Goal: Information Seeking & Learning: Learn about a topic

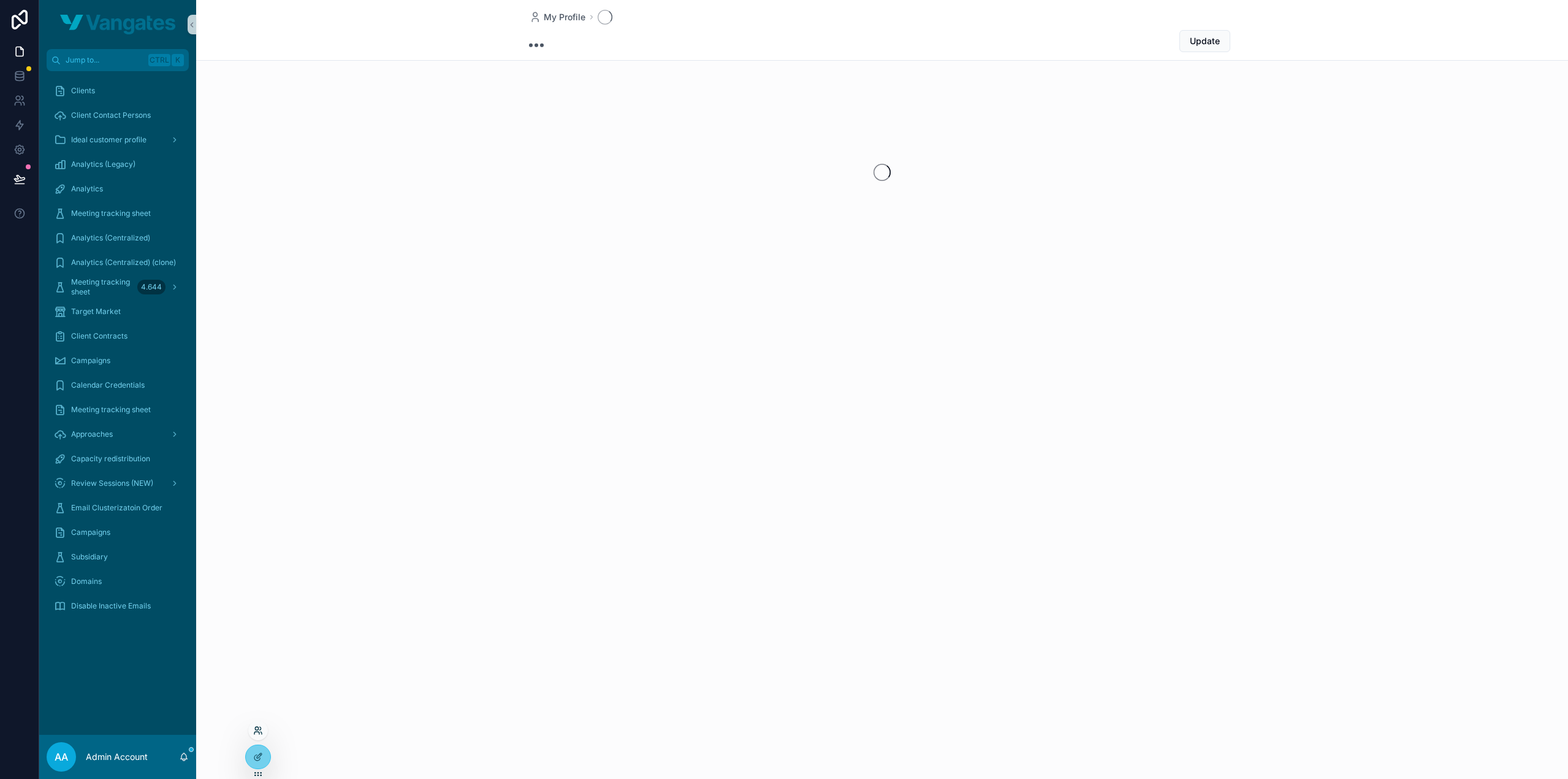
click at [258, 727] on icon at bounding box center [258, 731] width 10 height 10
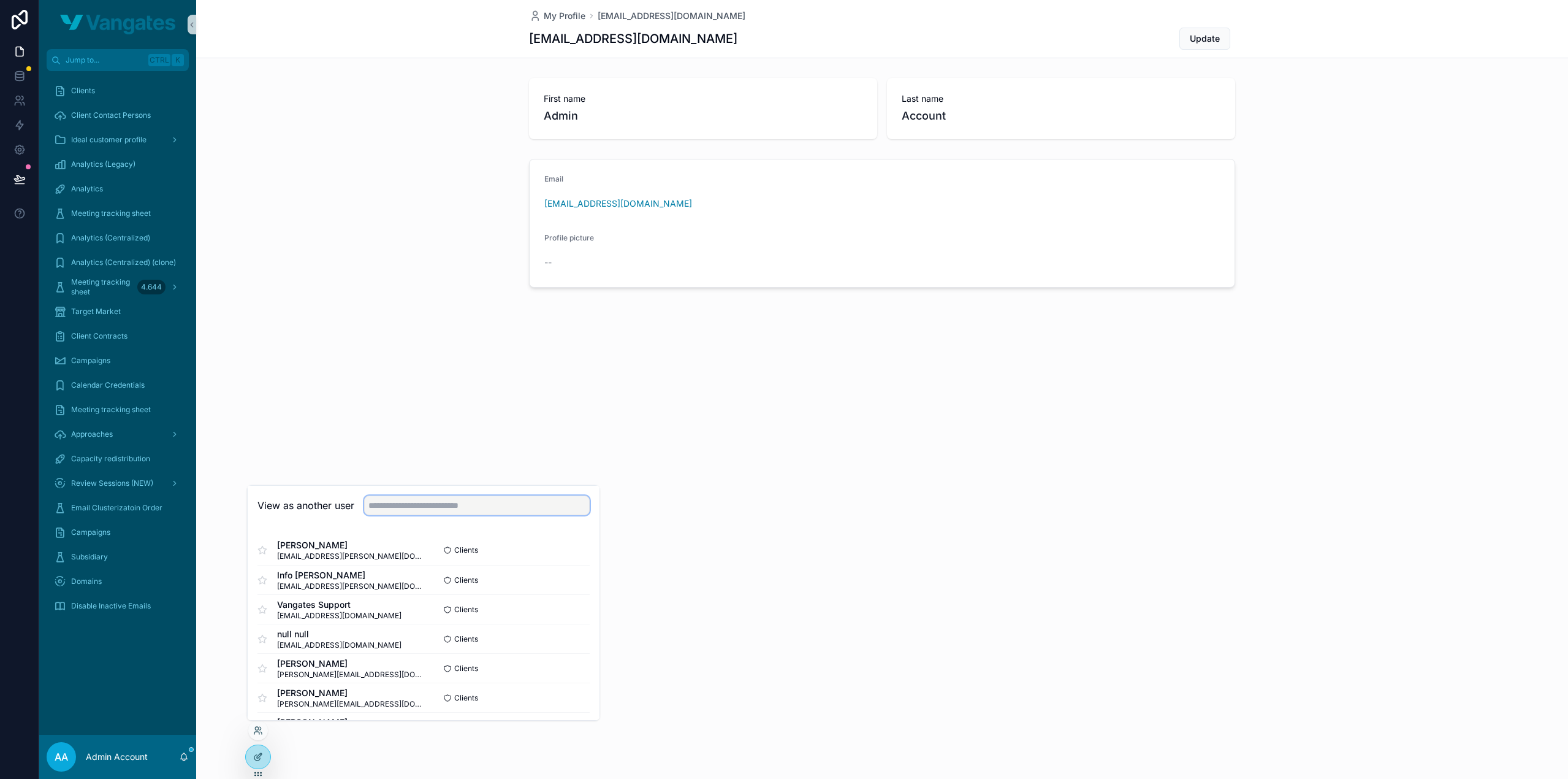
click at [423, 498] on input "text" at bounding box center [477, 505] width 226 height 20
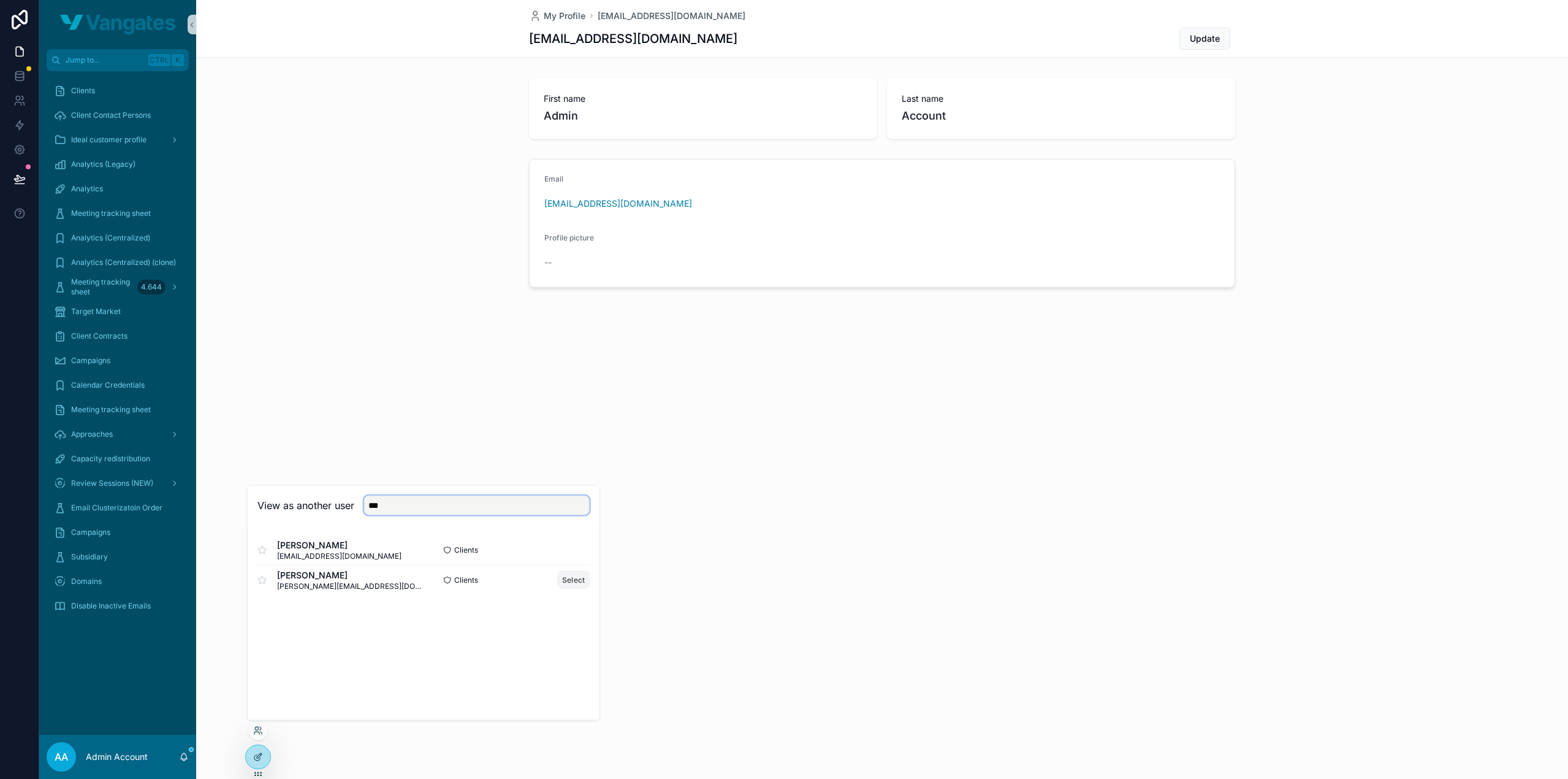
type input "***"
click at [578, 573] on button "Select" at bounding box center [574, 580] width 32 height 18
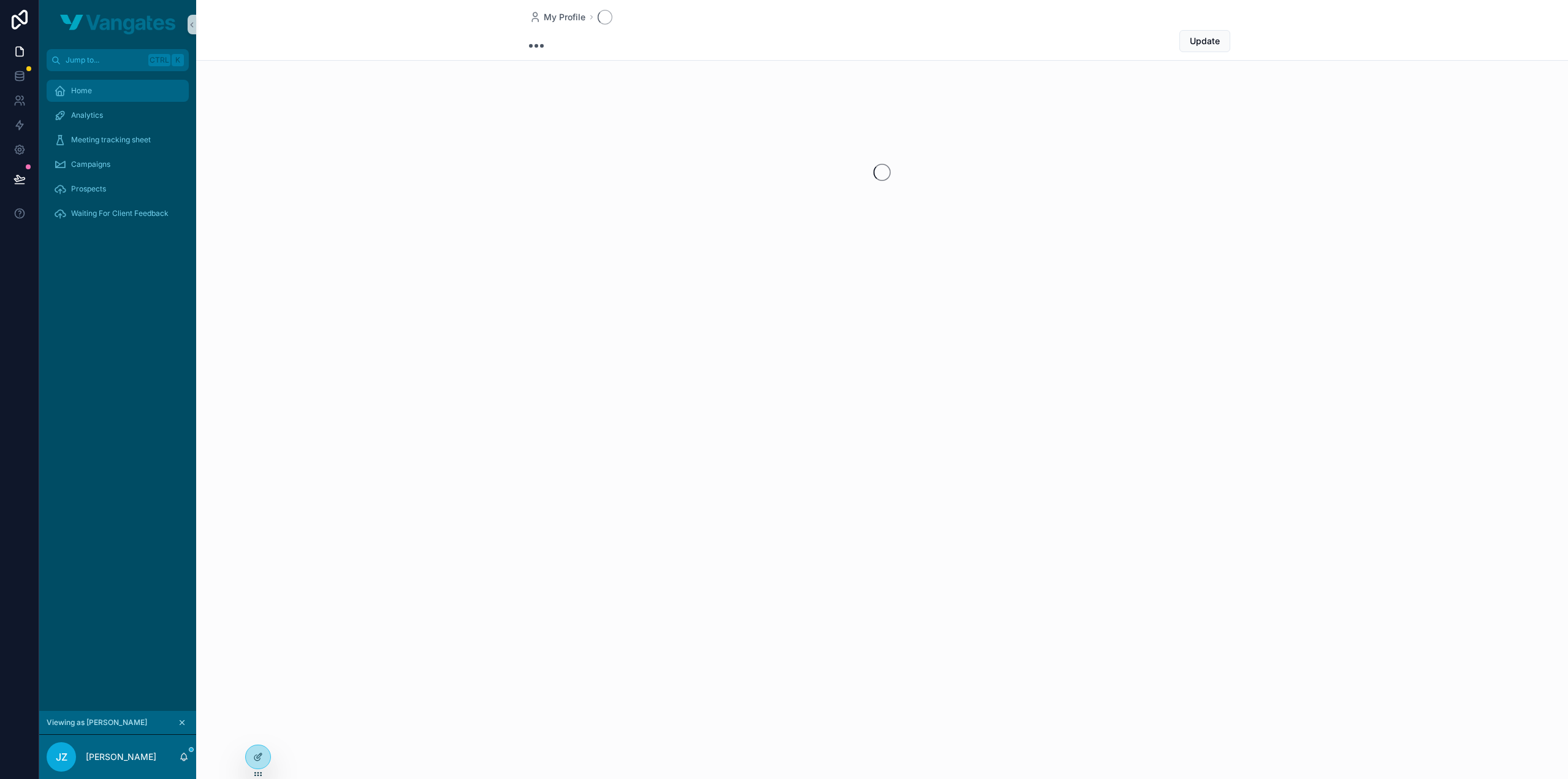
click at [120, 97] on div "Home" at bounding box center [117, 91] width 127 height 20
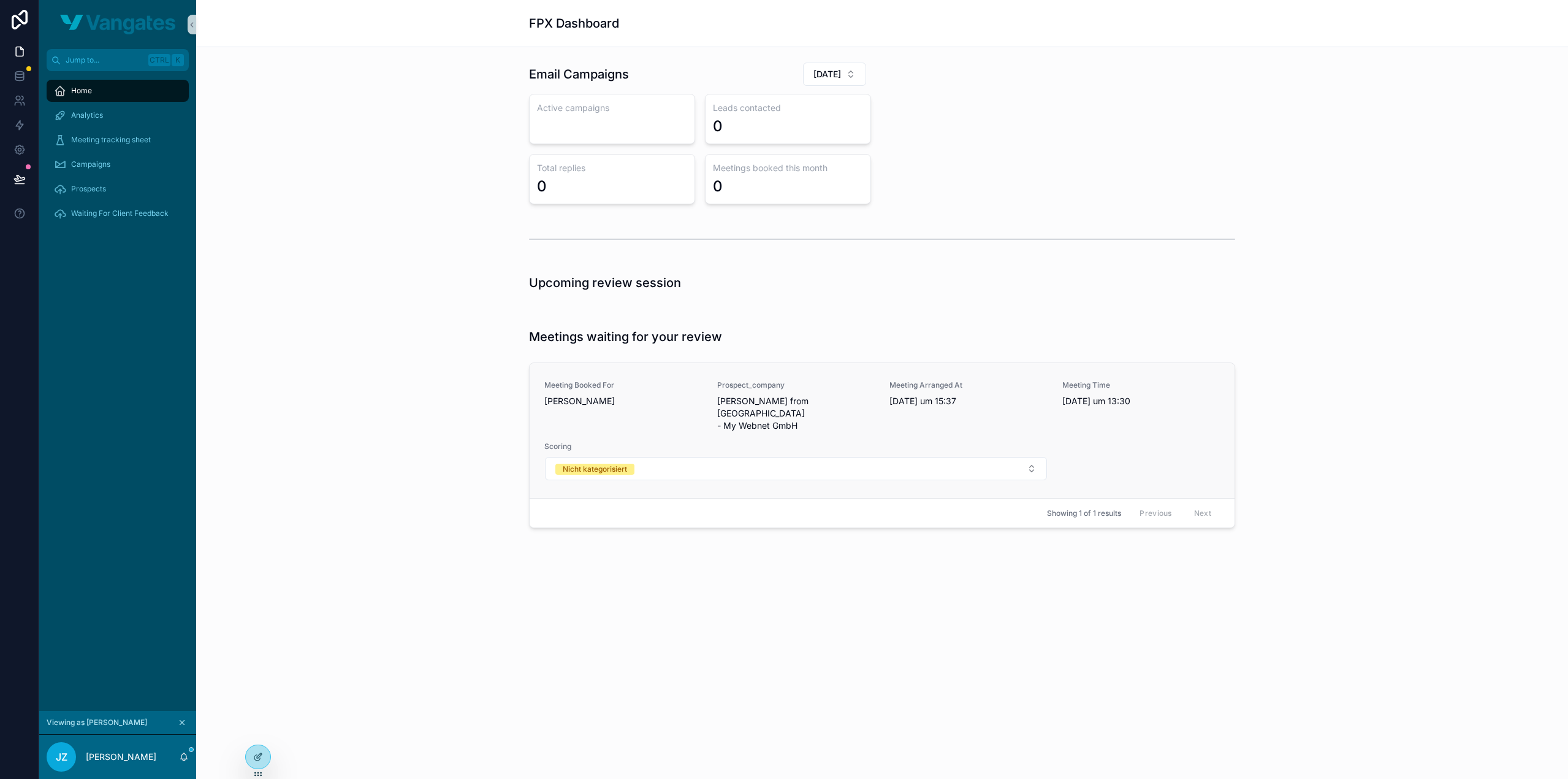
click at [745, 409] on span "Šukri Jusuf from Sumasearch - My Webnet GmbH" at bounding box center [796, 413] width 158 height 37
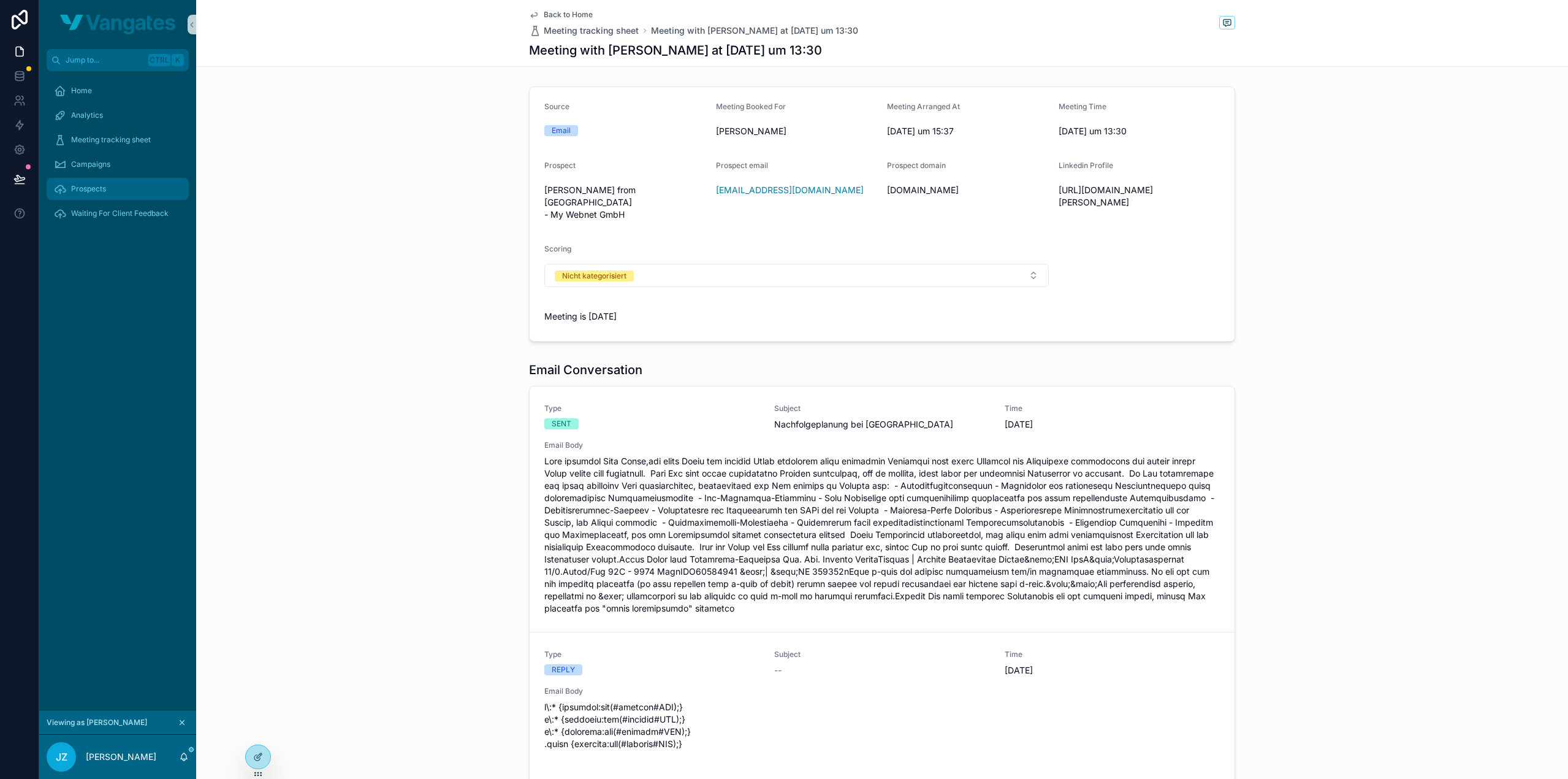
click at [105, 185] on span "Prospects" at bounding box center [88, 189] width 35 height 10
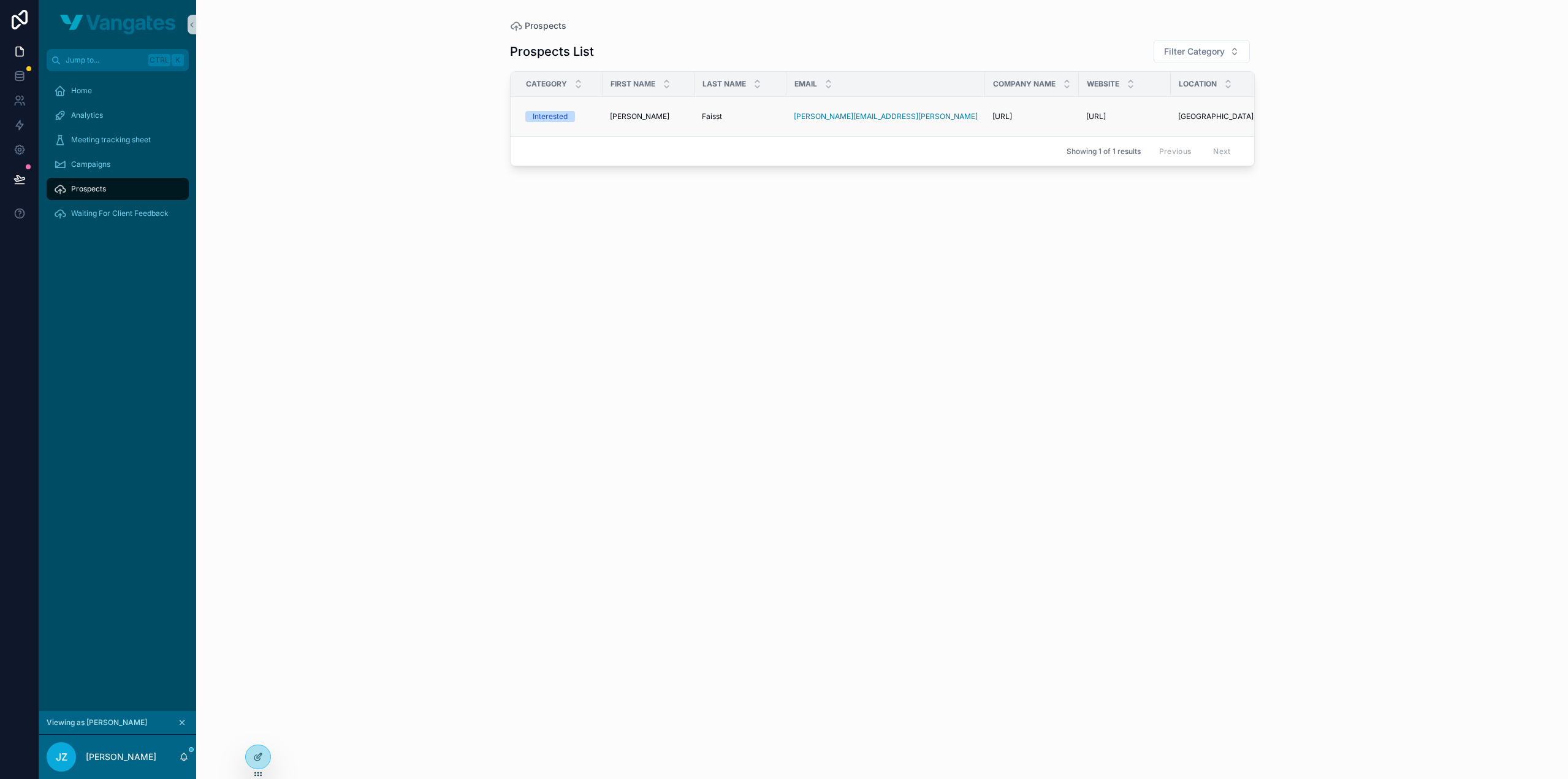
click at [689, 117] on td "Wolfgang Wolfgang" at bounding box center [649, 116] width 92 height 40
click at [610, 114] on span "Wolfgang" at bounding box center [639, 116] width 59 height 10
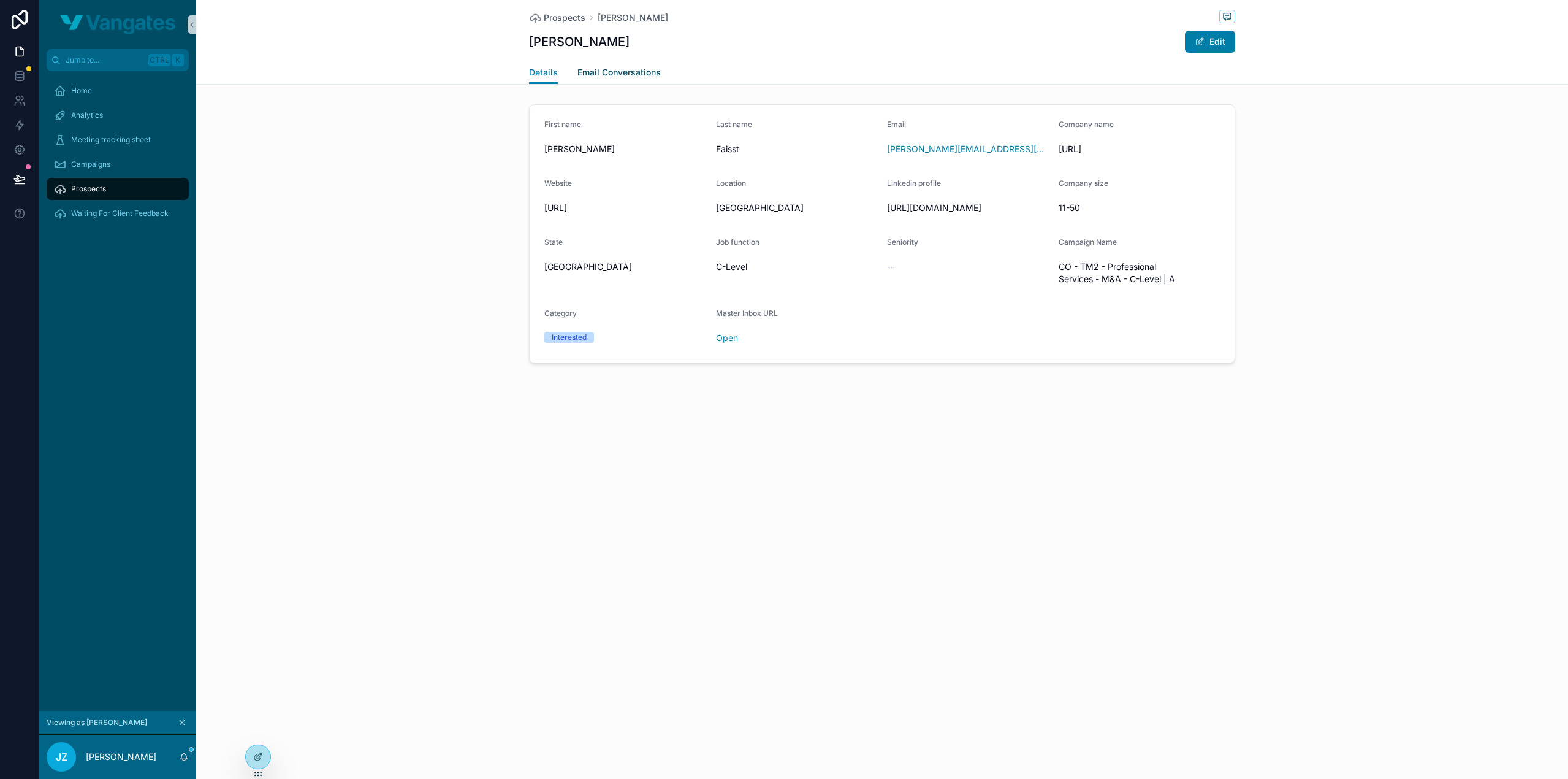
click at [627, 79] on link "Email Conversations" at bounding box center [619, 74] width 84 height 25
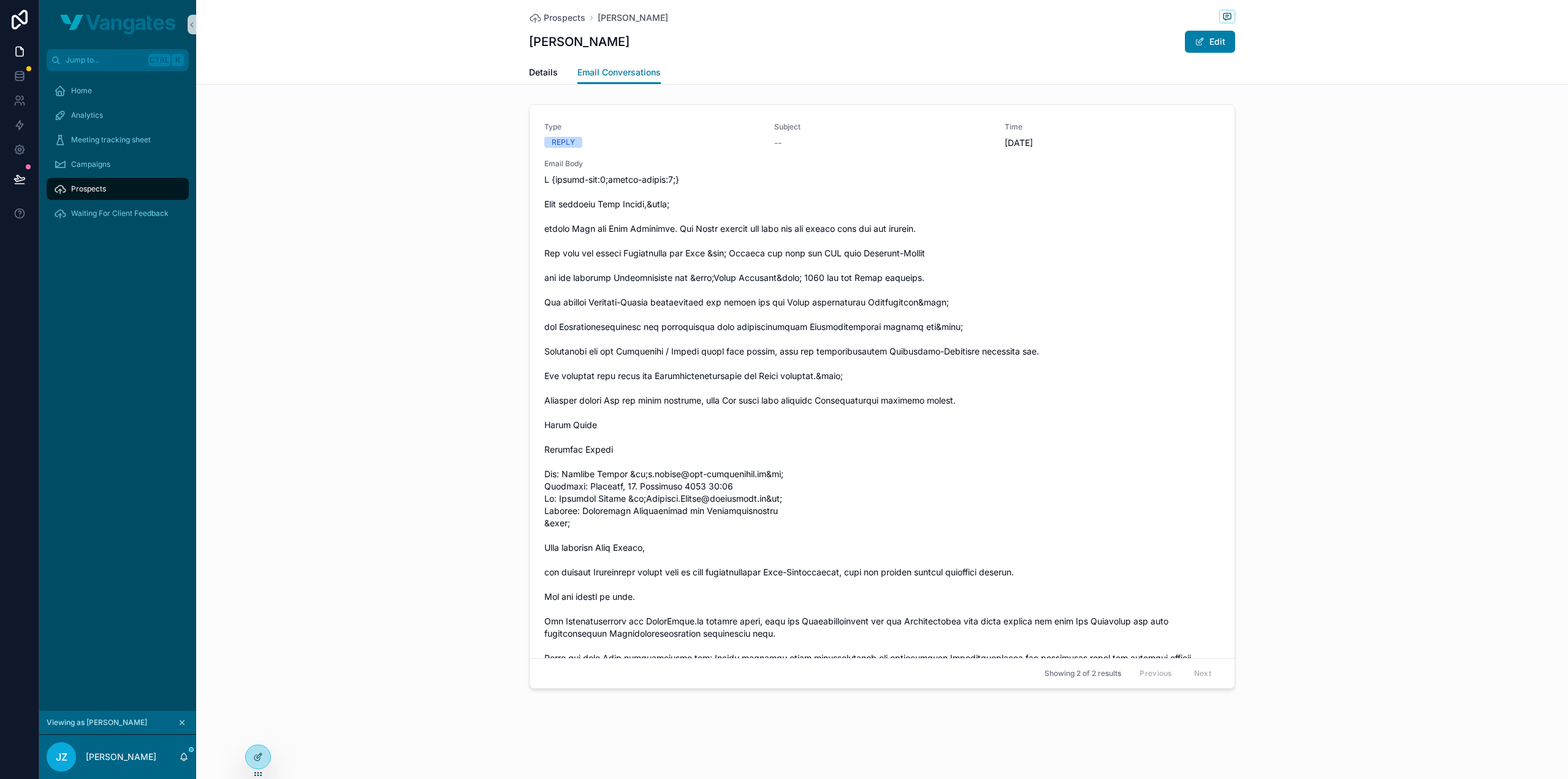
click at [497, 299] on div "Type REPLY Subject -- Time 1.10.2025 Email Body Type SENT Subject Effiziente Vo…" at bounding box center [882, 399] width 1372 height 599
click at [106, 101] on link "Home" at bounding box center [117, 91] width 142 height 22
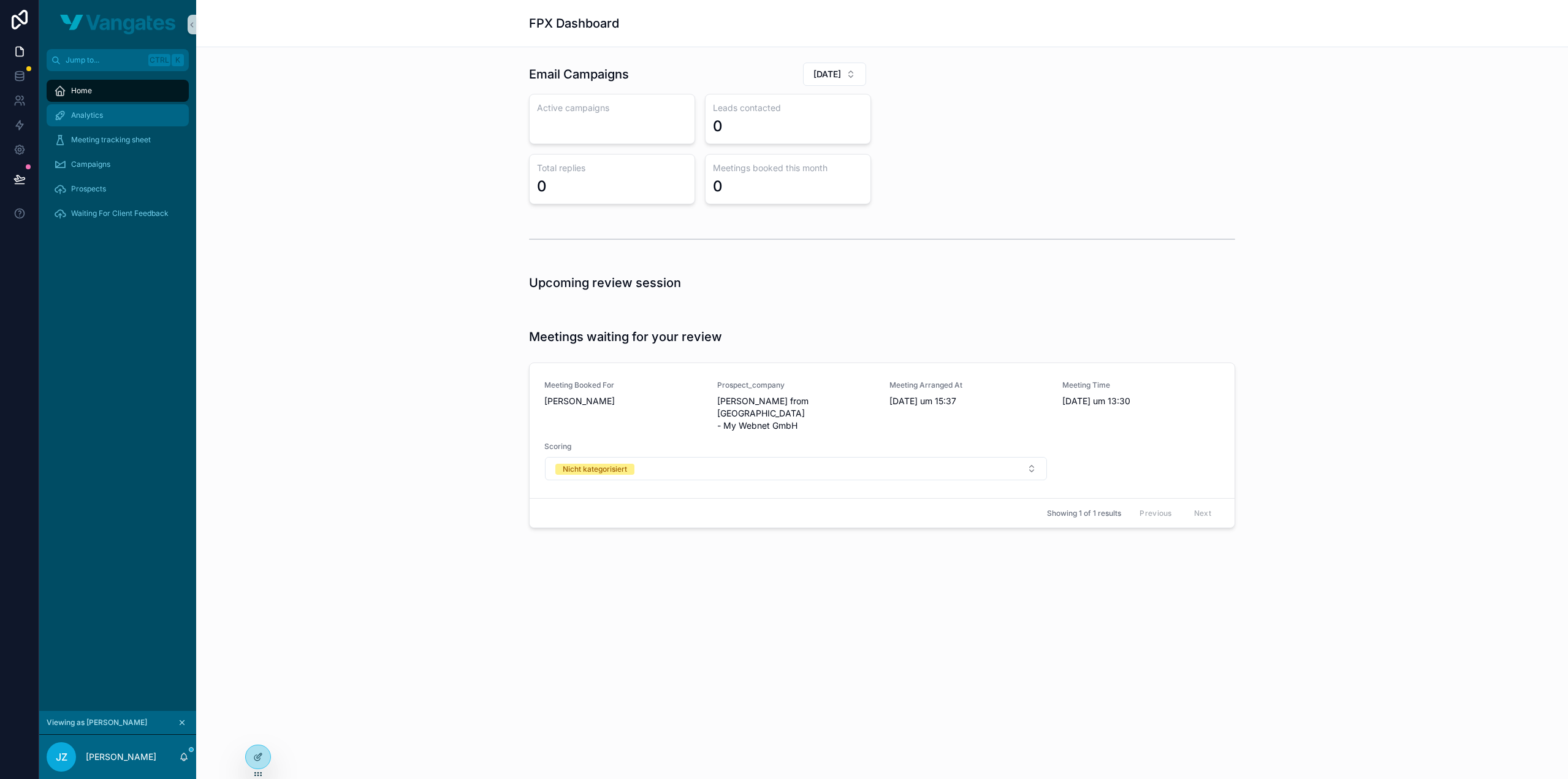
click at [108, 114] on div "Analytics" at bounding box center [117, 115] width 127 height 20
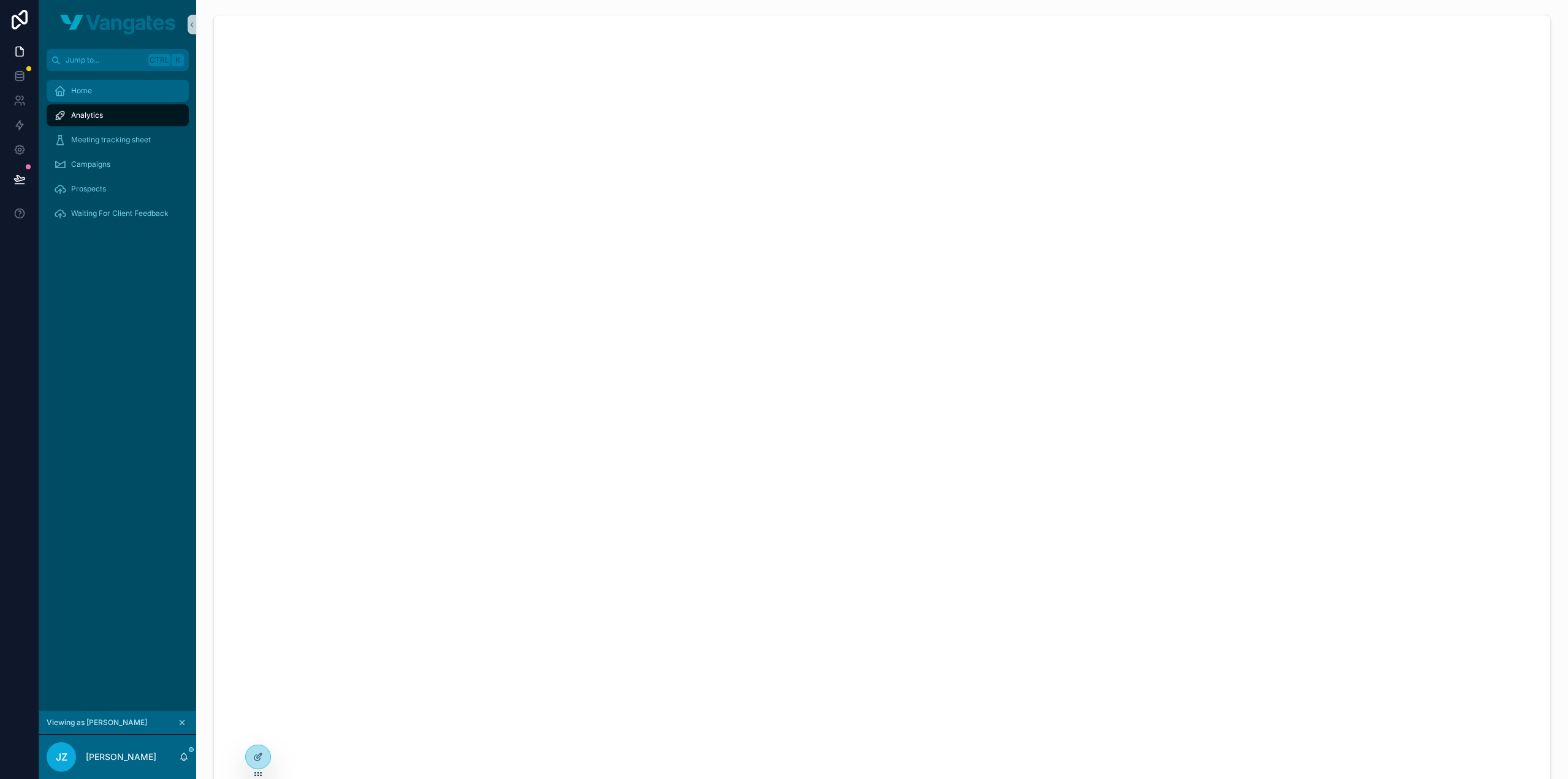
click at [133, 93] on div "Home" at bounding box center [117, 91] width 127 height 20
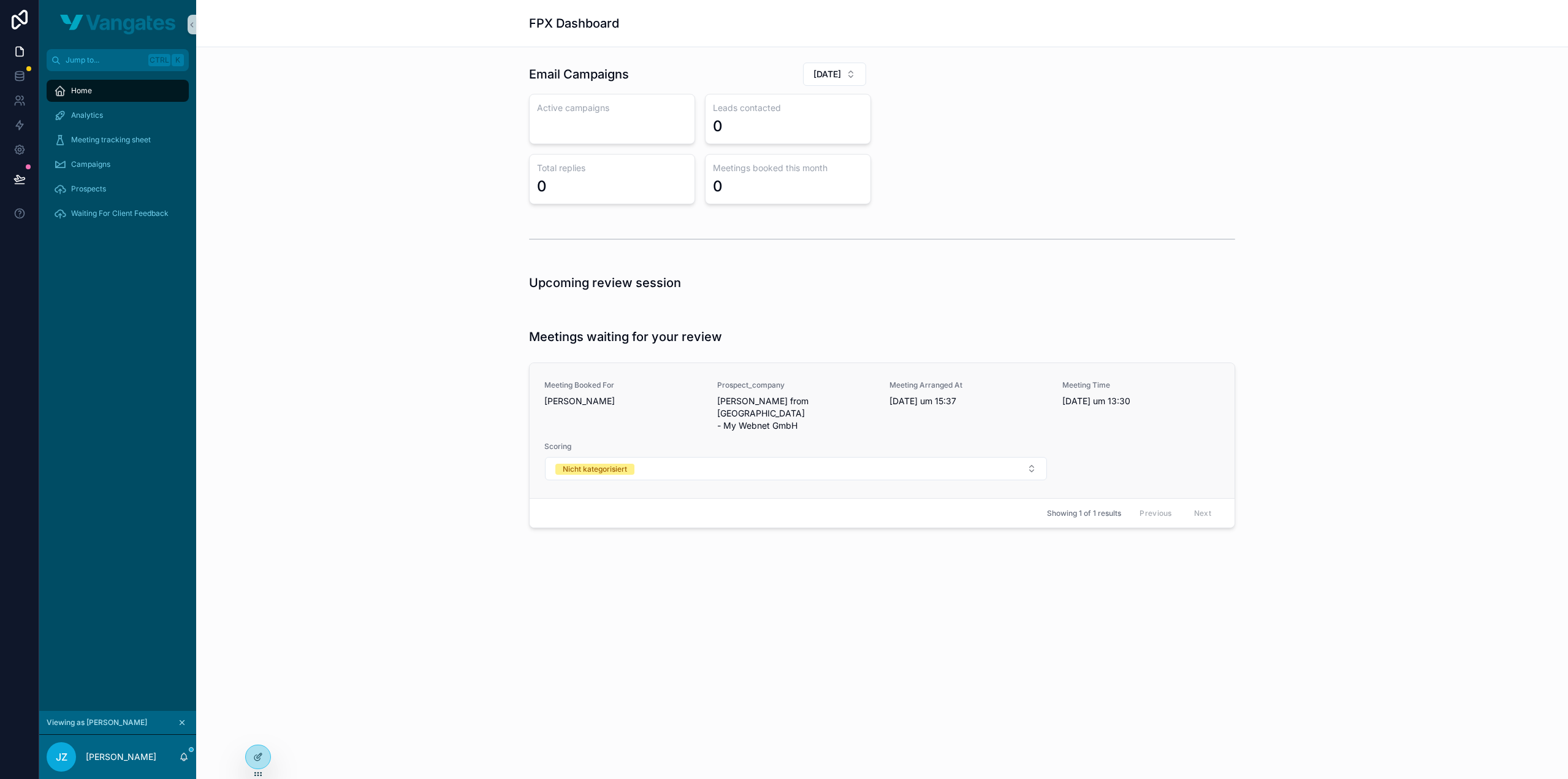
click at [798, 404] on span "Šukri Jusuf from Sumasearch - My Webnet GmbH" at bounding box center [796, 413] width 158 height 37
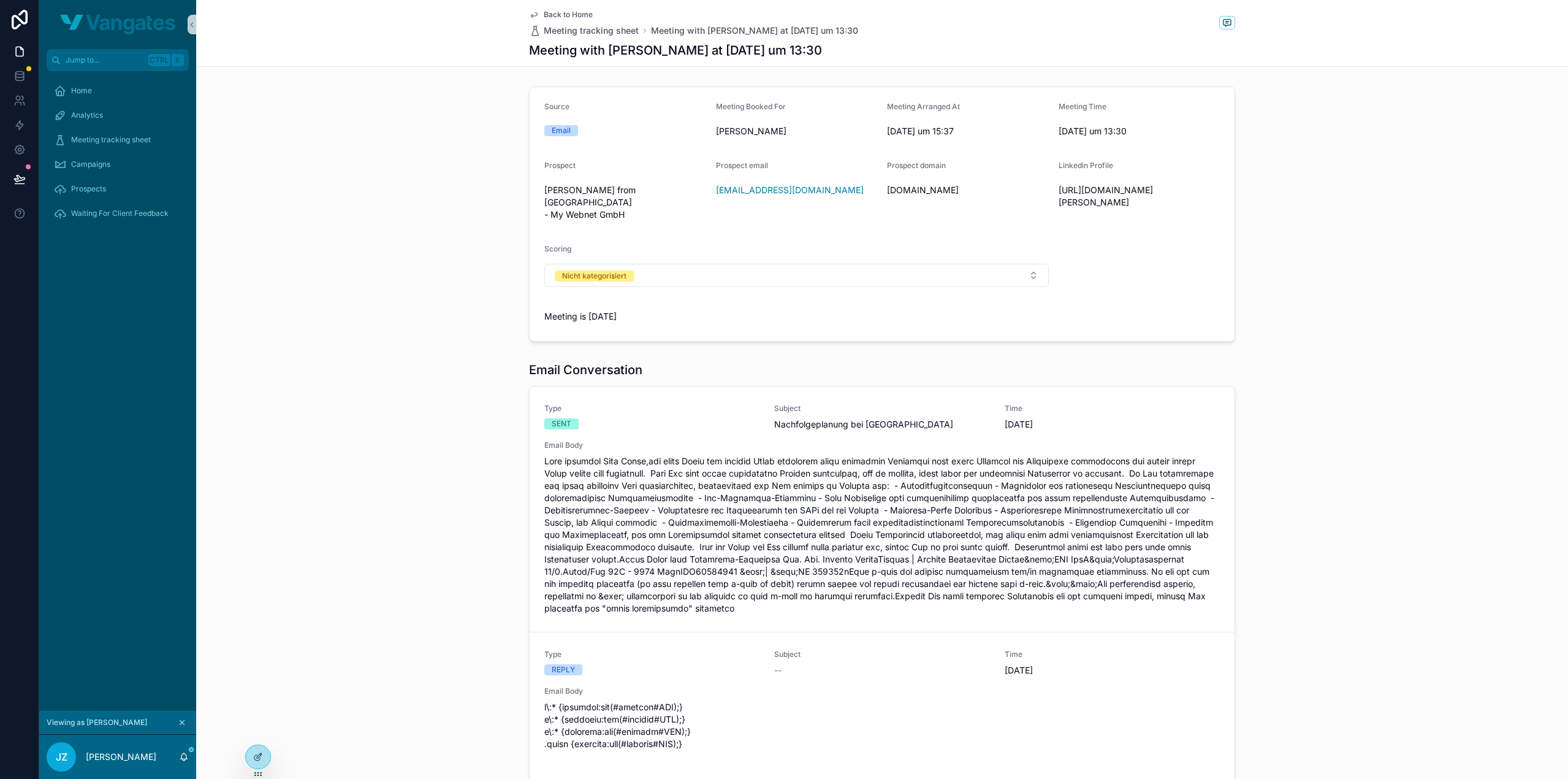
click at [410, 360] on div "Email Conversation Type SENT Subject Nachfolgeplanung bei Sumasearch Time 1.10.…" at bounding box center [882, 665] width 1372 height 619
click at [440, 356] on div "Email Conversation Type SENT Subject Nachfolgeplanung bei Sumasearch Time 1.10.…" at bounding box center [882, 665] width 1372 height 619
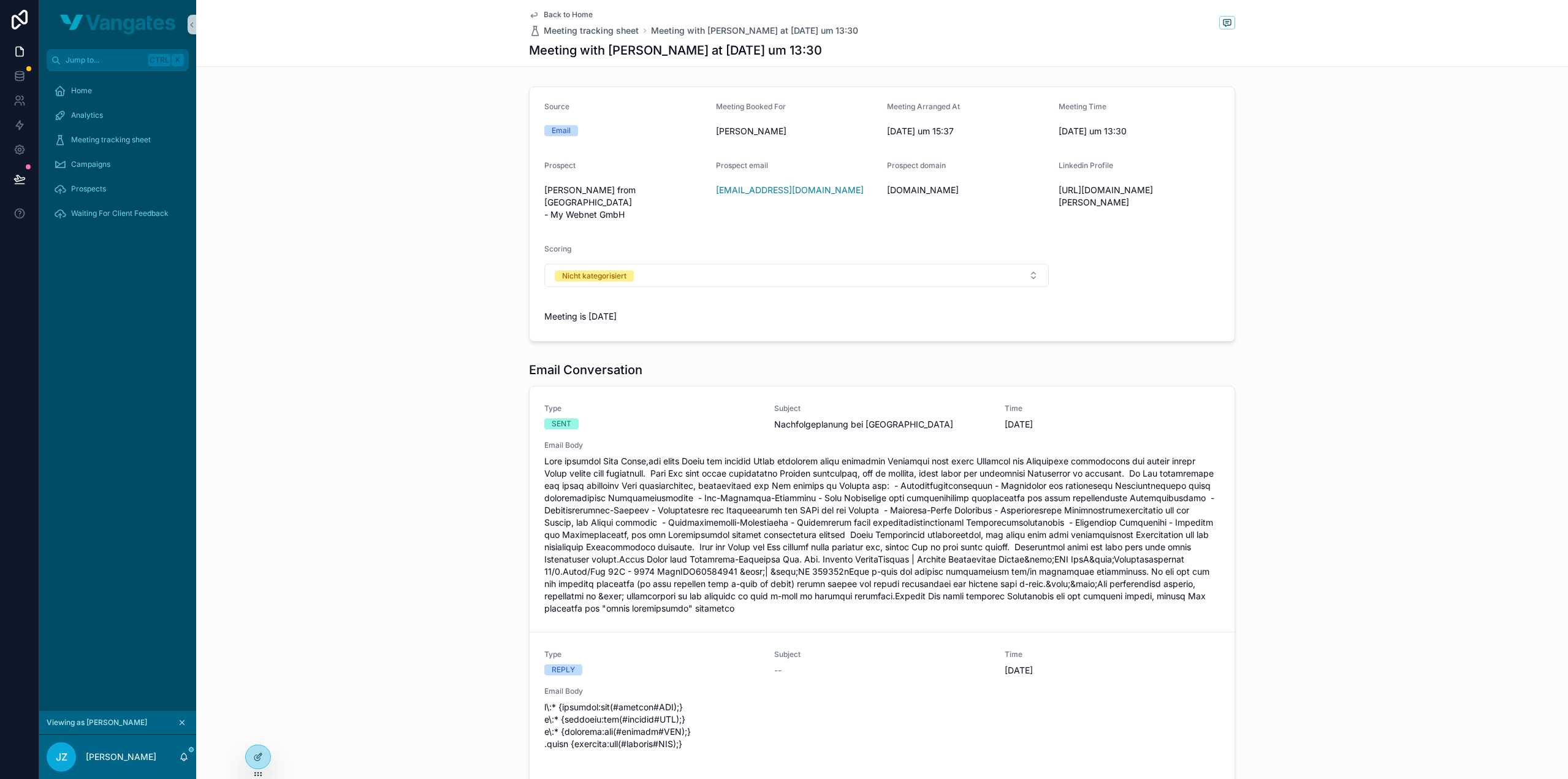
click at [440, 356] on div "Email Conversation Type SENT Subject Nachfolgeplanung bei Sumasearch Time 1.10.…" at bounding box center [882, 665] width 1372 height 619
drag, startPoint x: 806, startPoint y: 185, endPoint x: 727, endPoint y: 197, distance: 79.9
click at [727, 197] on div "sj@sumasearch.de" at bounding box center [797, 190] width 162 height 20
copy link "sumasearch.de"
click at [726, 269] on button "Nicht kategorisiert" at bounding box center [796, 275] width 504 height 23
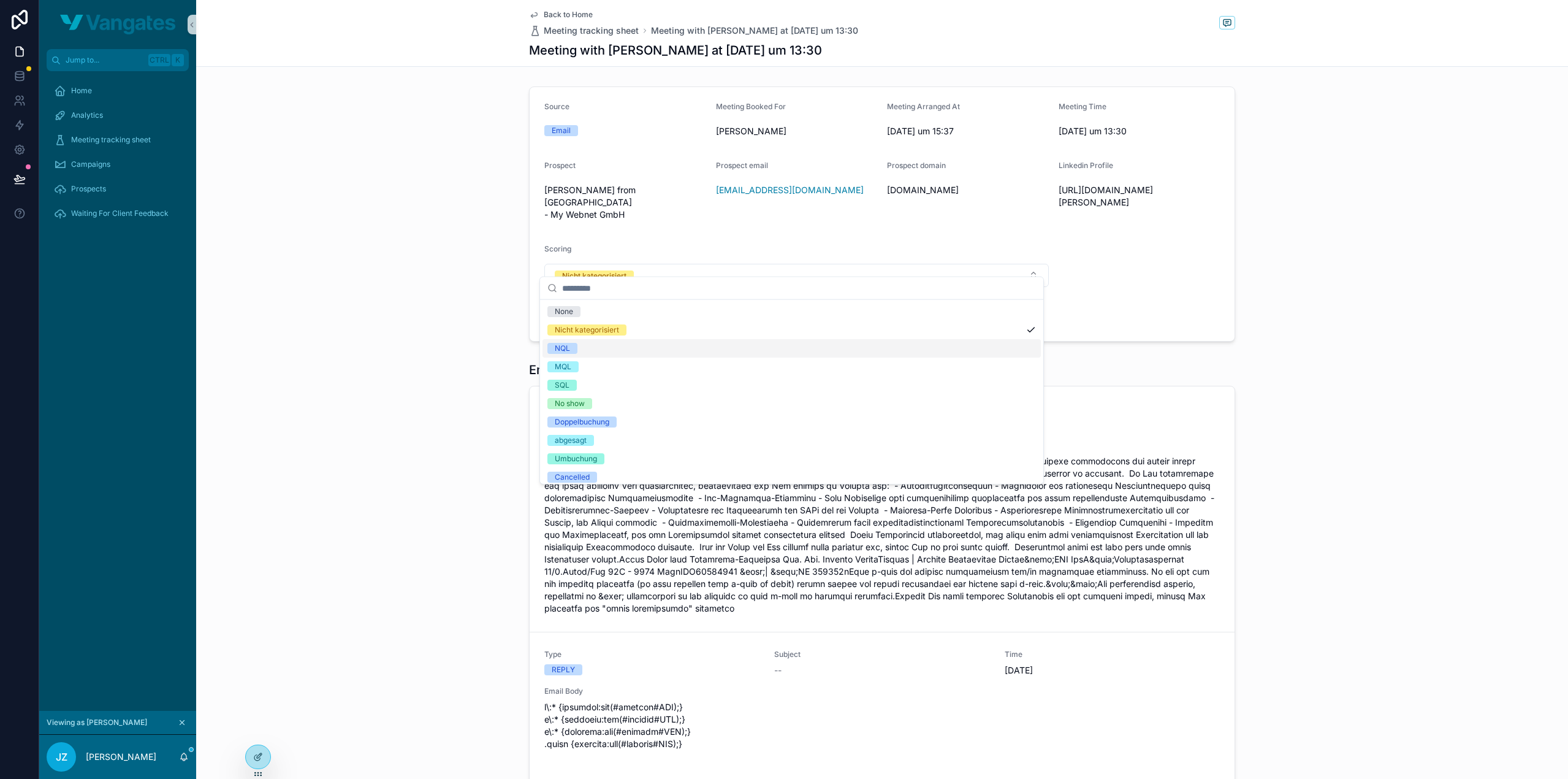
click at [607, 345] on div "NQL" at bounding box center [791, 348] width 498 height 18
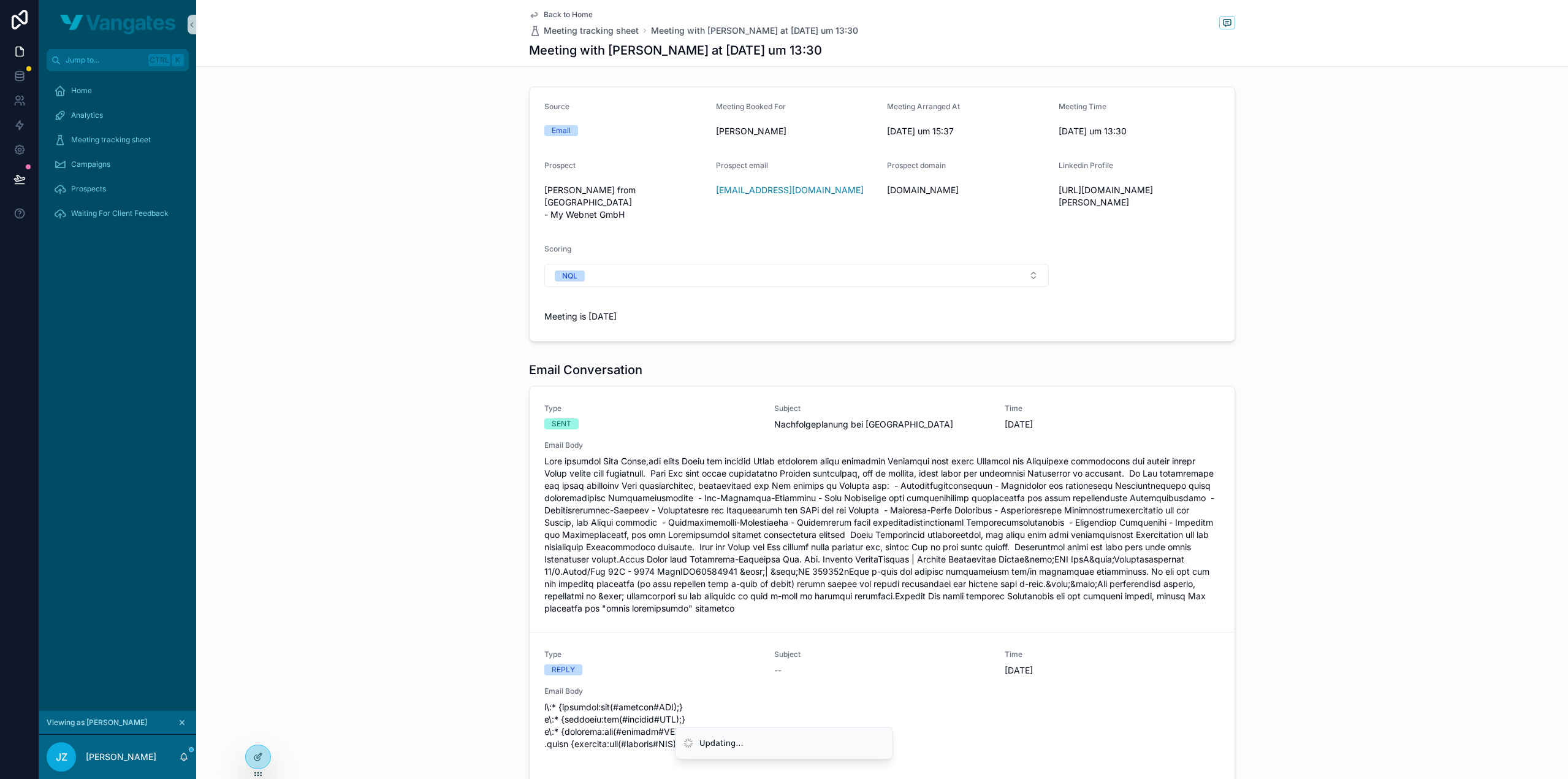
click at [436, 247] on div "Source Email Meeting Booked For Joachim Zimmel Meeting Arranged At 1. October 2…" at bounding box center [882, 214] width 1372 height 265
click at [419, 212] on div "Source Email Meeting Booked For Joachim Zimmel Meeting Arranged At 1. October 2…" at bounding box center [882, 214] width 1372 height 265
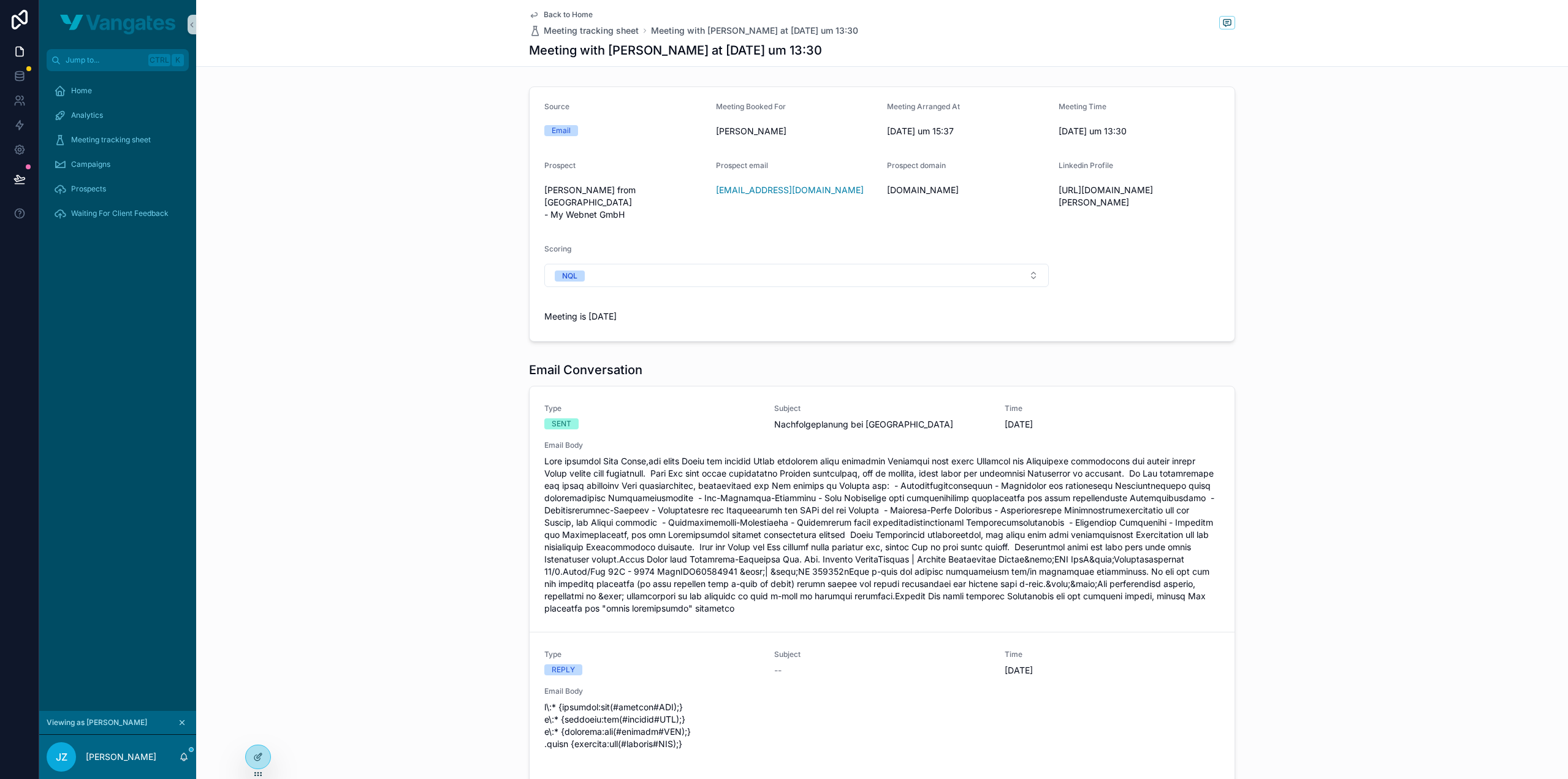
click at [419, 212] on div "Source Email Meeting Booked For Joachim Zimmel Meeting Arranged At 1. October 2…" at bounding box center [882, 214] width 1372 height 265
click at [120, 94] on div "Home" at bounding box center [117, 91] width 127 height 20
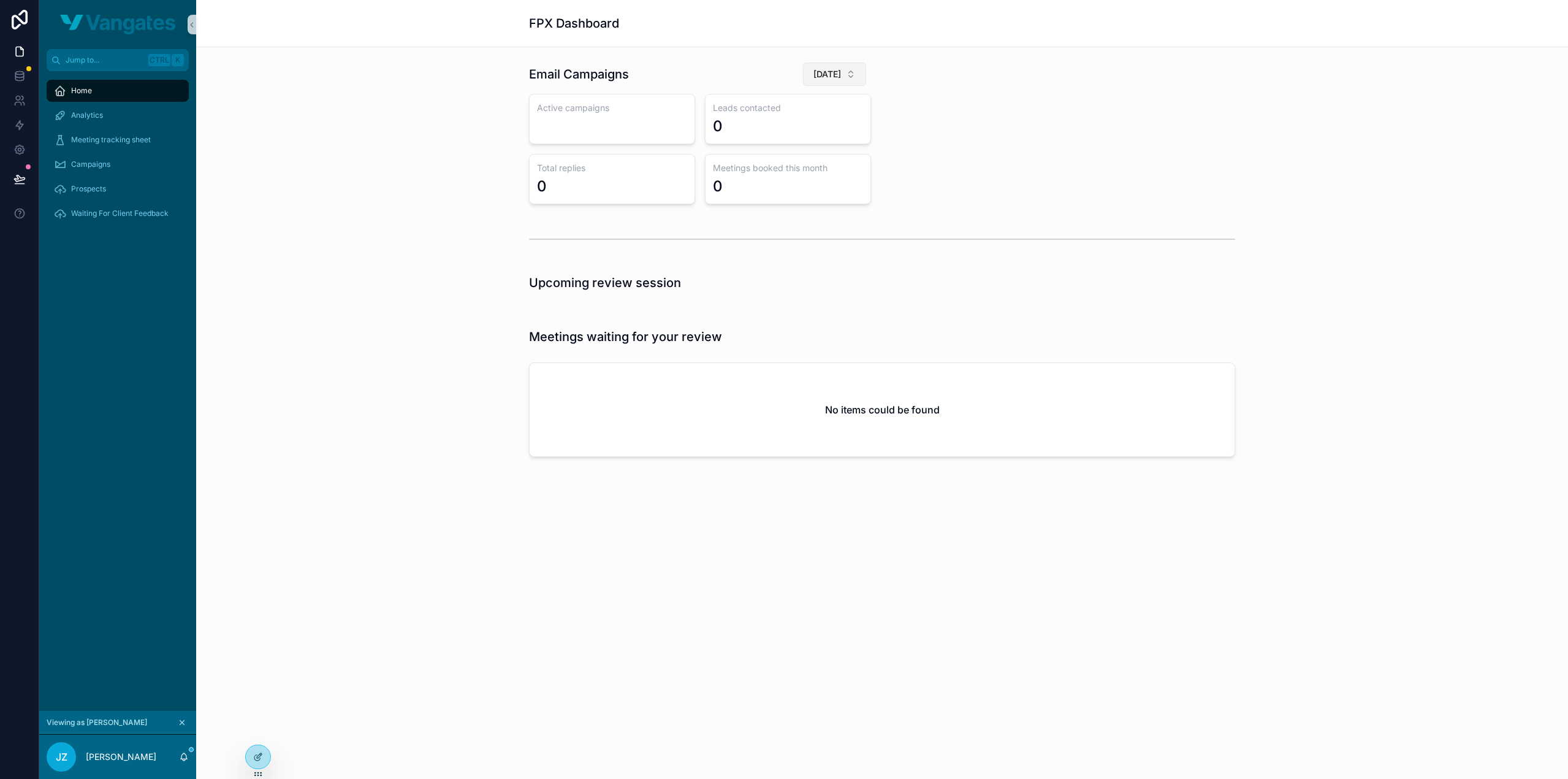
click at [835, 77] on span "July 2025" at bounding box center [827, 74] width 28 height 12
click at [788, 164] on span "September 2025" at bounding box center [773, 163] width 28 height 12
drag, startPoint x: 528, startPoint y: 109, endPoint x: 580, endPoint y: 131, distance: 56.5
click at [580, 131] on div "Email Campaigns September 2025 Active campaigns 3 Leads contacted 1.582 Total r…" at bounding box center [700, 133] width 357 height 152
click at [580, 131] on div "3" at bounding box center [612, 126] width 150 height 20
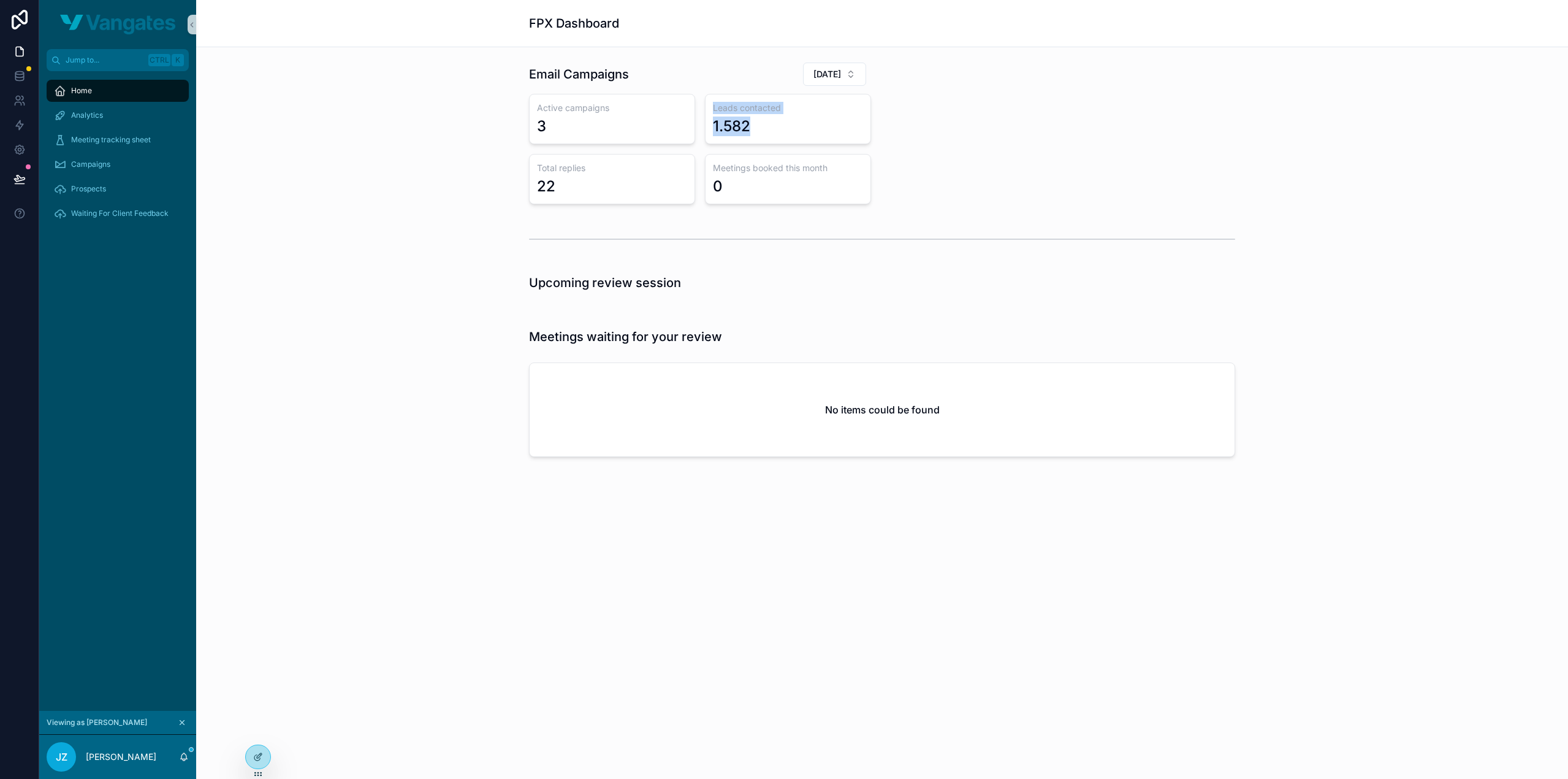
drag, startPoint x: 713, startPoint y: 108, endPoint x: 779, endPoint y: 130, distance: 69.6
click at [779, 130] on div "Leads contacted 1.582" at bounding box center [788, 119] width 166 height 50
click at [779, 130] on div "1.582" at bounding box center [788, 126] width 150 height 20
drag, startPoint x: 535, startPoint y: 180, endPoint x: 579, endPoint y: 189, distance: 44.9
click at [579, 189] on div "Total replies 22" at bounding box center [612, 179] width 166 height 50
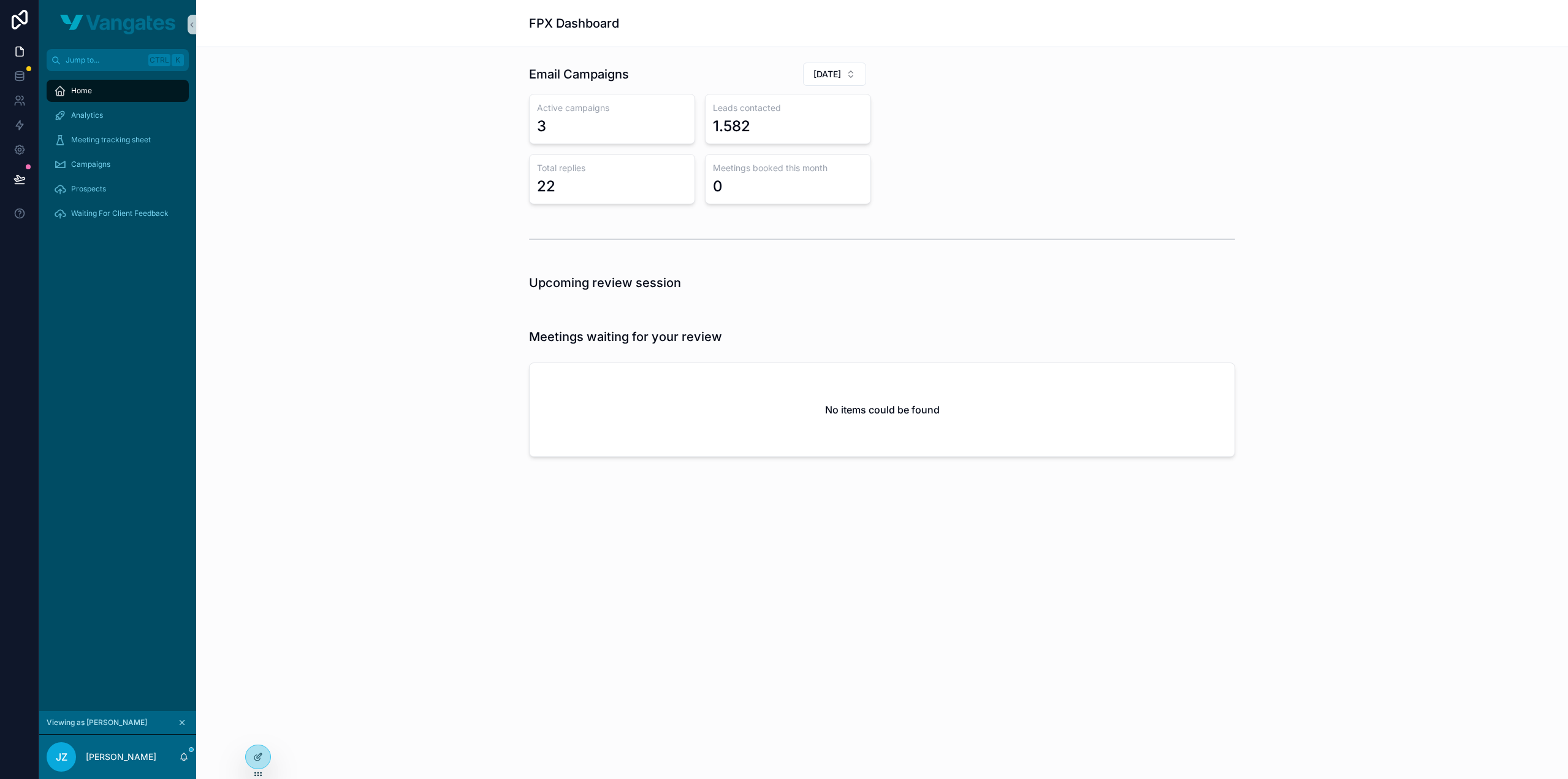
click at [798, 208] on div "Email Campaigns September 2025 Active campaigns 3 Leads contacted 1.582 Total r…" at bounding box center [882, 296] width 1372 height 498
drag, startPoint x: 793, startPoint y: 193, endPoint x: 714, endPoint y: 174, distance: 81.3
click at [714, 174] on div "Meetings booked this month 0" at bounding box center [788, 179] width 166 height 50
click at [951, 151] on div "Email Campaigns September 2025 Active campaigns 3 Leads contacted 1.582 Total r…" at bounding box center [882, 133] width 721 height 152
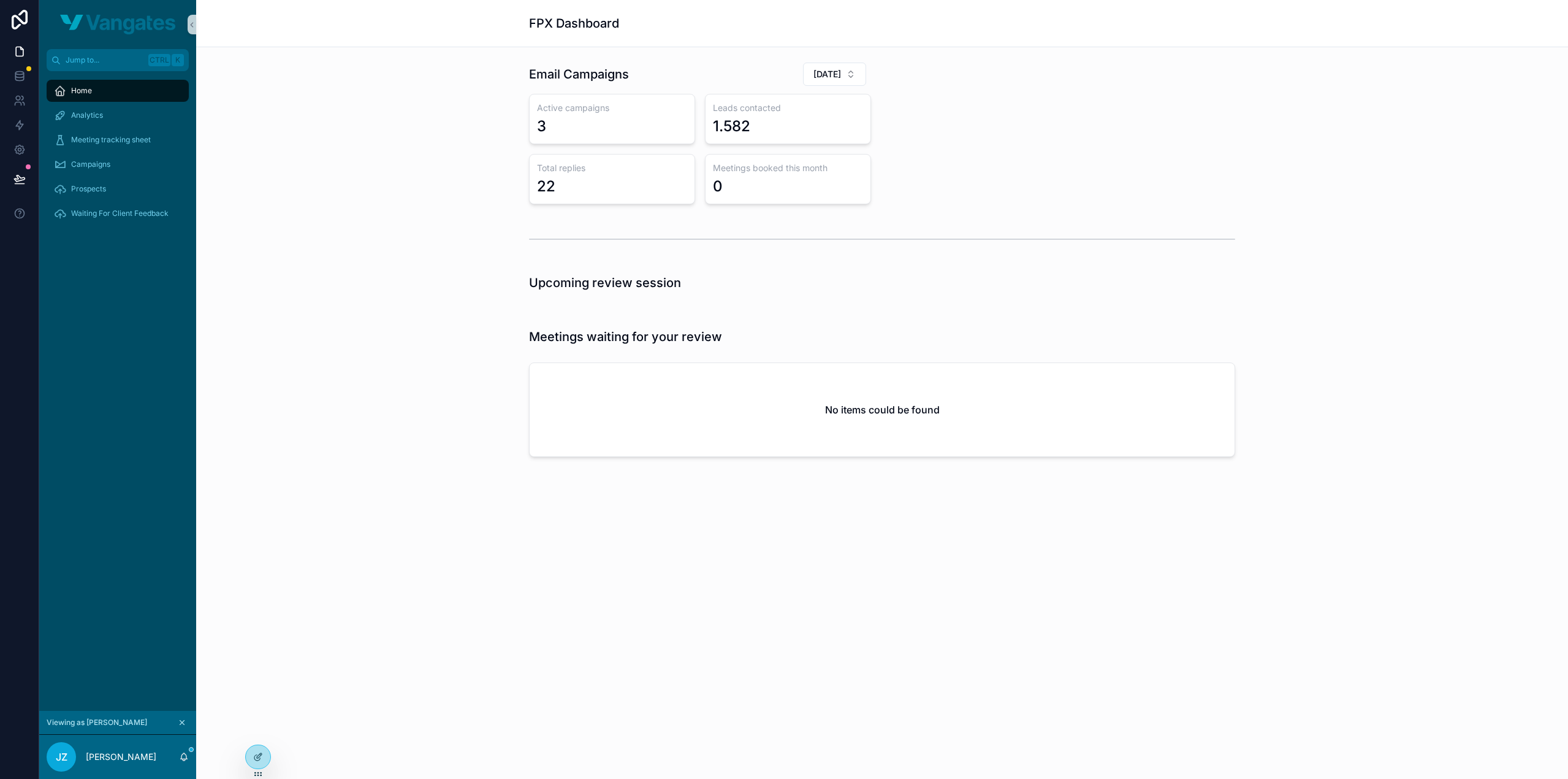
click at [951, 151] on div "Email Campaigns September 2025 Active campaigns 3 Leads contacted 1.582 Total r…" at bounding box center [882, 133] width 721 height 152
click at [813, 77] on span "September 2025" at bounding box center [827, 74] width 28 height 12
click at [774, 144] on span "October 2025" at bounding box center [759, 143] width 28 height 12
drag, startPoint x: 754, startPoint y: 127, endPoint x: 711, endPoint y: 125, distance: 43.0
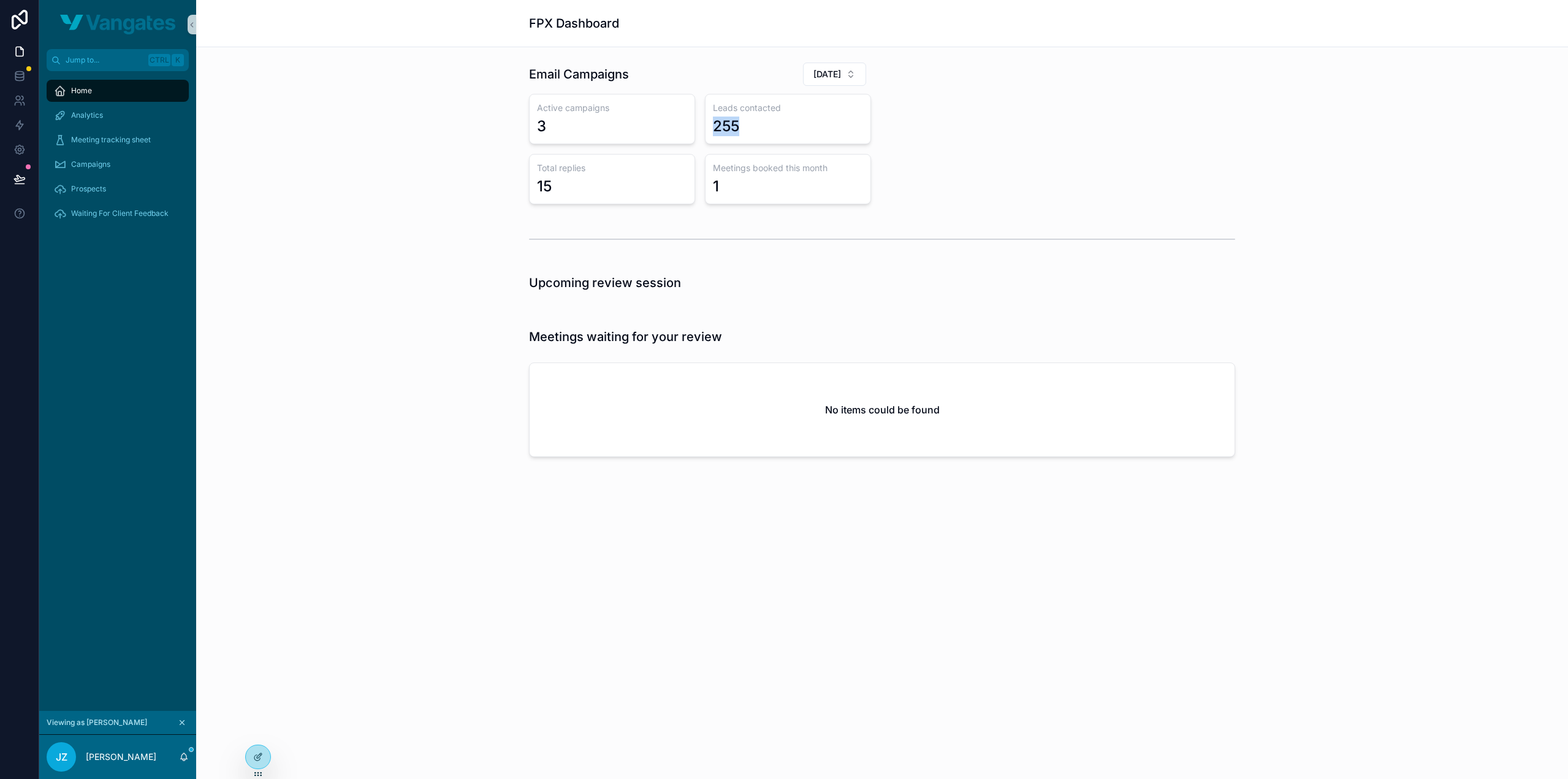
click at [711, 125] on div "Leads contacted 255" at bounding box center [788, 119] width 166 height 50
click at [771, 125] on div "255" at bounding box center [788, 126] width 150 height 20
drag, startPoint x: 788, startPoint y: 126, endPoint x: 710, endPoint y: 130, distance: 78.1
click at [710, 130] on div "Leads contacted 255" at bounding box center [788, 119] width 166 height 50
click at [732, 123] on div "255" at bounding box center [726, 126] width 27 height 20
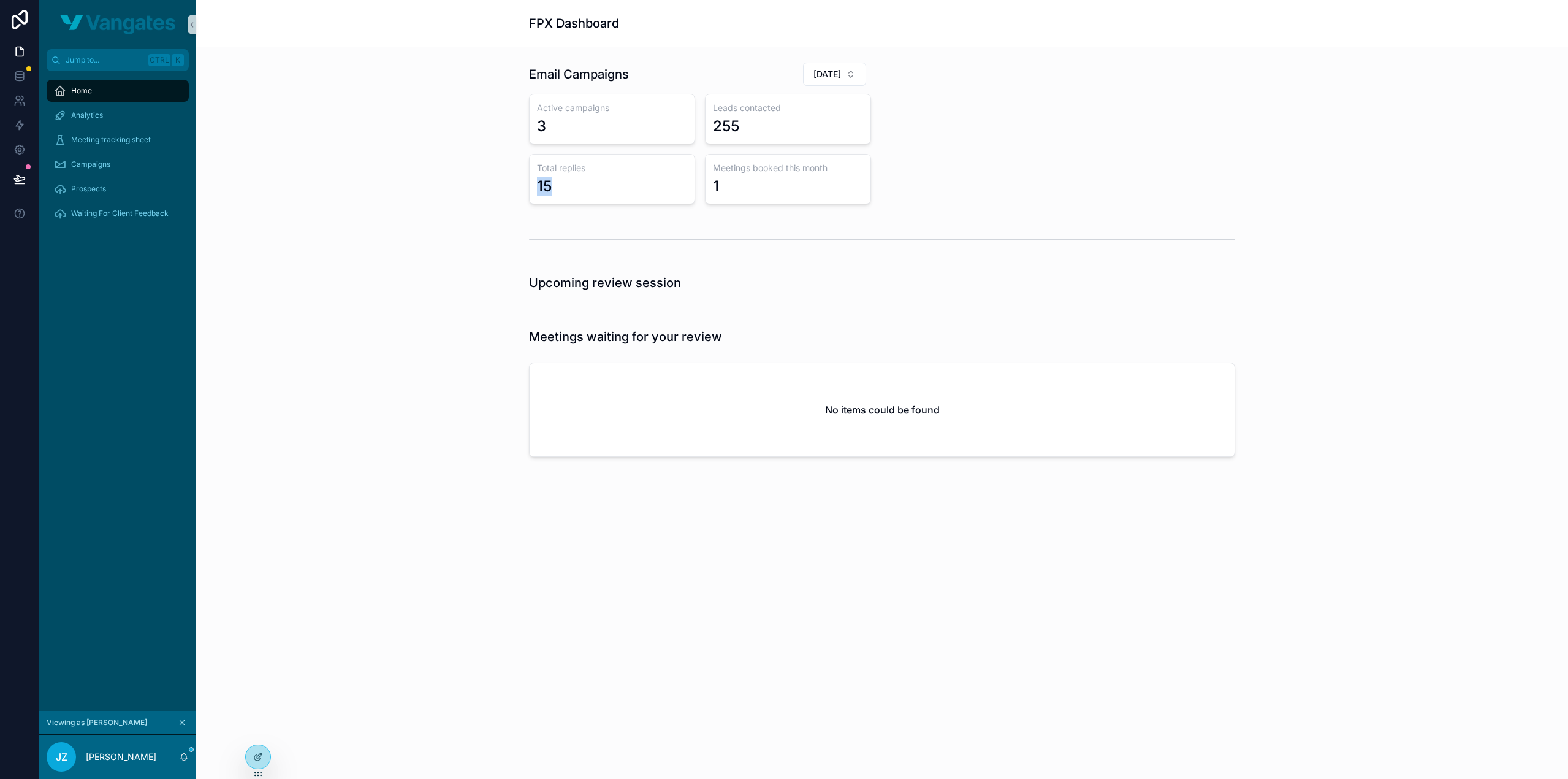
drag, startPoint x: 557, startPoint y: 187, endPoint x: 520, endPoint y: 184, distance: 37.1
click at [520, 184] on div "Email Campaigns October 2025 Active campaigns 3 Leads contacted 255 Total repli…" at bounding box center [882, 133] width 1352 height 152
click at [732, 170] on h3 "Meetings booked this month" at bounding box center [788, 168] width 150 height 12
drag, startPoint x: 732, startPoint y: 189, endPoint x: 703, endPoint y: 189, distance: 29.0
click at [703, 189] on div "Active campaigns 3 Leads contacted 255 Total replies 15 Meetings booked this mo…" at bounding box center [700, 149] width 342 height 110
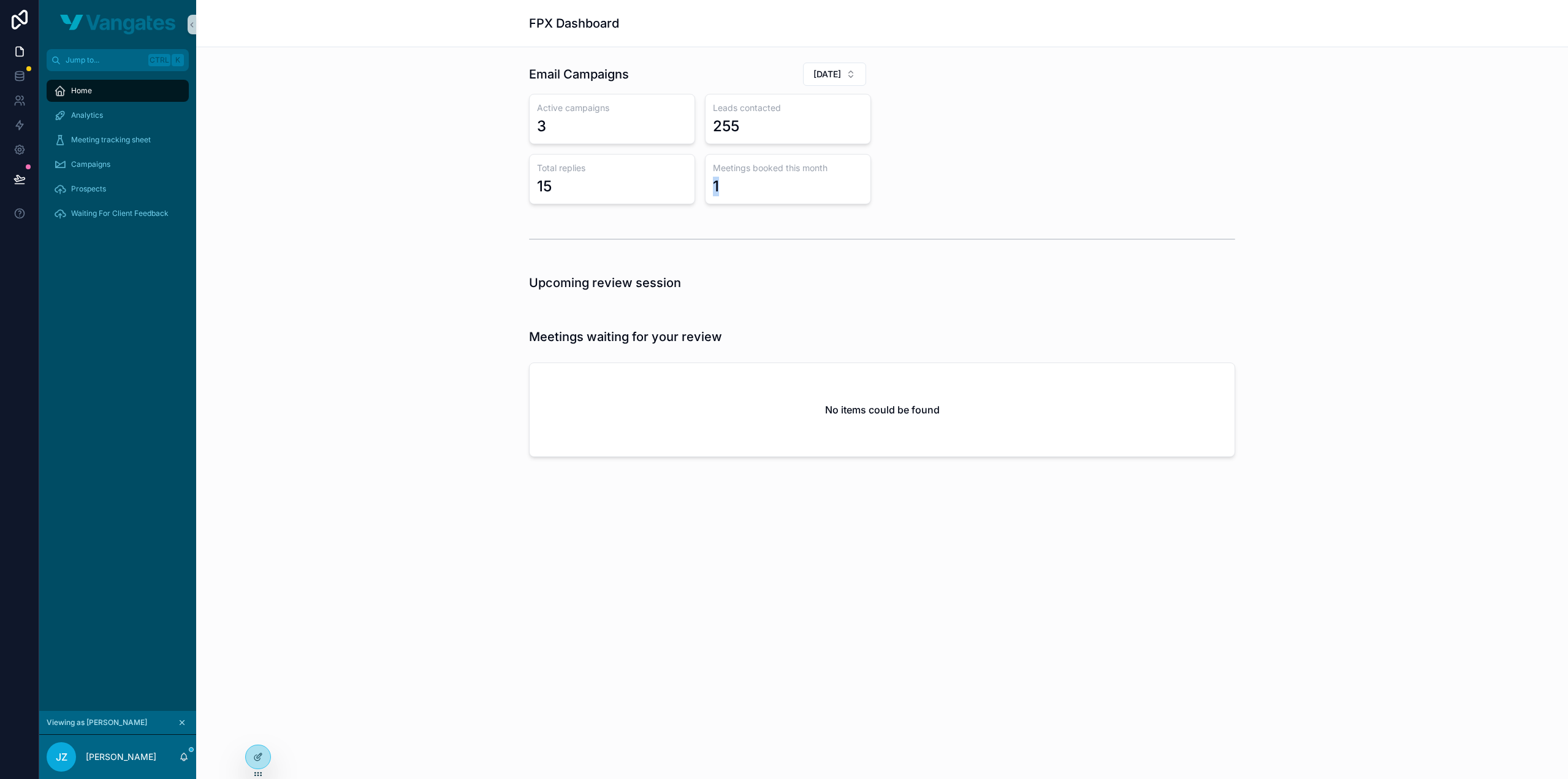
click at [703, 189] on div "Active campaigns 3 Leads contacted 255 Total replies 15 Meetings booked this mo…" at bounding box center [700, 149] width 342 height 110
click at [127, 117] on div "Analytics" at bounding box center [117, 115] width 127 height 20
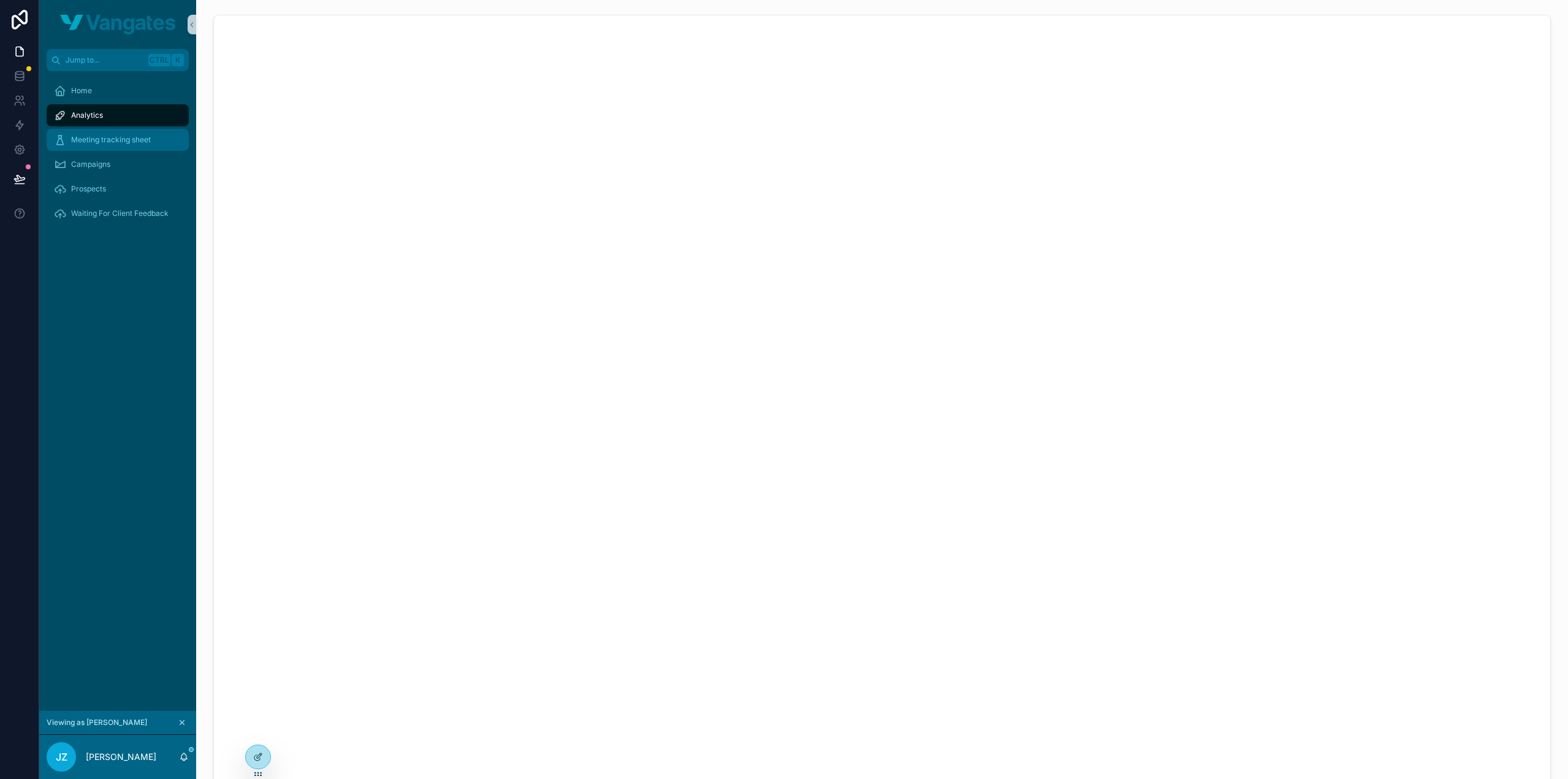
click at [105, 144] on span "Meeting tracking sheet" at bounding box center [110, 140] width 80 height 10
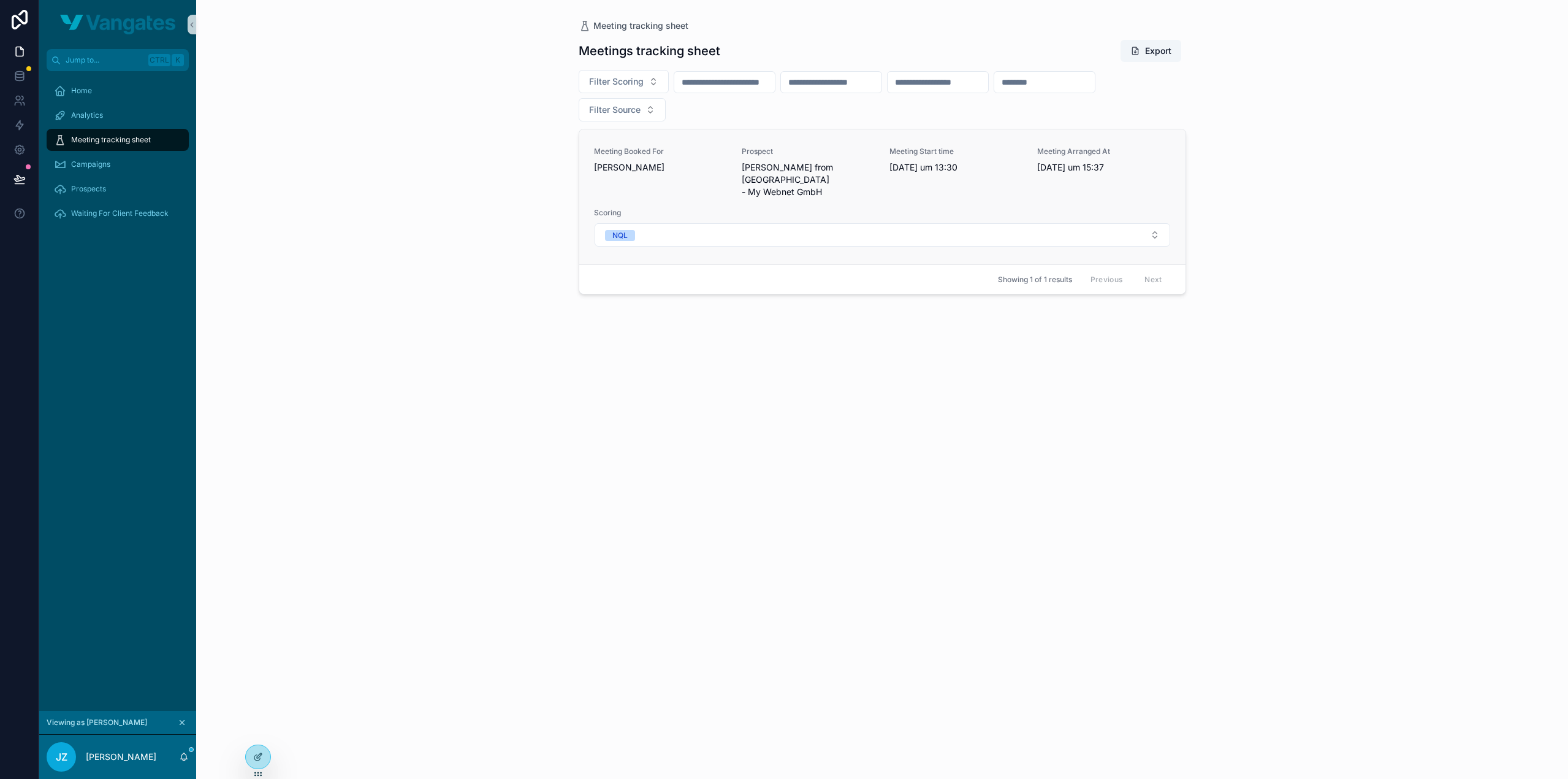
click at [751, 173] on span "Šukri Jusuf from Sumasearch - My Webnet GmbH" at bounding box center [808, 180] width 133 height 37
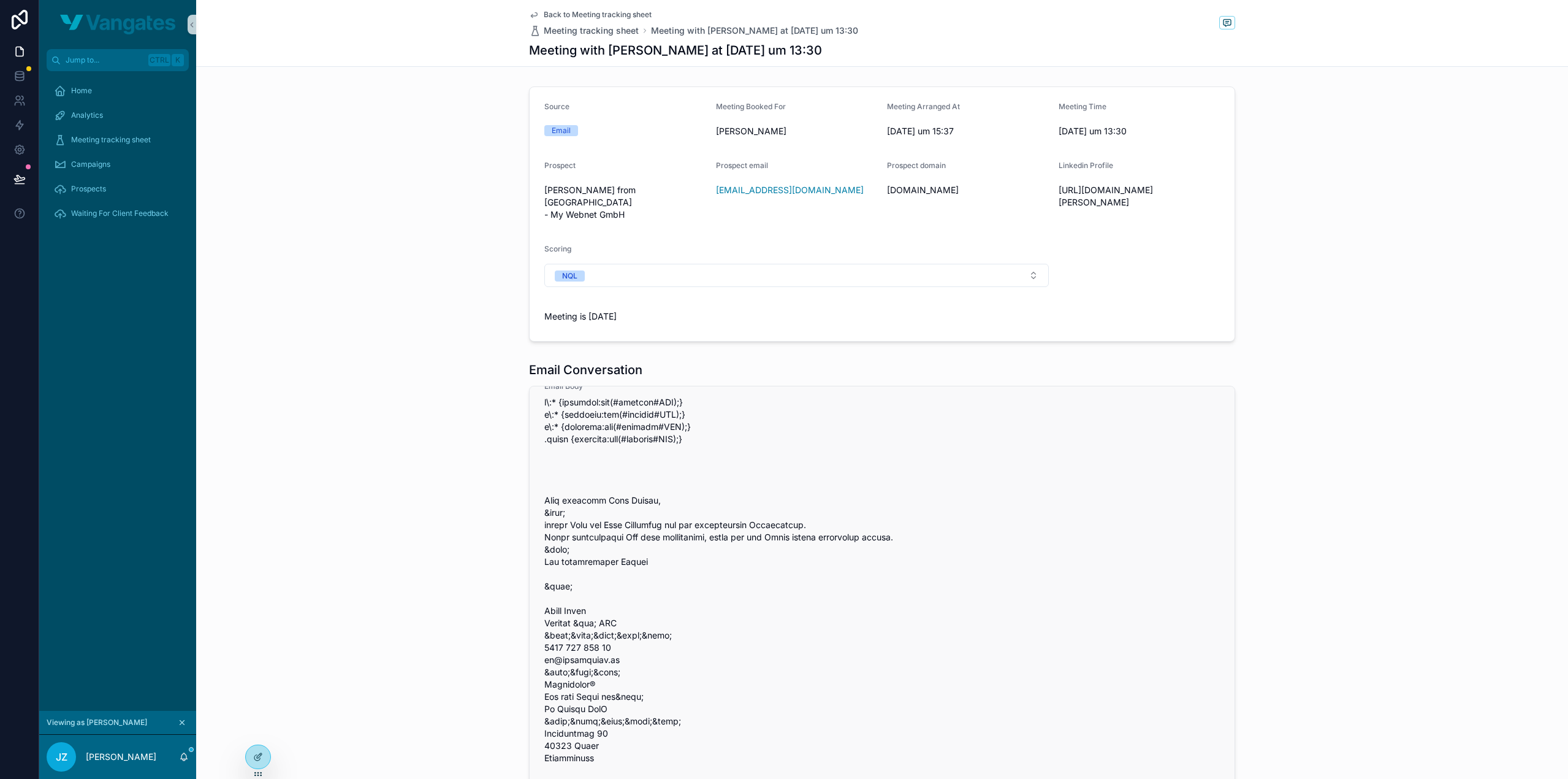
scroll to position [306, 0]
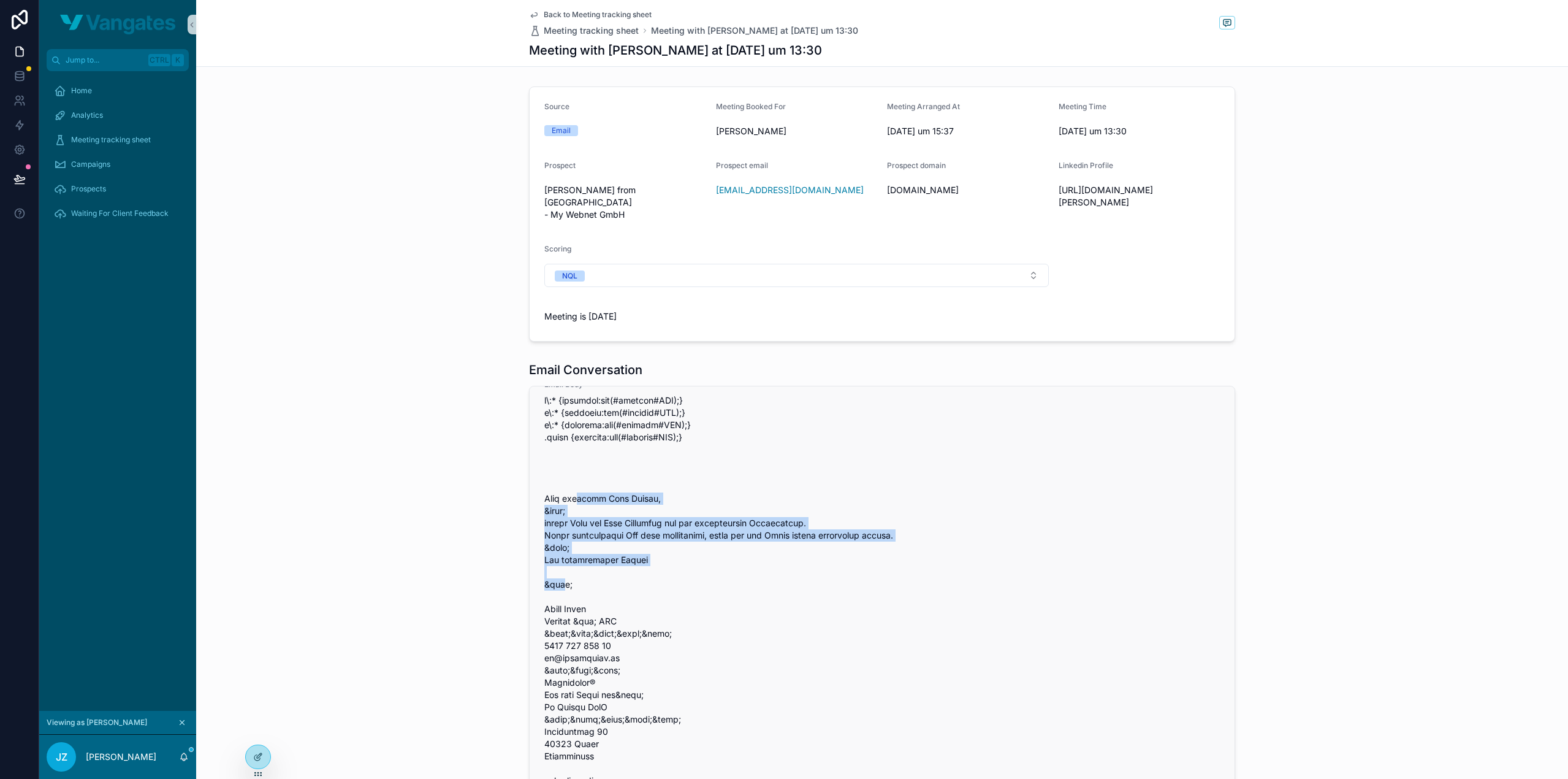
drag, startPoint x: 533, startPoint y: 535, endPoint x: 745, endPoint y: 591, distance: 219.3
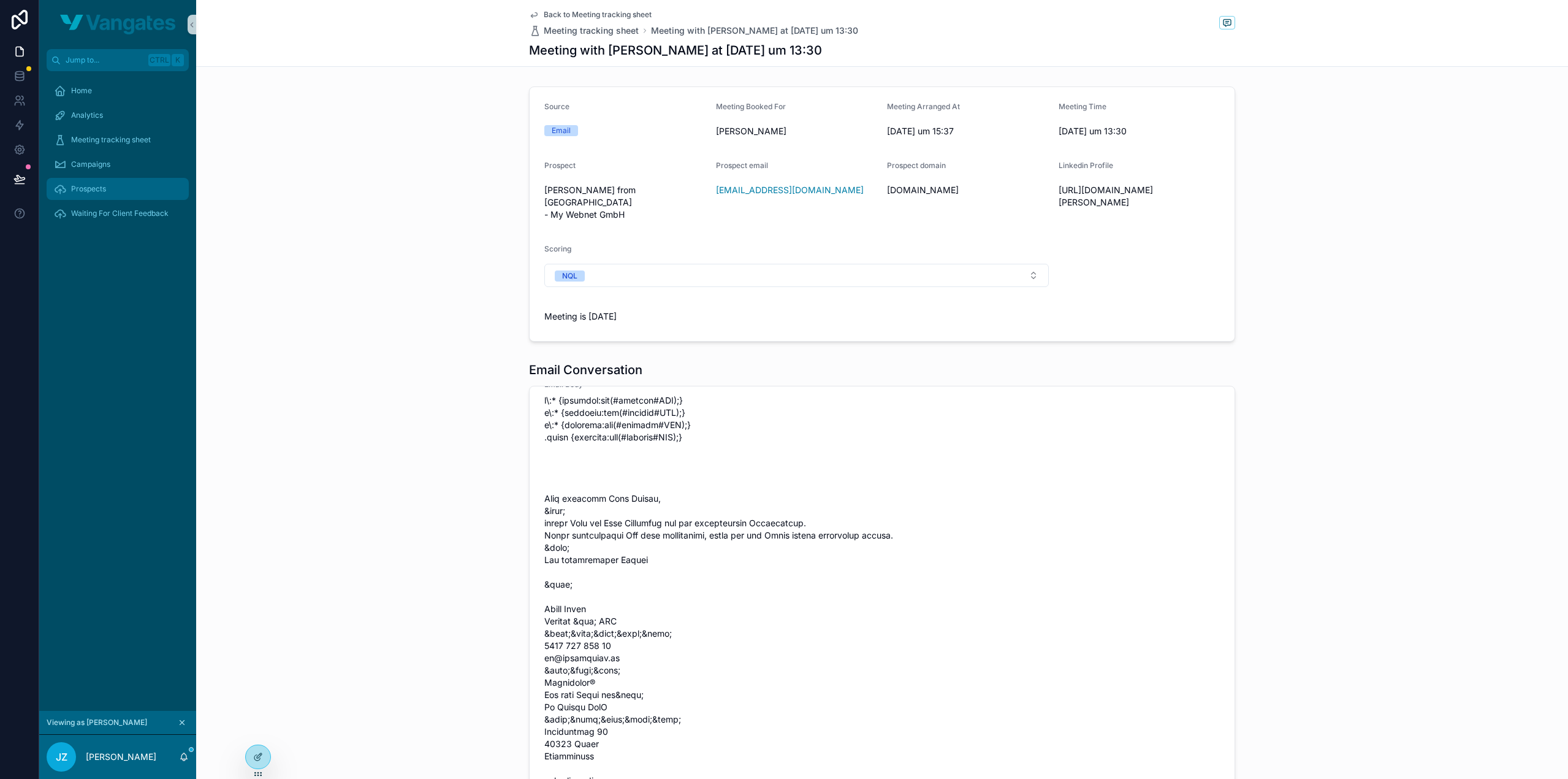
click at [115, 193] on div "Prospects" at bounding box center [117, 189] width 127 height 20
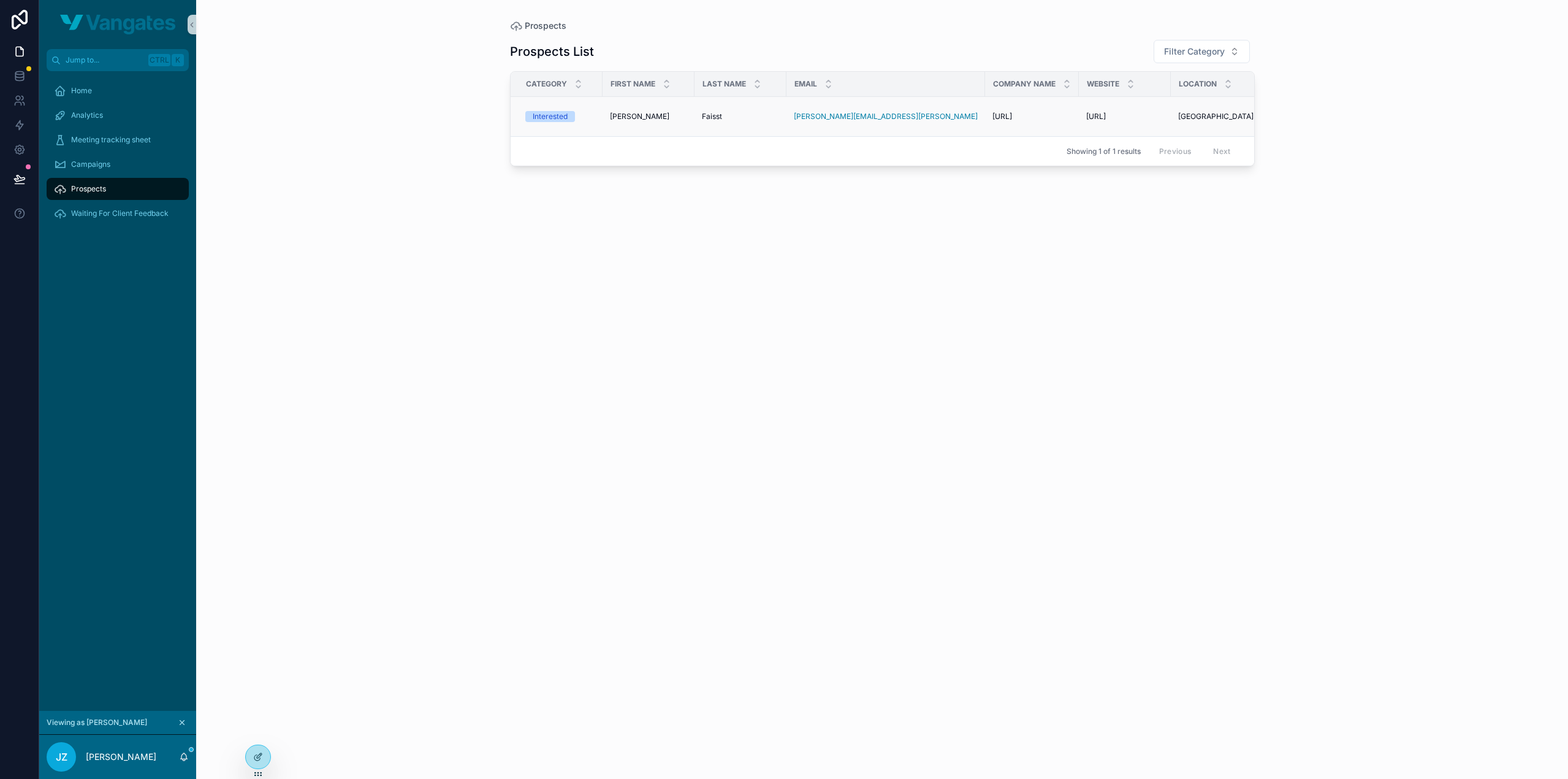
click at [683, 116] on div "Wolfgang Wolfgang" at bounding box center [649, 116] width 78 height 10
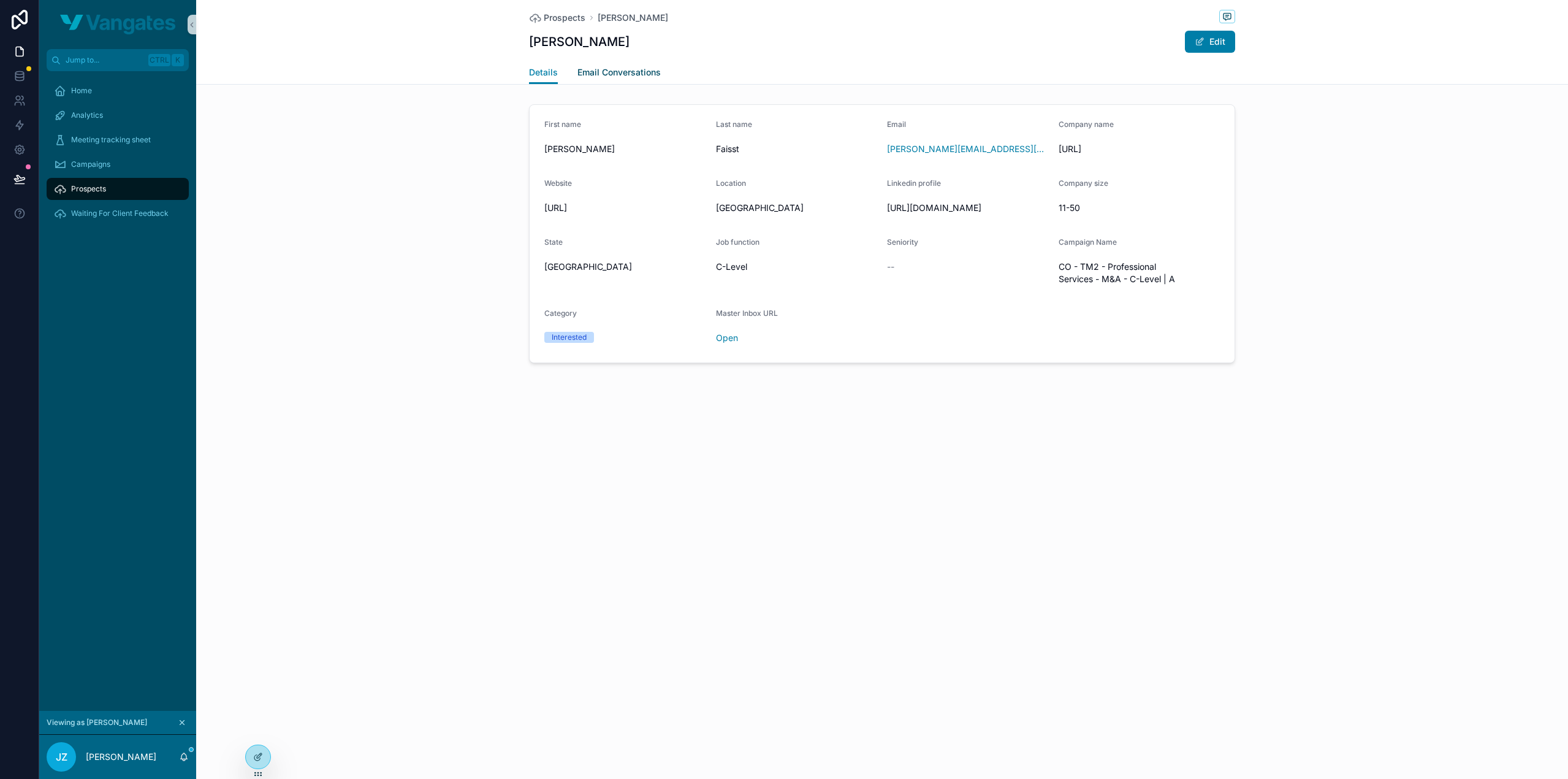
click at [617, 69] on span "Email Conversations" at bounding box center [619, 72] width 84 height 12
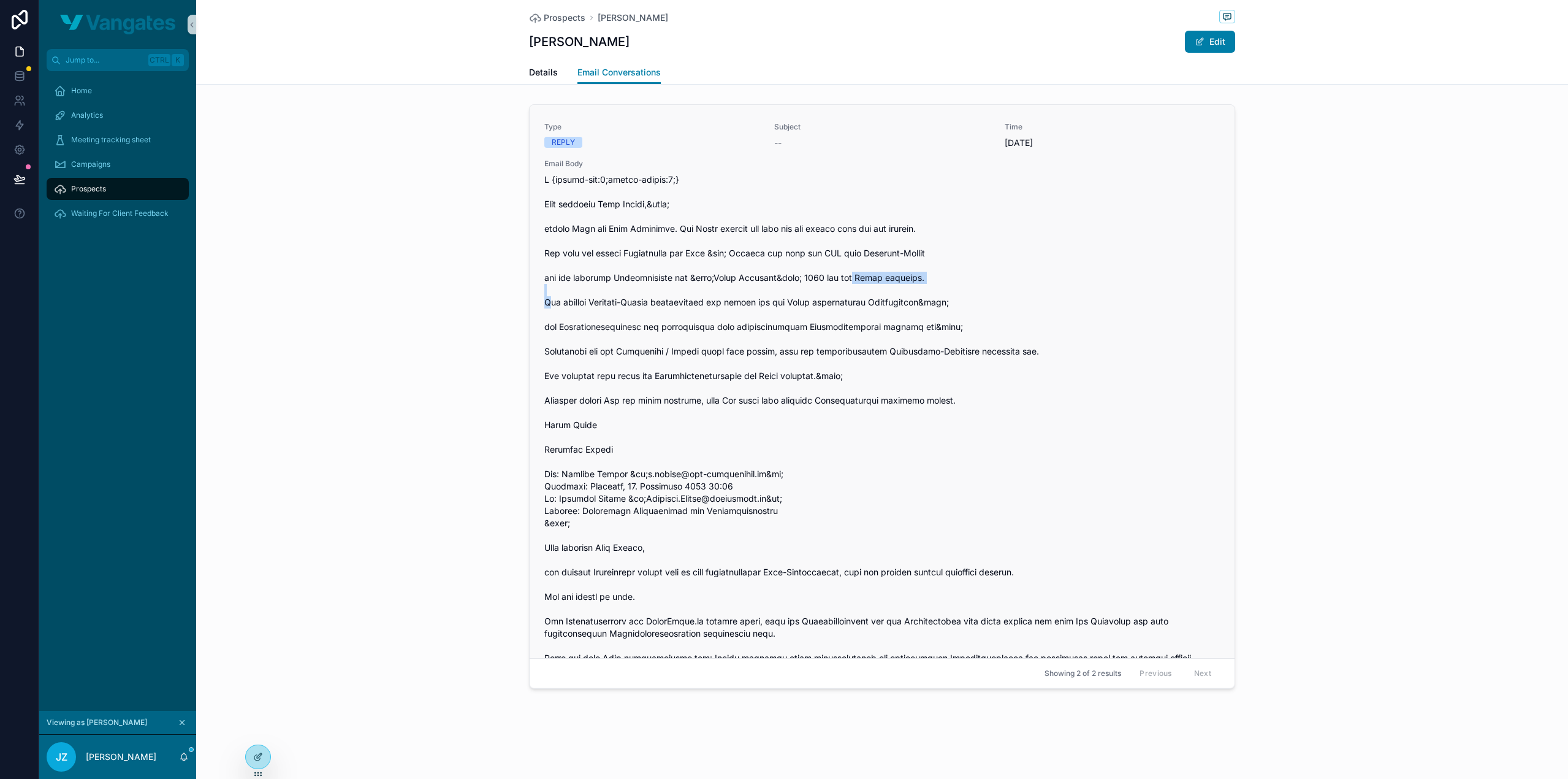
drag, startPoint x: 918, startPoint y: 303, endPoint x: 832, endPoint y: 306, distance: 86.1
click at [832, 306] on span "scrollable content" at bounding box center [882, 658] width 676 height 969
drag, startPoint x: 666, startPoint y: 351, endPoint x: 677, endPoint y: 374, distance: 25.5
click at [677, 374] on span "scrollable content" at bounding box center [882, 658] width 676 height 969
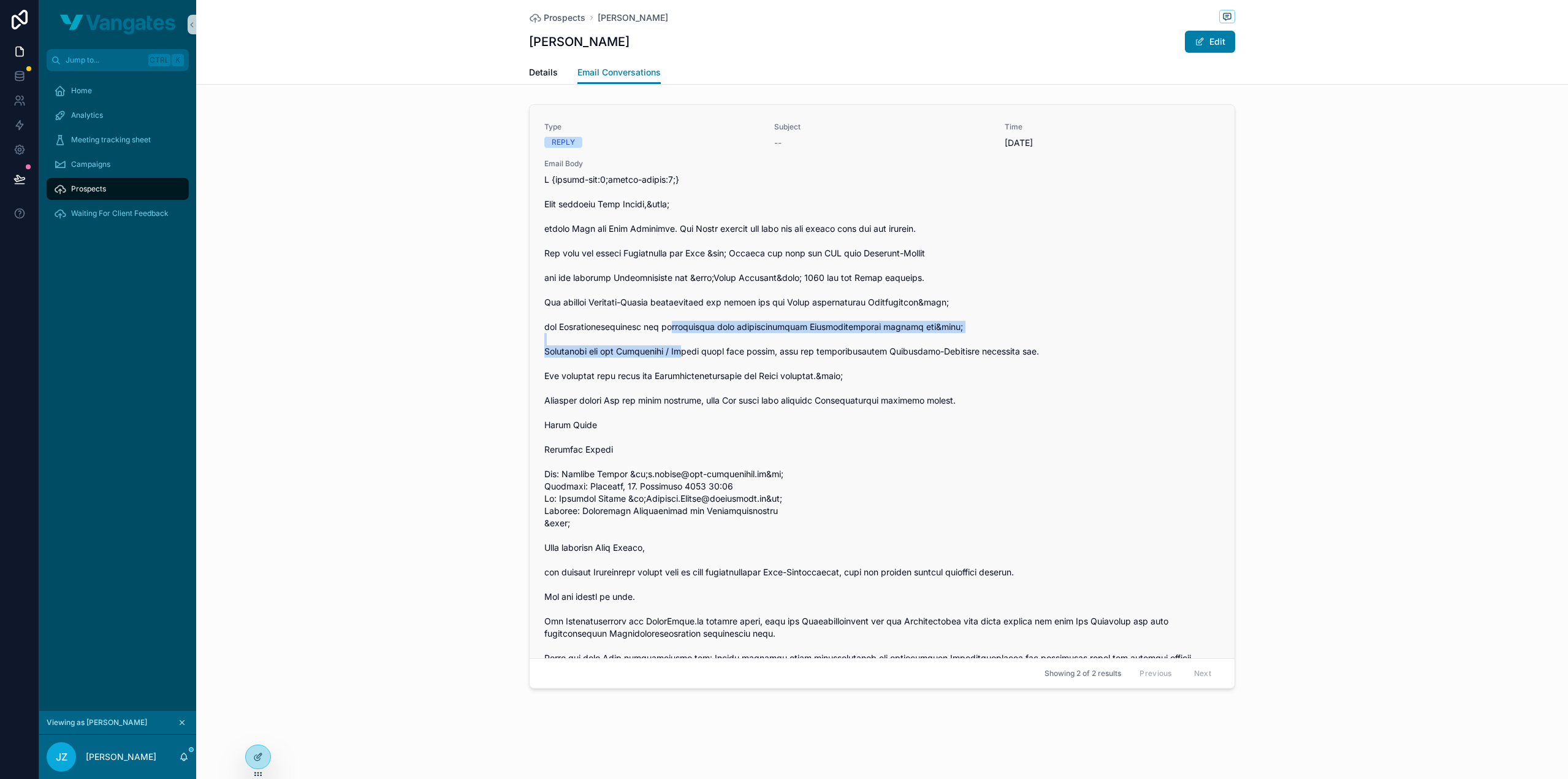
click at [677, 374] on span "scrollable content" at bounding box center [882, 658] width 676 height 969
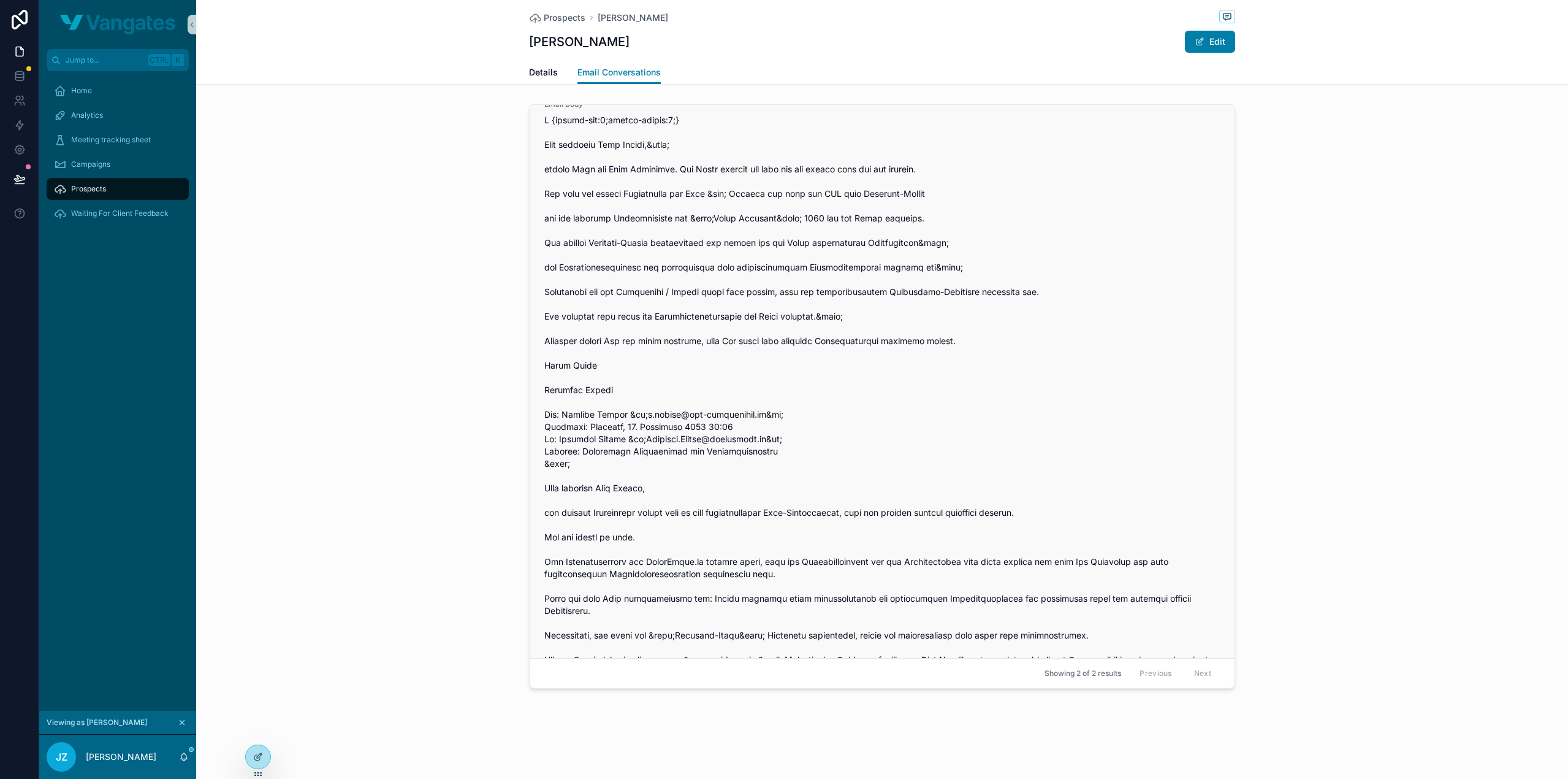
scroll to position [61, 0]
drag, startPoint x: 566, startPoint y: 342, endPoint x: 838, endPoint y: 341, distance: 272.0
click at [838, 341] on span "scrollable content" at bounding box center [882, 597] width 676 height 969
click at [671, 345] on span "scrollable content" at bounding box center [882, 597] width 676 height 969
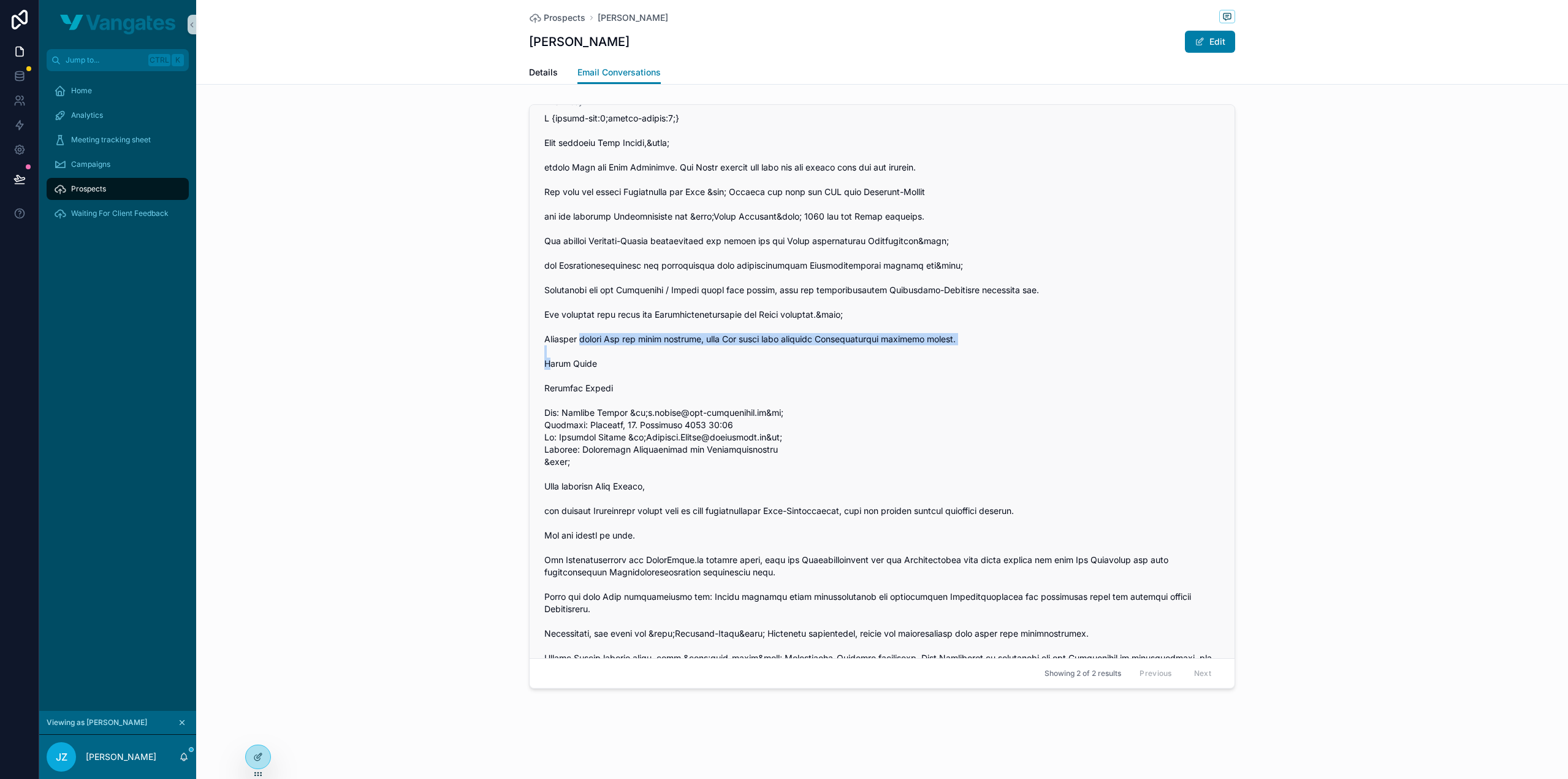
drag, startPoint x: 570, startPoint y: 363, endPoint x: 975, endPoint y: 362, distance: 405.0
click at [975, 362] on span "scrollable content" at bounding box center [882, 597] width 676 height 969
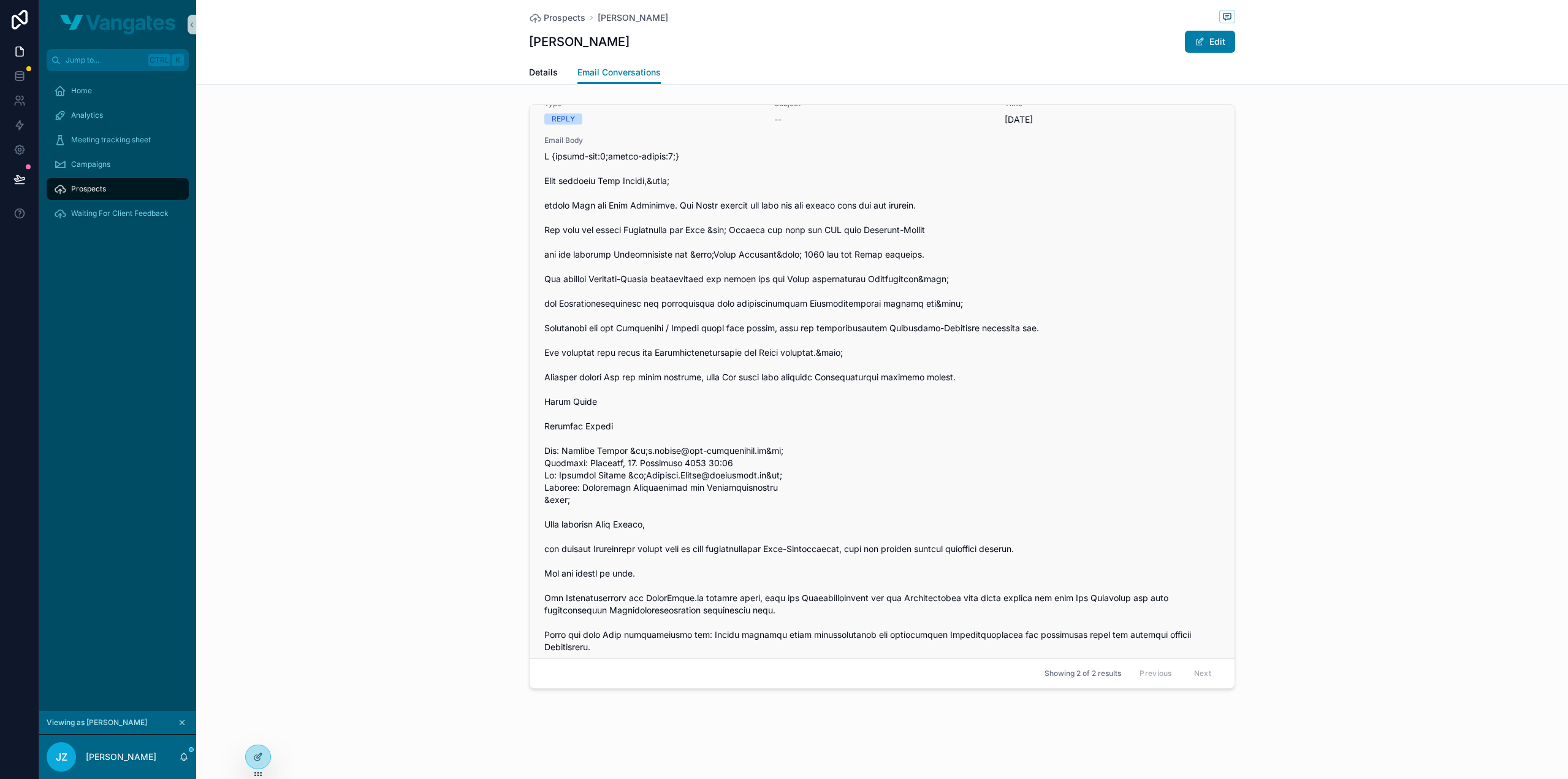
scroll to position [0, 0]
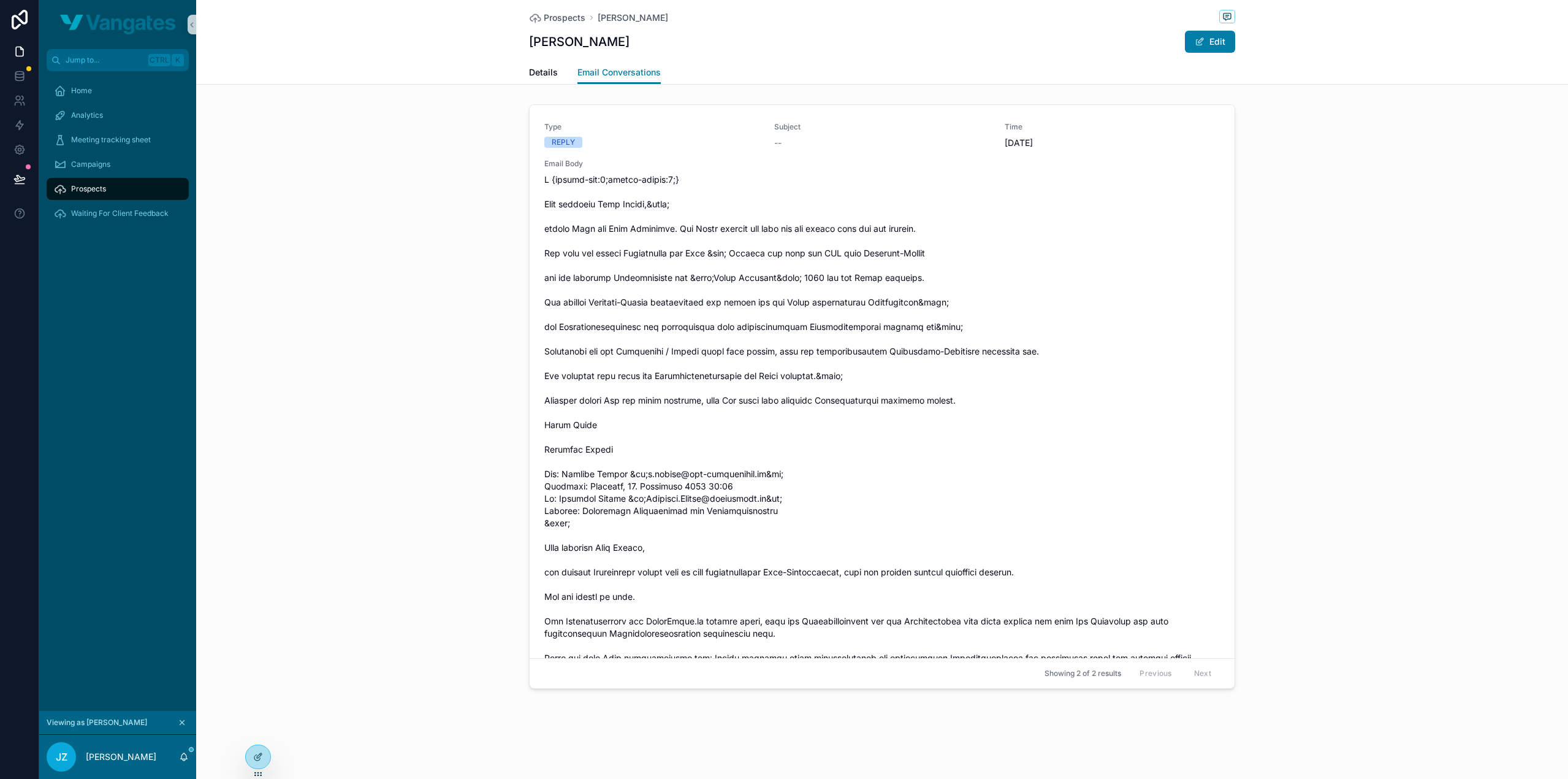
click at [1388, 349] on div "Type REPLY Subject -- Time 1.10.2025 Email Body Type SENT Subject Effiziente Vo…" at bounding box center [882, 399] width 1372 height 599
click at [23, 102] on icon at bounding box center [23, 104] width 2 height 3
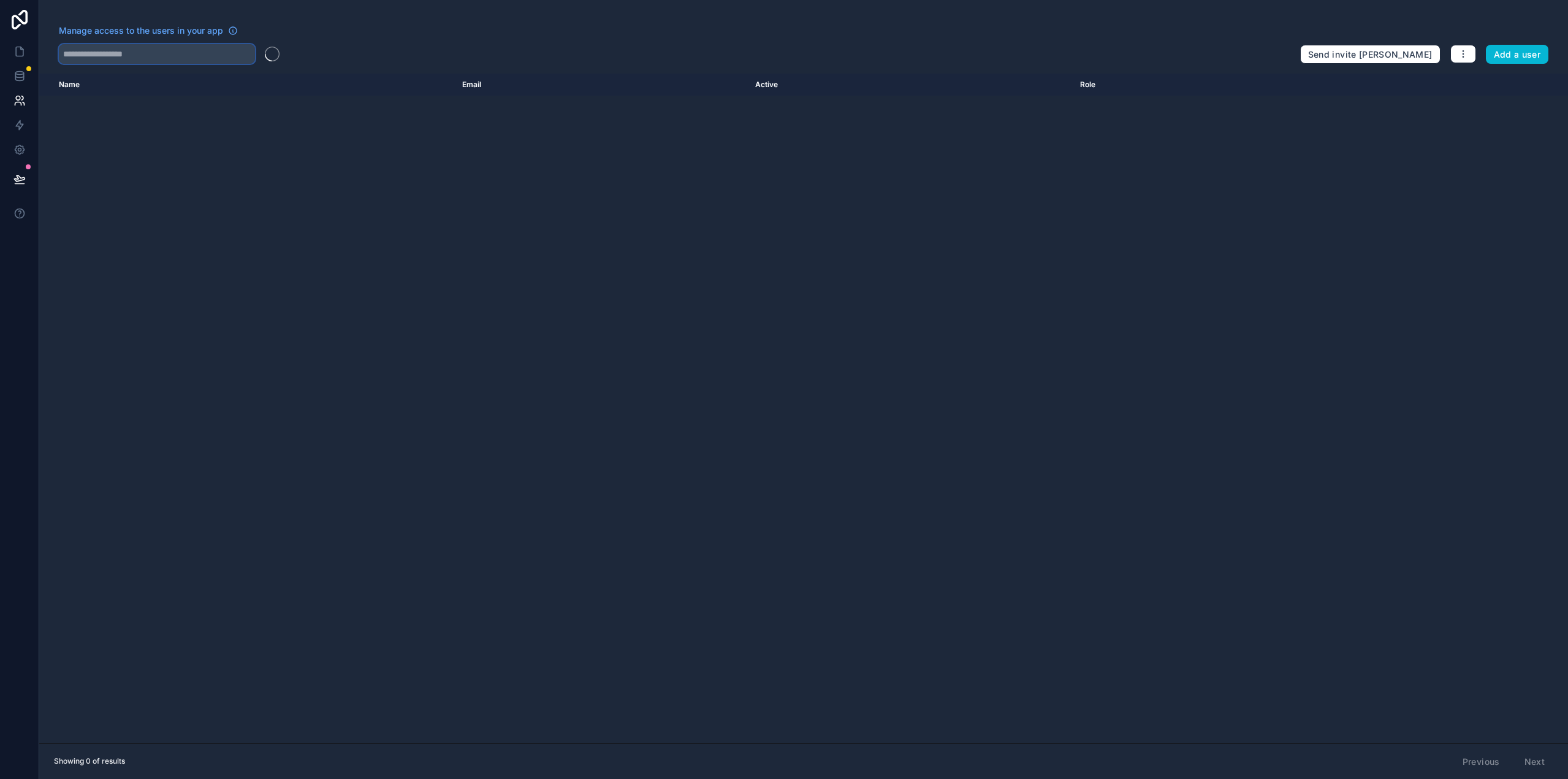
click at [174, 57] on input "text" at bounding box center [157, 54] width 196 height 20
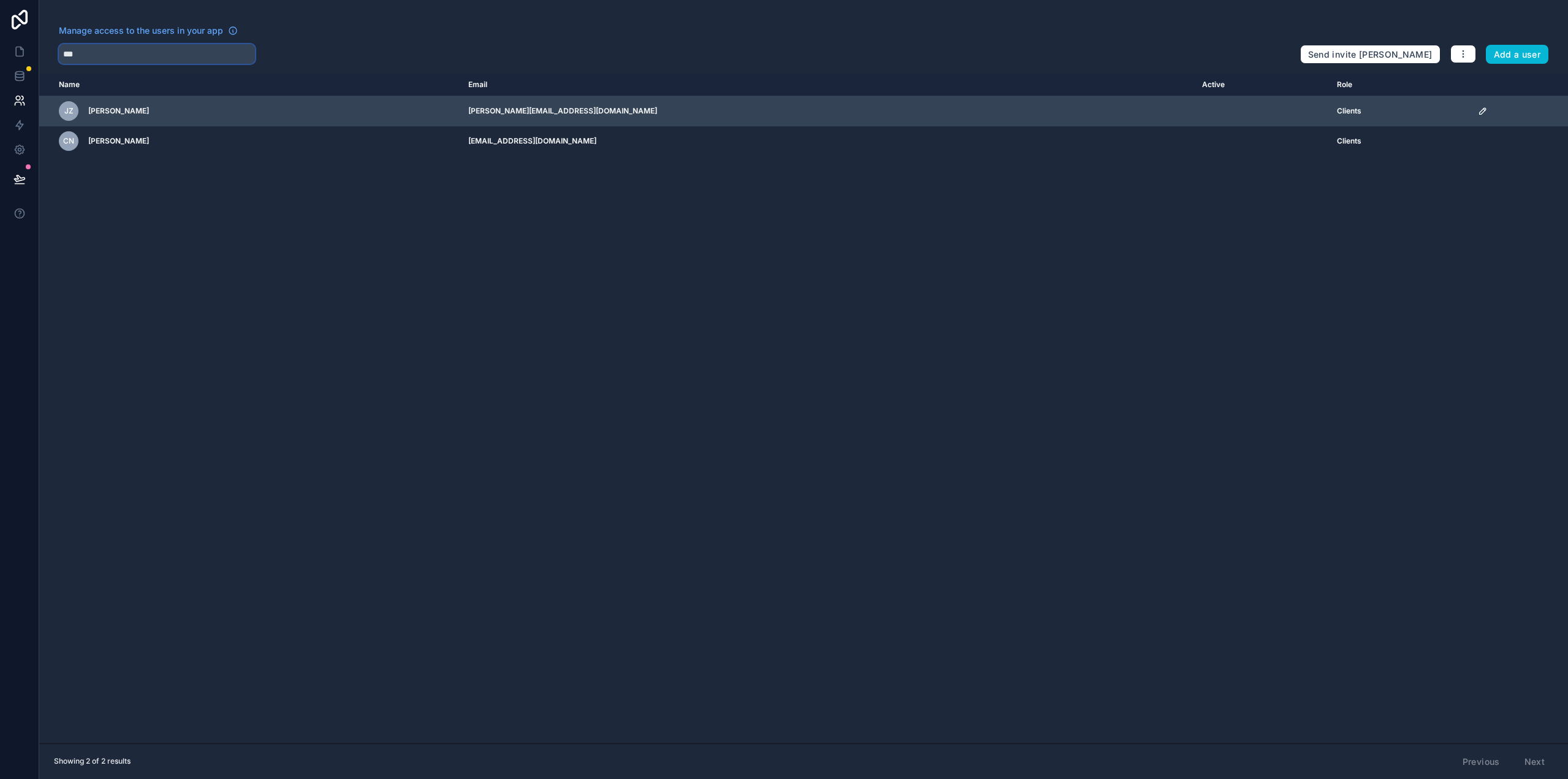
type input "***"
click at [1478, 108] on icon "scrollable content" at bounding box center [1483, 111] width 10 height 10
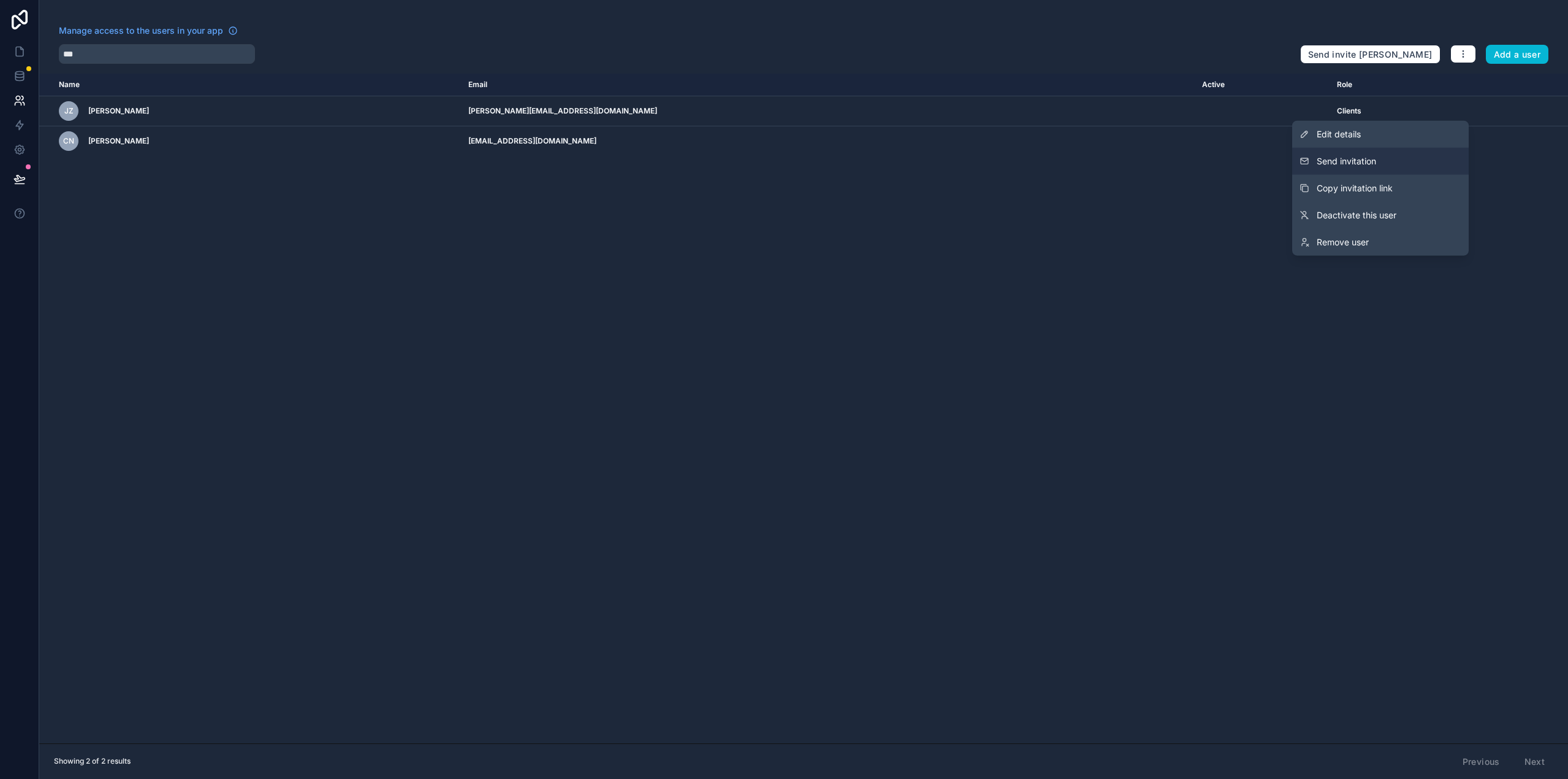
click at [1360, 161] on span "Send invitation" at bounding box center [1346, 161] width 59 height 12
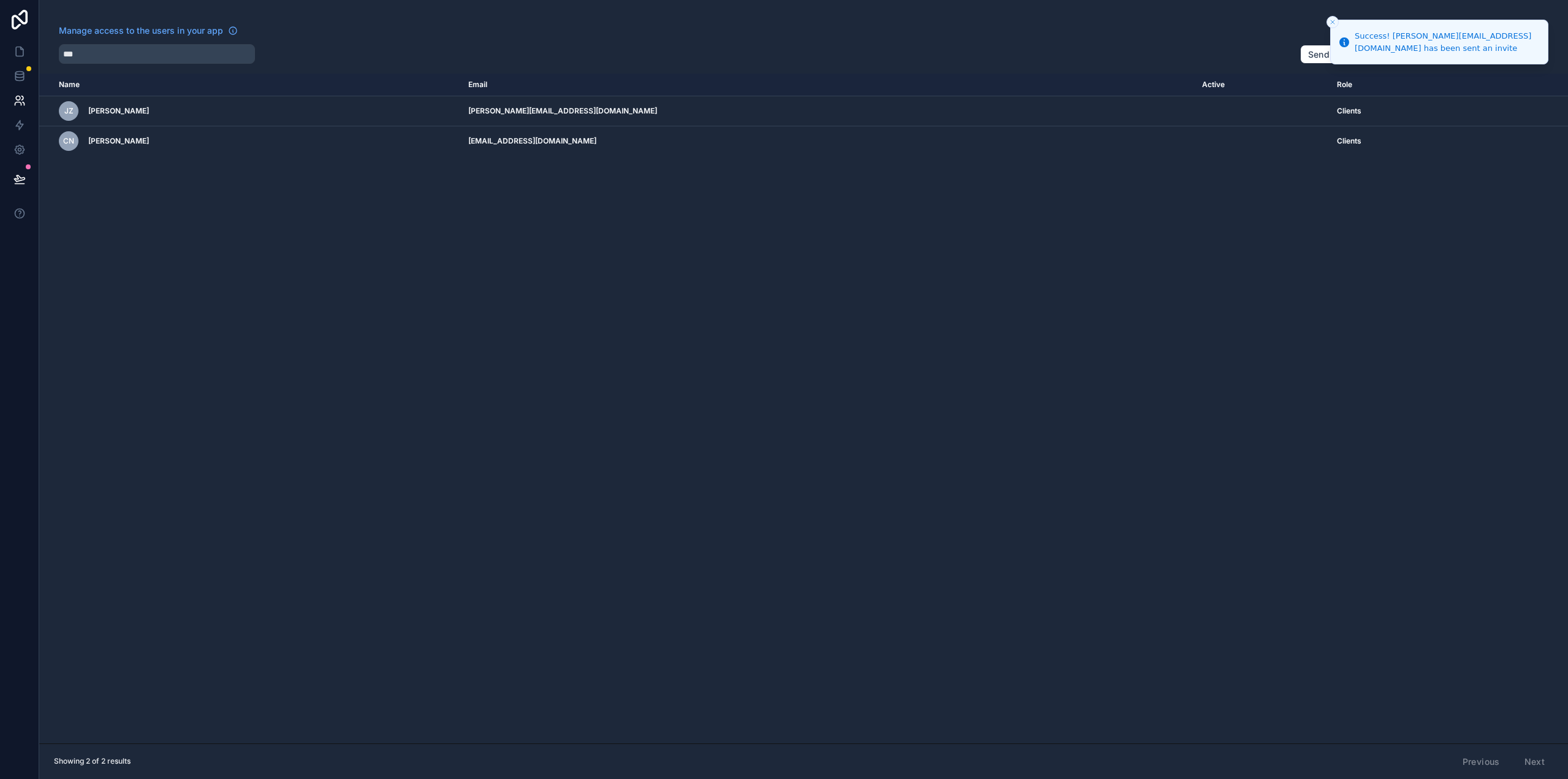
click at [1059, 345] on div "Name Email Active Role userTable.email JZ Joachim Zimmel joachim.zimmel@fpx-vie…" at bounding box center [804, 409] width 1529 height 670
click at [22, 54] on icon at bounding box center [20, 52] width 12 height 12
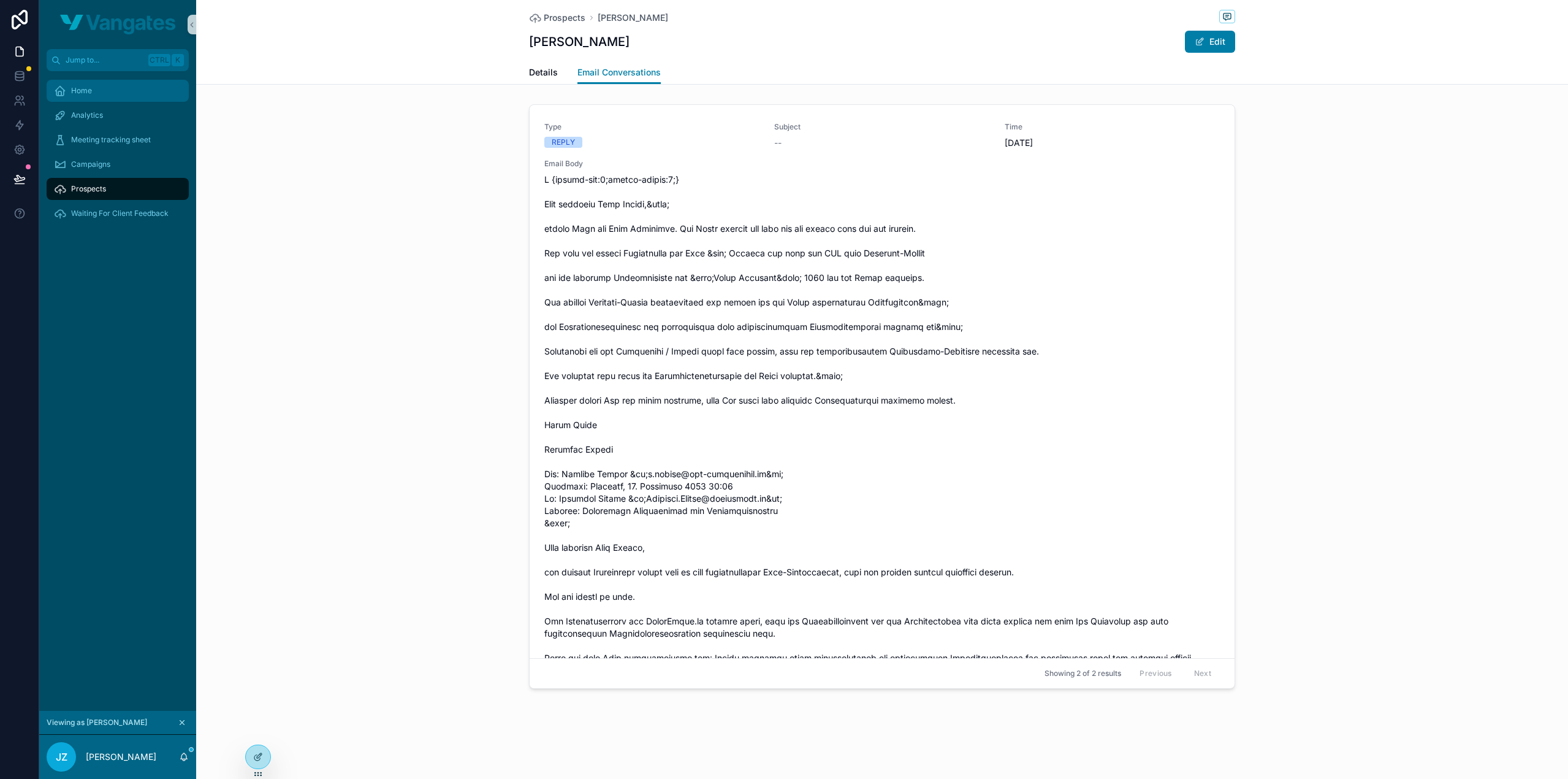
click at [116, 88] on div "Home" at bounding box center [117, 91] width 127 height 20
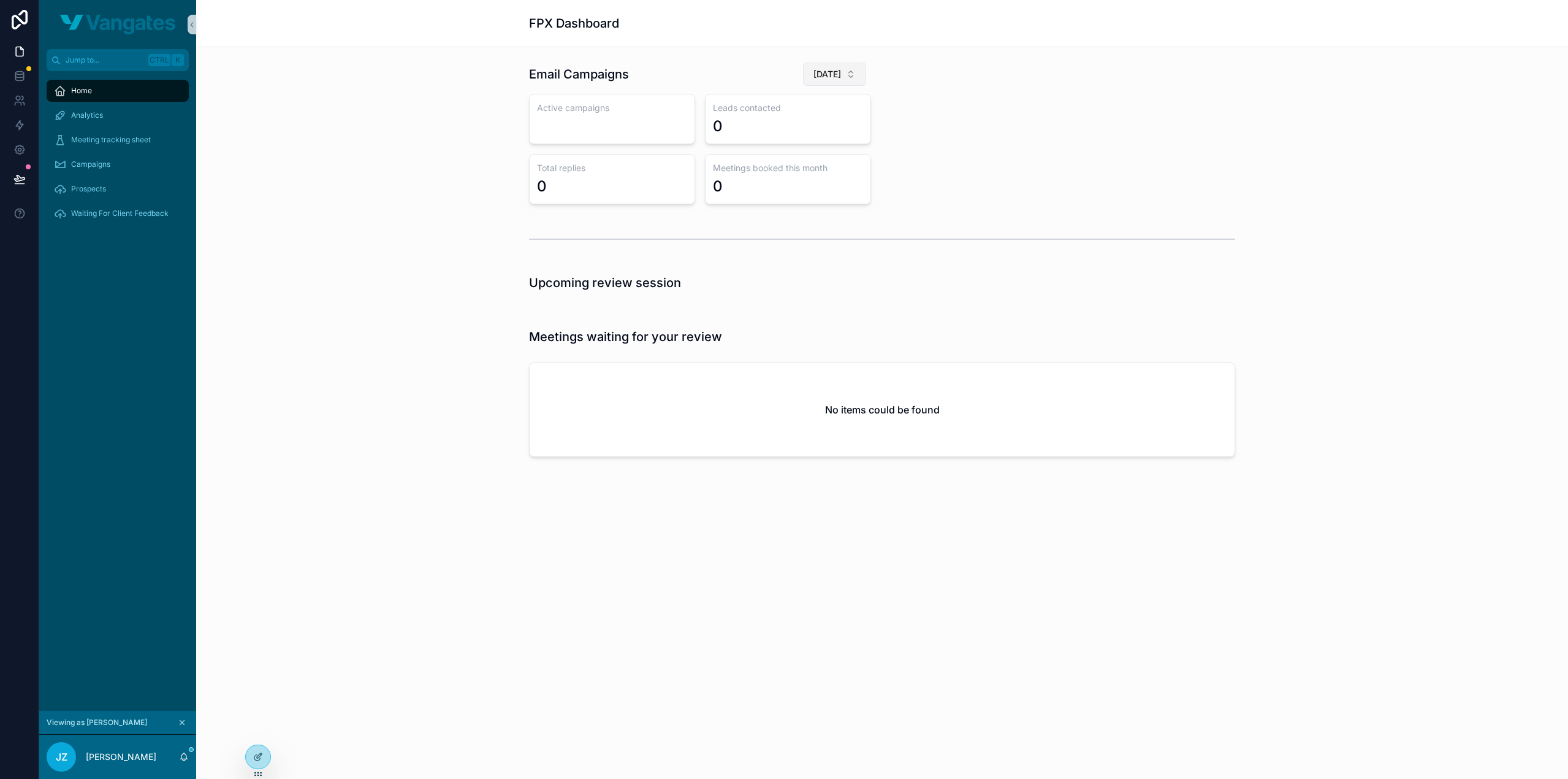
click at [825, 78] on span "July 2025" at bounding box center [827, 74] width 28 height 12
click at [788, 144] on span "October 2025" at bounding box center [773, 143] width 28 height 12
click at [1112, 146] on div "Email Campaigns October 2025 Active campaigns 3 Leads contacted 255 Total repli…" at bounding box center [882, 133] width 721 height 152
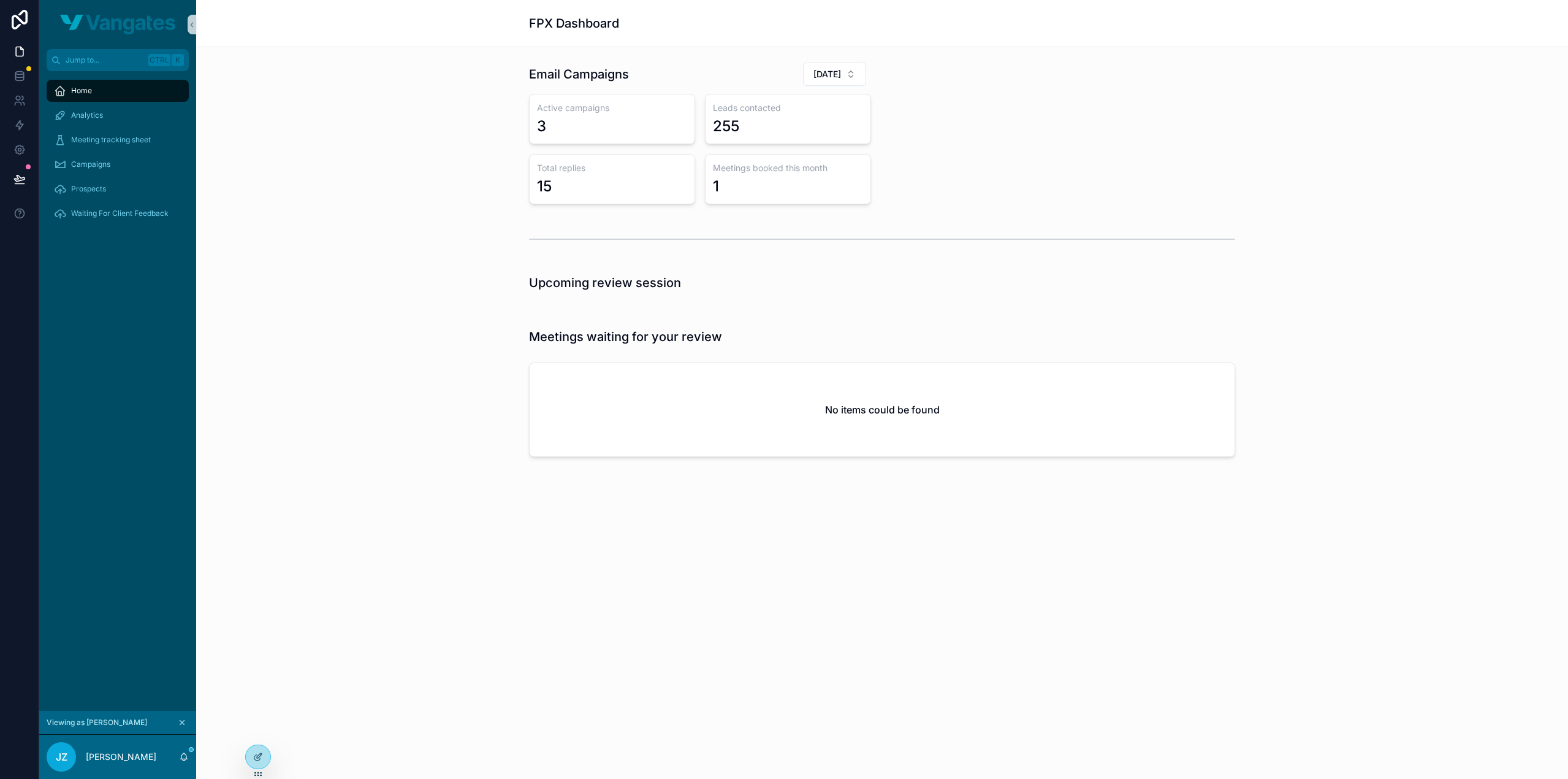
click at [1112, 146] on div "Email Campaigns October 2025 Active campaigns 3 Leads contacted 255 Total repli…" at bounding box center [882, 133] width 721 height 152
click at [1141, 110] on div "Email Campaigns October 2025 Active campaigns 3 Leads contacted 255 Total repli…" at bounding box center [882, 133] width 721 height 152
click at [1145, 106] on div "Email Campaigns October 2025 Active campaigns 3 Leads contacted 255 Total repli…" at bounding box center [882, 133] width 721 height 152
click at [968, 93] on div "Email Campaigns October 2025 Active campaigns 3 Leads contacted 255 Total repli…" at bounding box center [882, 133] width 721 height 152
click at [981, 118] on div "Email Campaigns October 2025 Active campaigns 3 Leads contacted 255 Total repli…" at bounding box center [882, 133] width 721 height 152
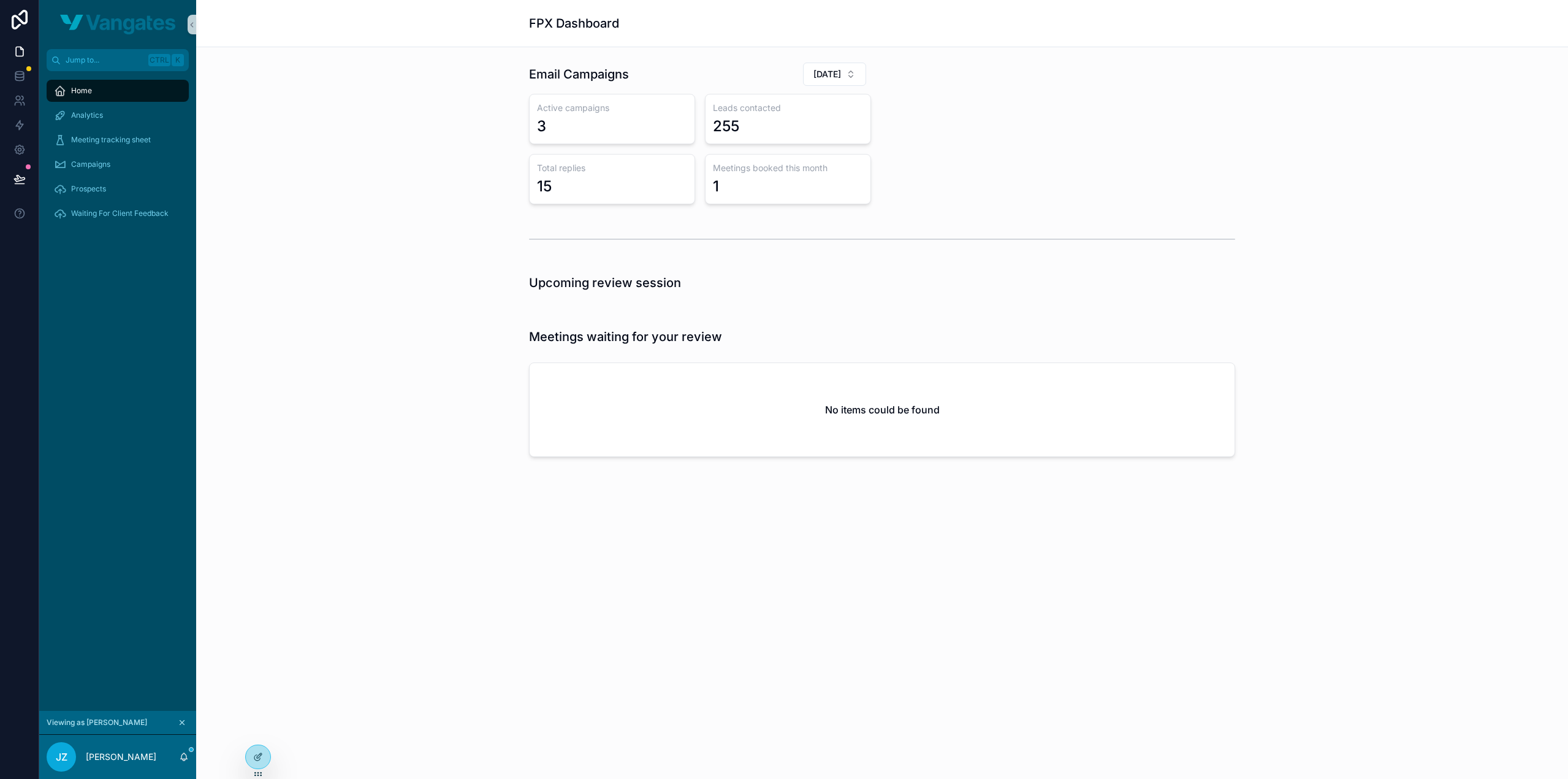
click at [949, 174] on div "Email Campaigns October 2025 Active campaigns 3 Leads contacted 255 Total repli…" at bounding box center [882, 133] width 721 height 152
click at [174, 172] on div "Campaigns" at bounding box center [117, 164] width 127 height 20
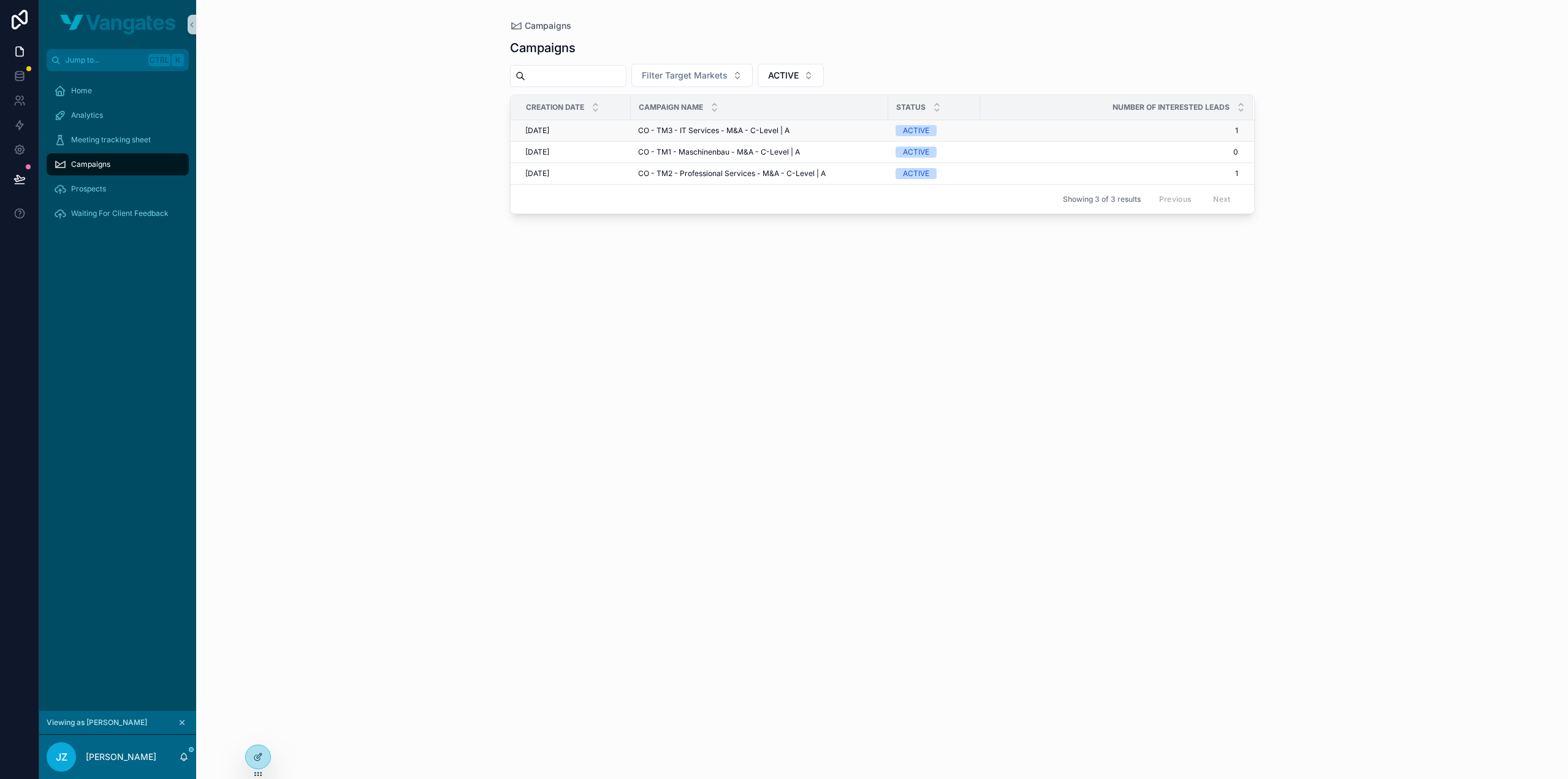
click at [657, 128] on span "CO - TM3 - IT Services - M&A - C-Level | A" at bounding box center [714, 131] width 152 height 10
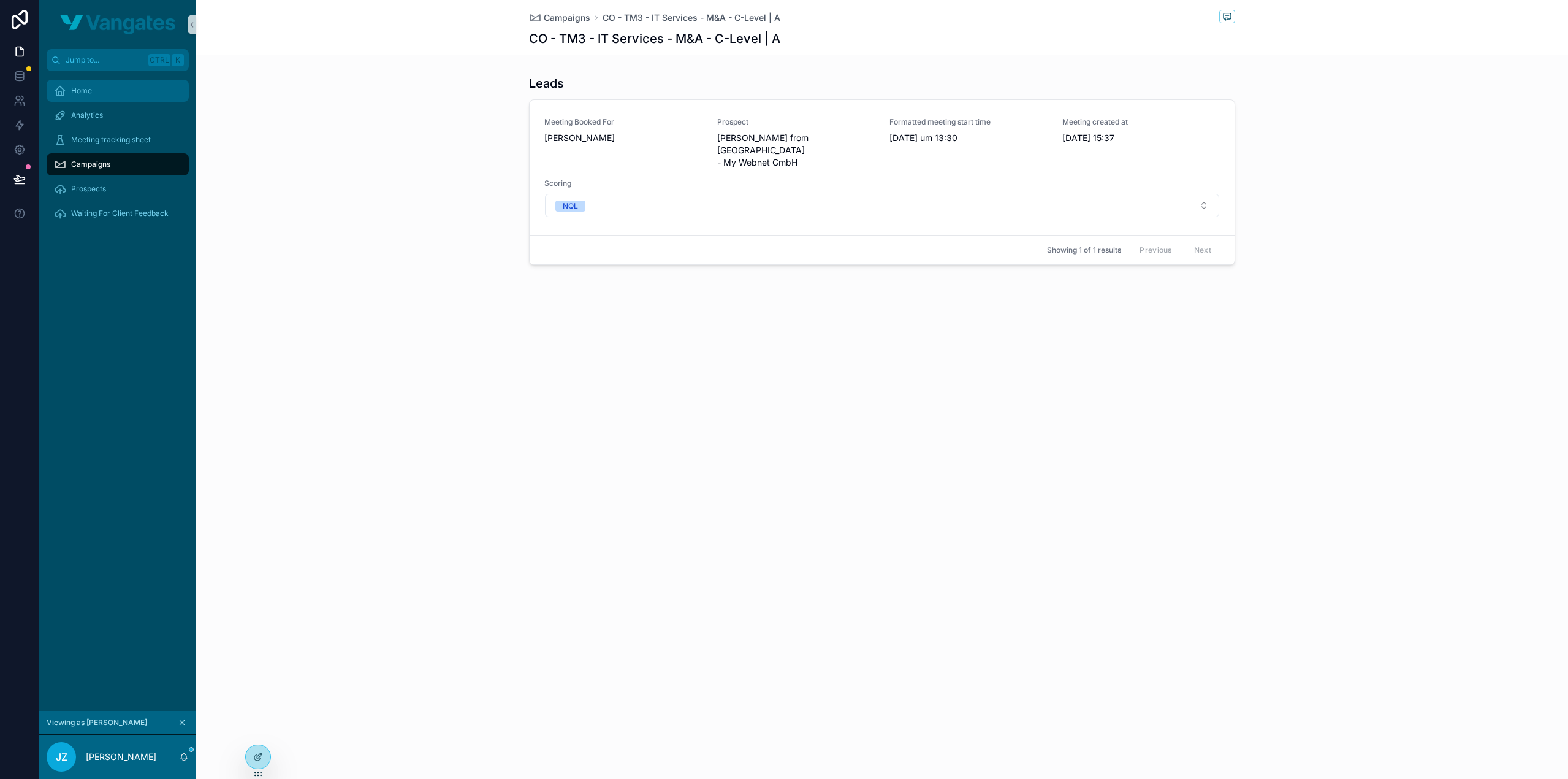
click at [121, 90] on div "Home" at bounding box center [117, 91] width 127 height 20
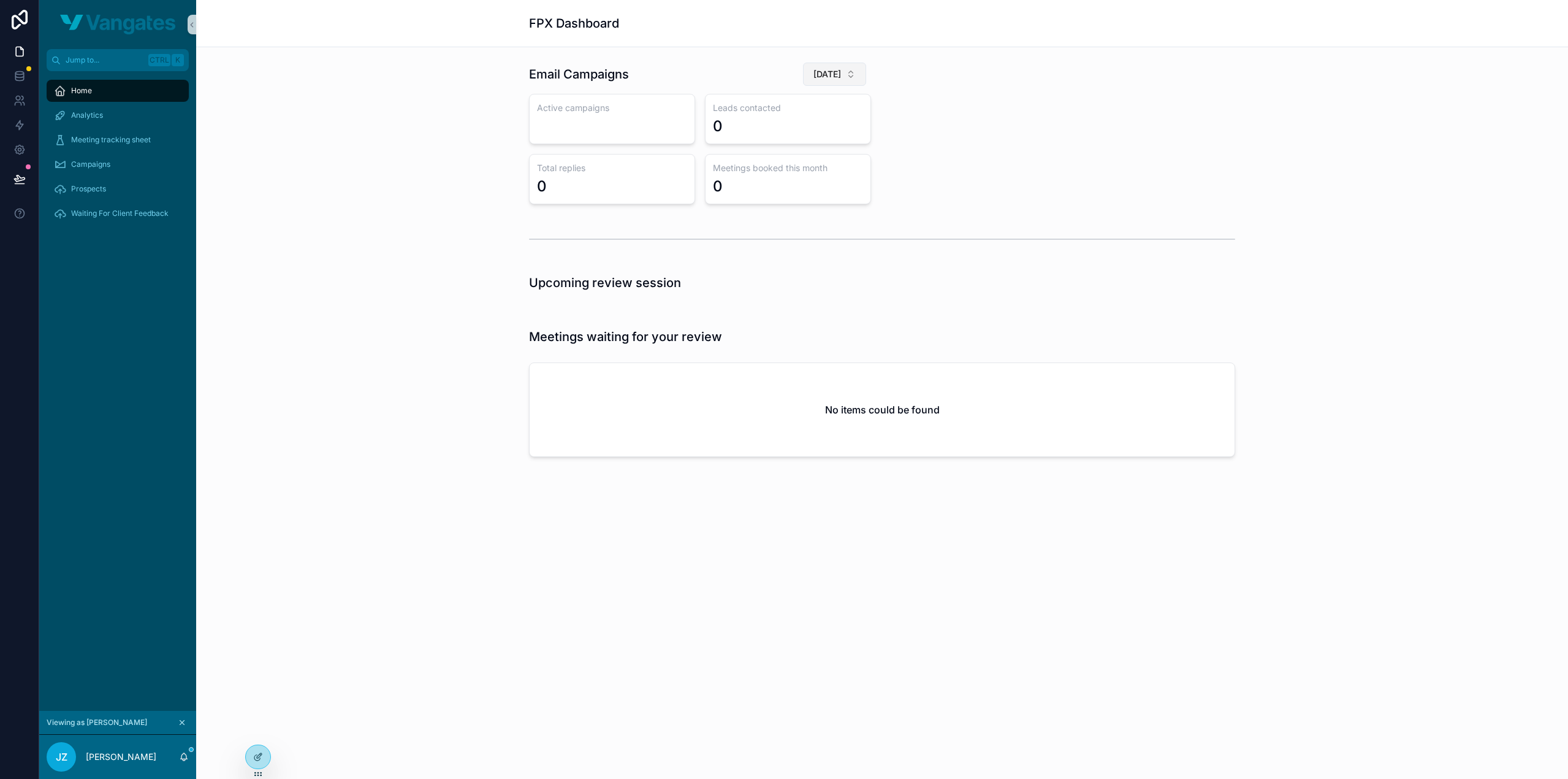
click at [839, 77] on span "July 2025" at bounding box center [827, 74] width 28 height 12
click at [788, 141] on span "October 2025" at bounding box center [773, 143] width 28 height 12
click at [994, 107] on div "Email Campaigns October 2025 Active campaigns 3 Leads contacted 255 Total repli…" at bounding box center [882, 133] width 721 height 152
click at [1313, 182] on div "Email Campaigns October 2025 Active campaigns 3 Leads contacted 255 Total repli…" at bounding box center [882, 133] width 1352 height 152
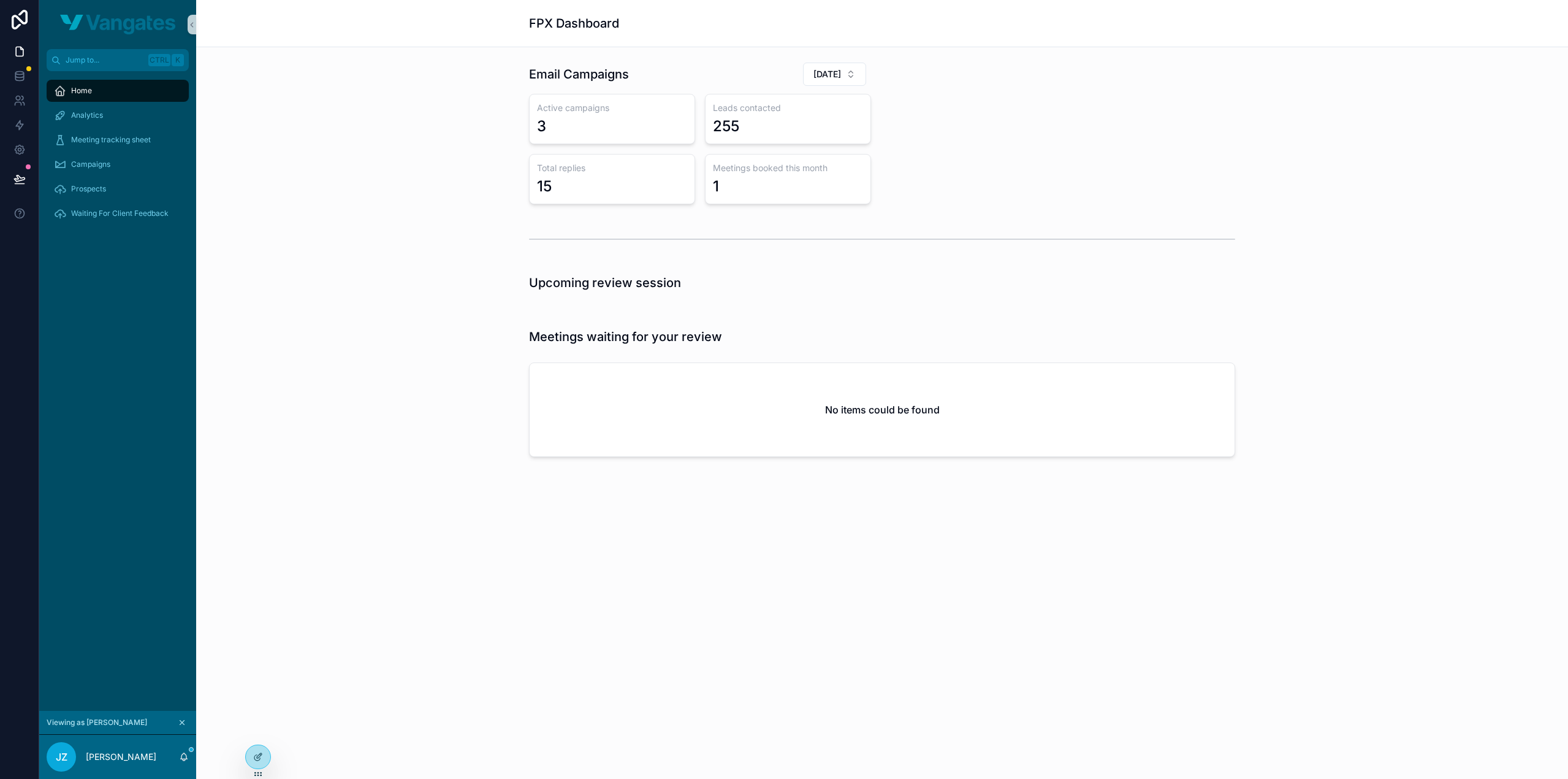
click at [1313, 182] on div "Email Campaigns October 2025 Active campaigns 3 Leads contacted 255 Total repli…" at bounding box center [882, 133] width 1352 height 152
click at [1092, 144] on div "Email Campaigns October 2025 Active campaigns 3 Leads contacted 255 Total repli…" at bounding box center [882, 133] width 721 height 152
click at [95, 166] on span "Campaigns" at bounding box center [91, 164] width 39 height 10
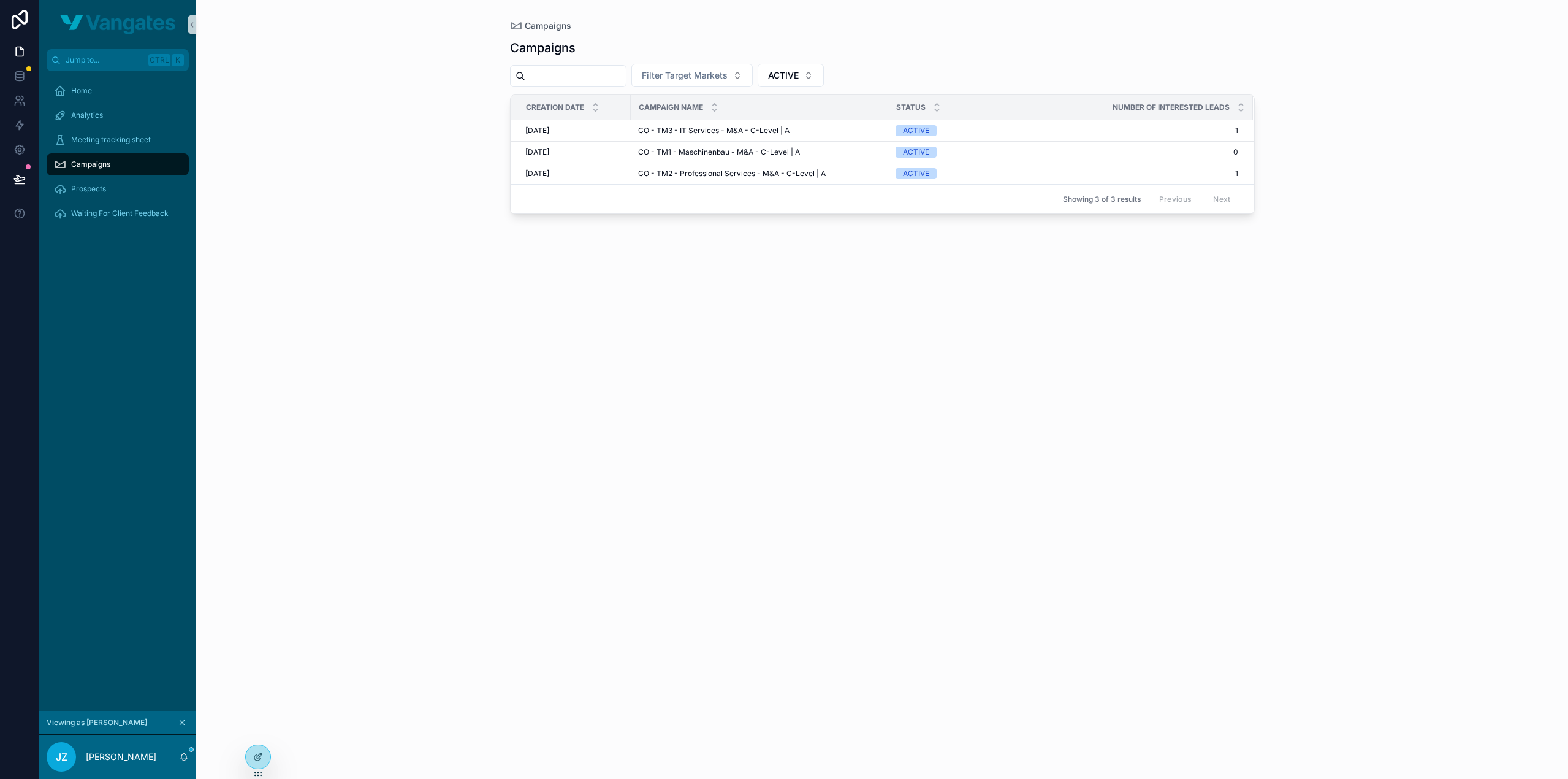
click at [786, 279] on div "Campaigns Filter Target Markets ACTIVE Creation Date Campaign Name Status Numbe…" at bounding box center [882, 398] width 745 height 733
click at [721, 129] on span "CO - TM3 - IT Services - M&A - C-Level | A" at bounding box center [714, 131] width 152 height 10
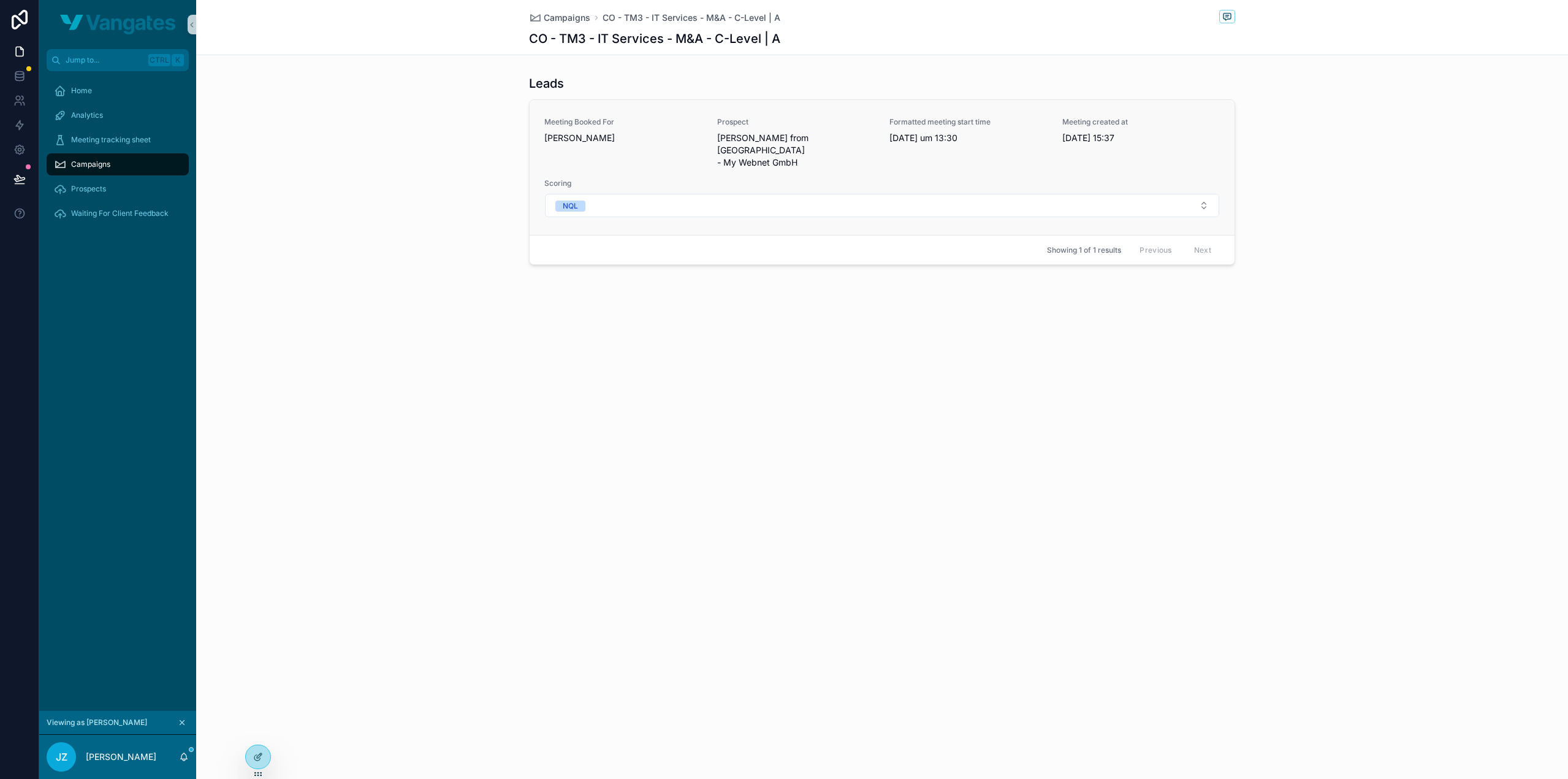
click at [809, 140] on span "Šukri Jusuf from Sumasearch - My Webnet GmbH" at bounding box center [796, 150] width 158 height 37
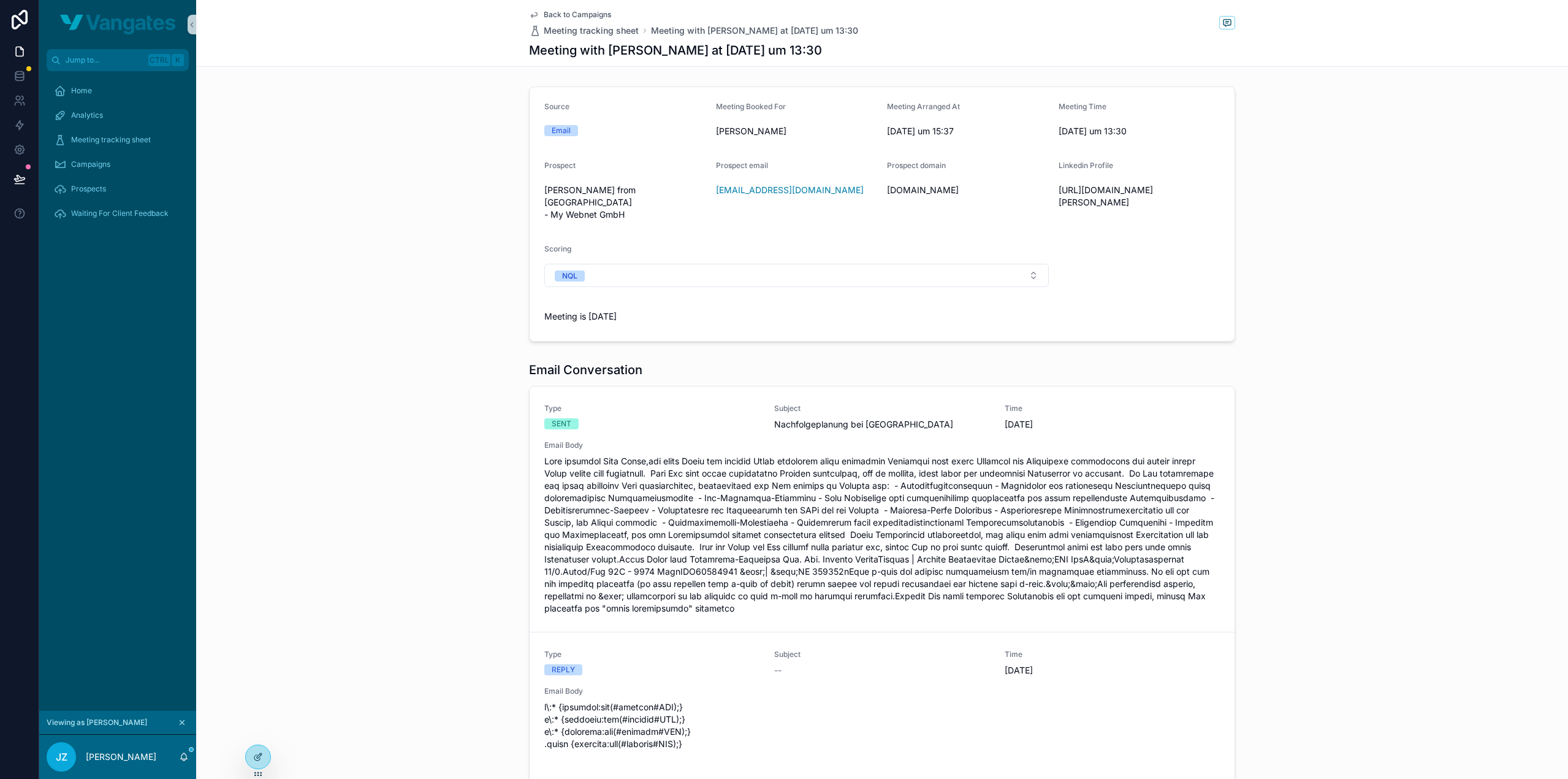
click at [1320, 405] on div "Email Conversation Type SENT Subject Nachfolgeplanung bei Sumasearch Time 1.10.…" at bounding box center [882, 665] width 1372 height 619
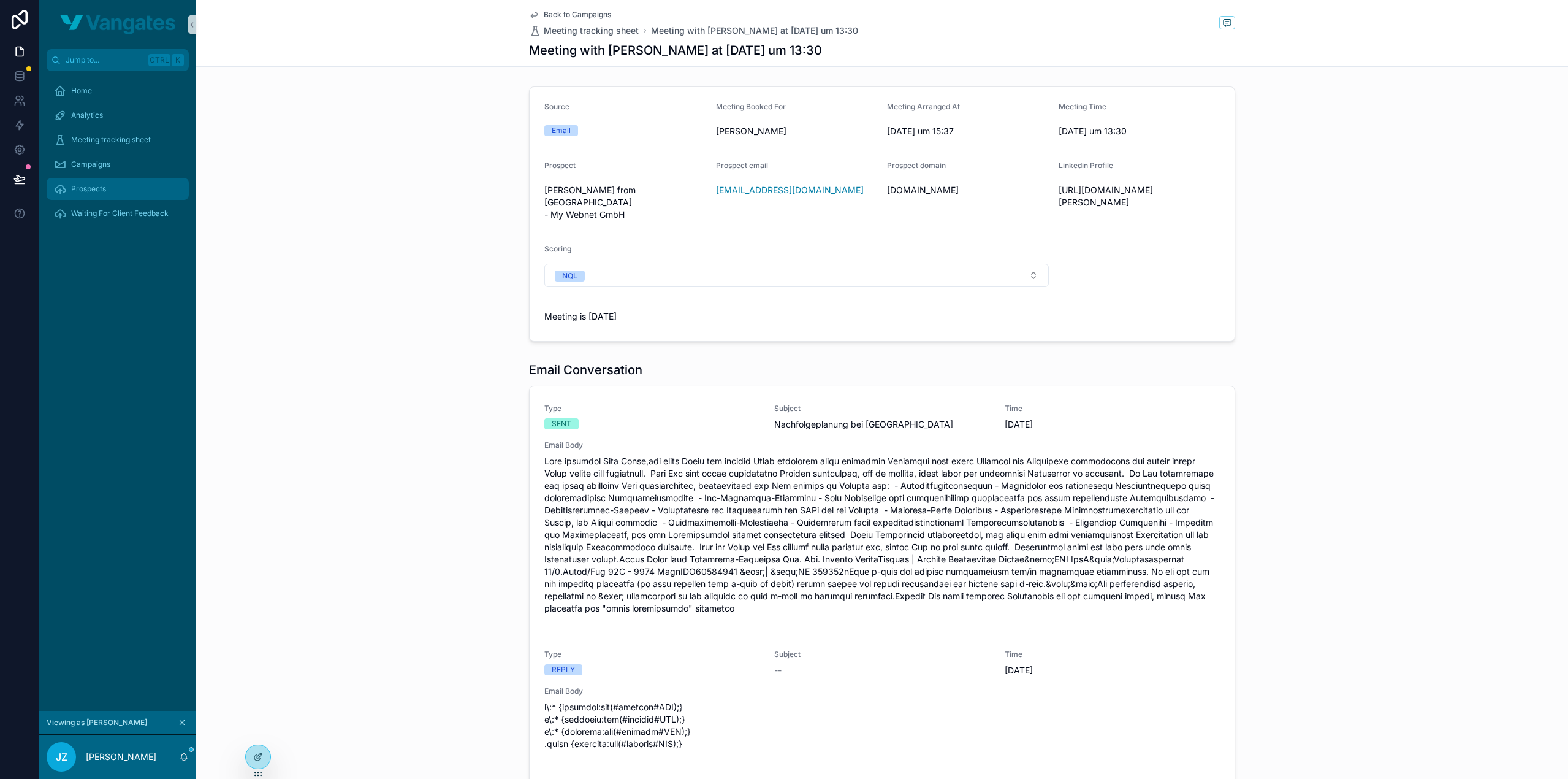
click at [84, 189] on span "Prospects" at bounding box center [88, 189] width 35 height 10
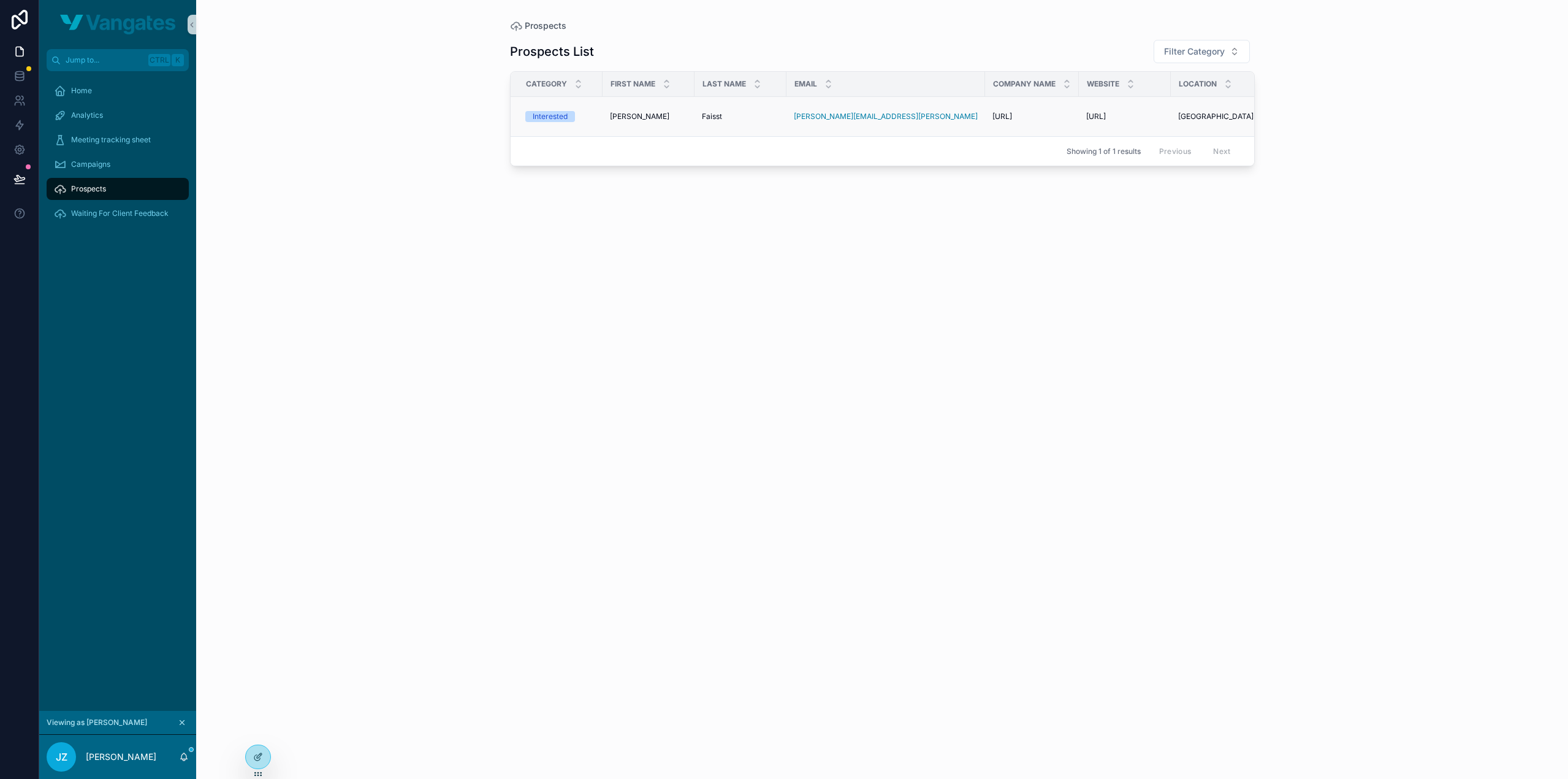
click at [665, 123] on td "Wolfgang Wolfgang" at bounding box center [649, 116] width 92 height 40
click at [623, 117] on span "Wolfgang" at bounding box center [639, 116] width 59 height 10
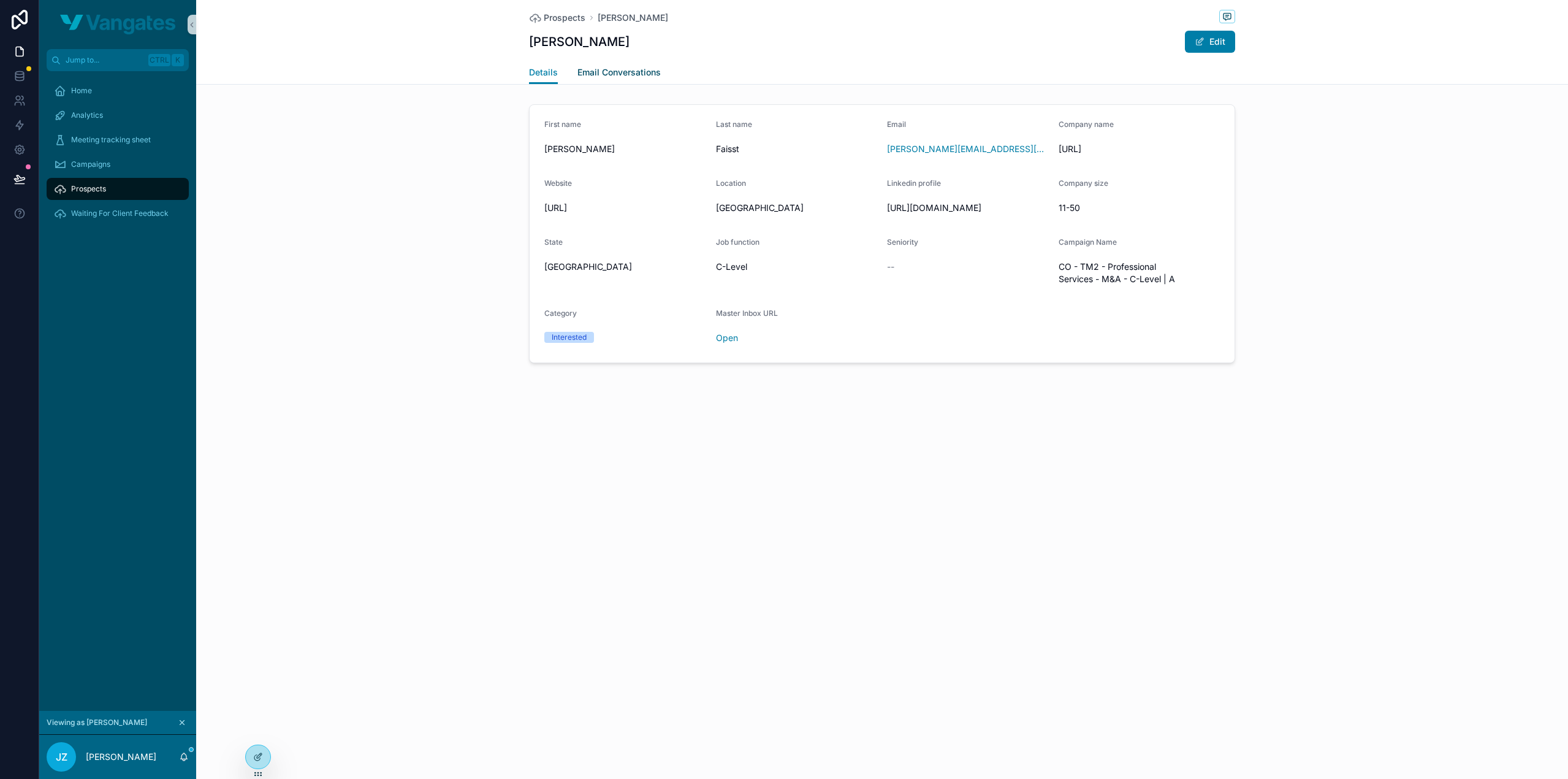
click at [615, 74] on span "Email Conversations" at bounding box center [619, 72] width 84 height 12
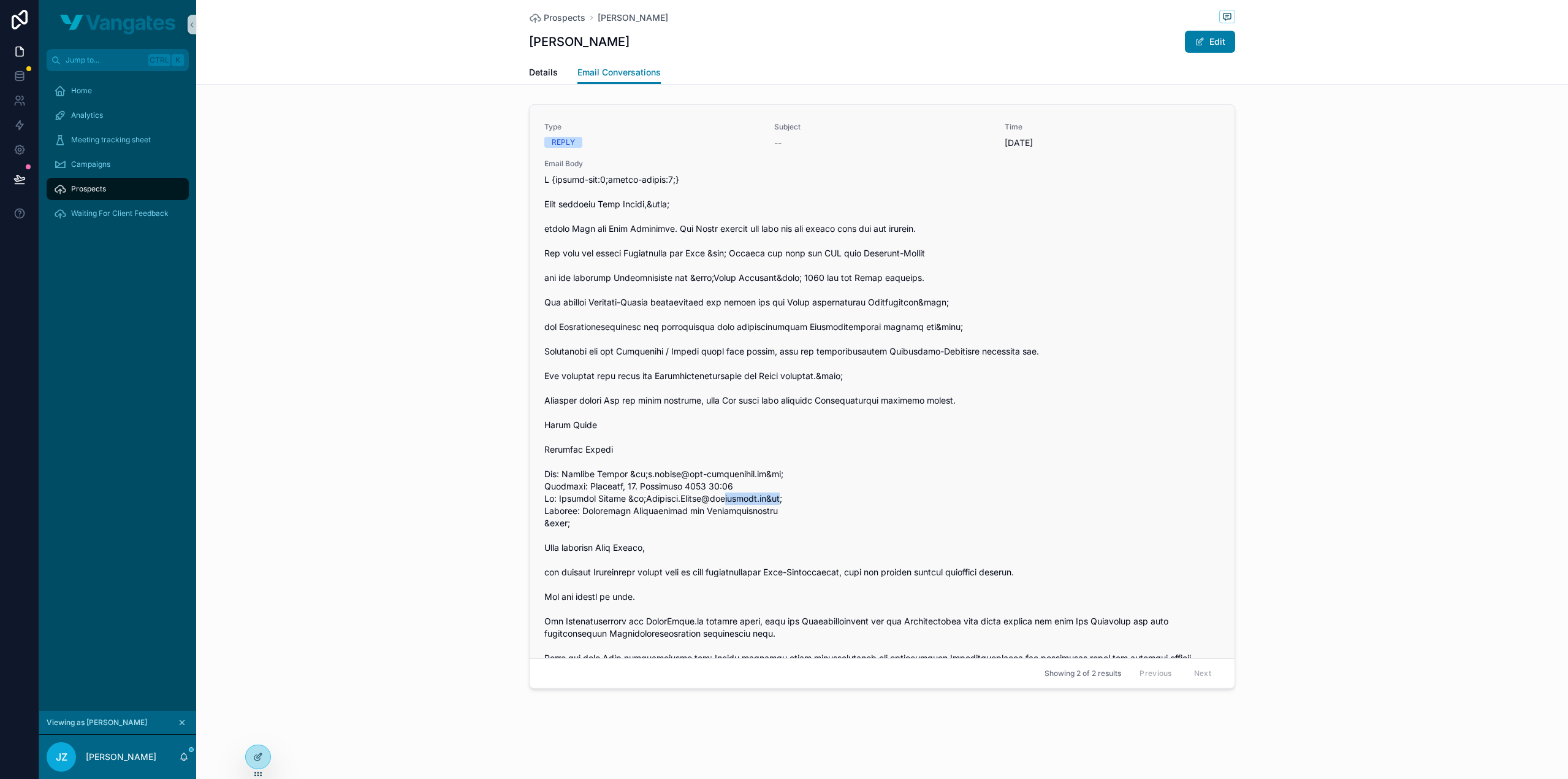
drag, startPoint x: 715, startPoint y: 522, endPoint x: 768, endPoint y: 518, distance: 53.2
click at [768, 518] on span "scrollable content" at bounding box center [882, 658] width 676 height 969
copy span "valueworks.ai"
click at [1333, 319] on div "Type REPLY Subject -- Time 1.10.2025 Email Body Type SENT Subject Effiziente Vo…" at bounding box center [882, 399] width 1372 height 599
click at [114, 189] on div "Prospects" at bounding box center [117, 189] width 127 height 20
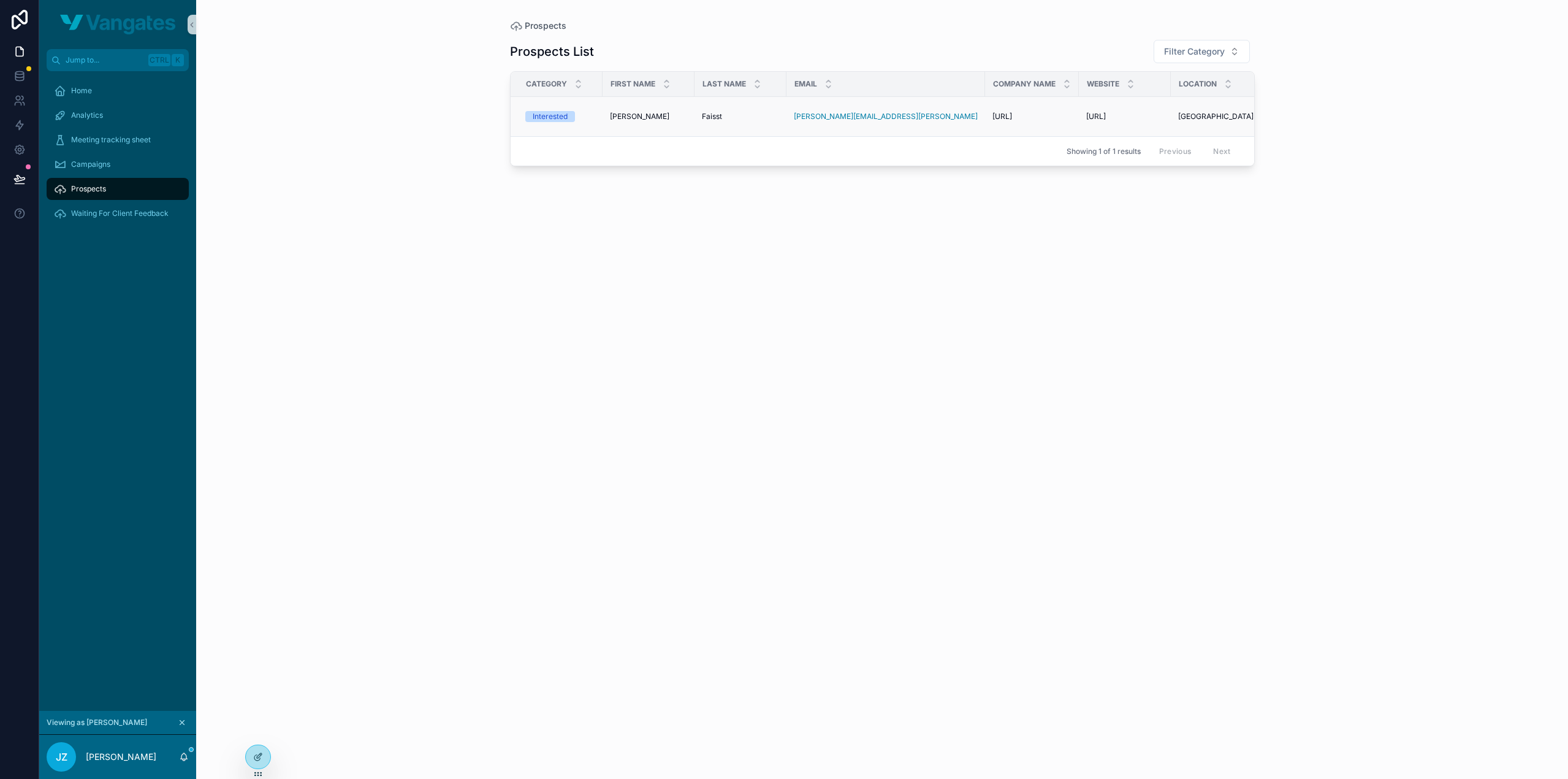
click at [627, 112] on span "Wolfgang" at bounding box center [639, 116] width 59 height 10
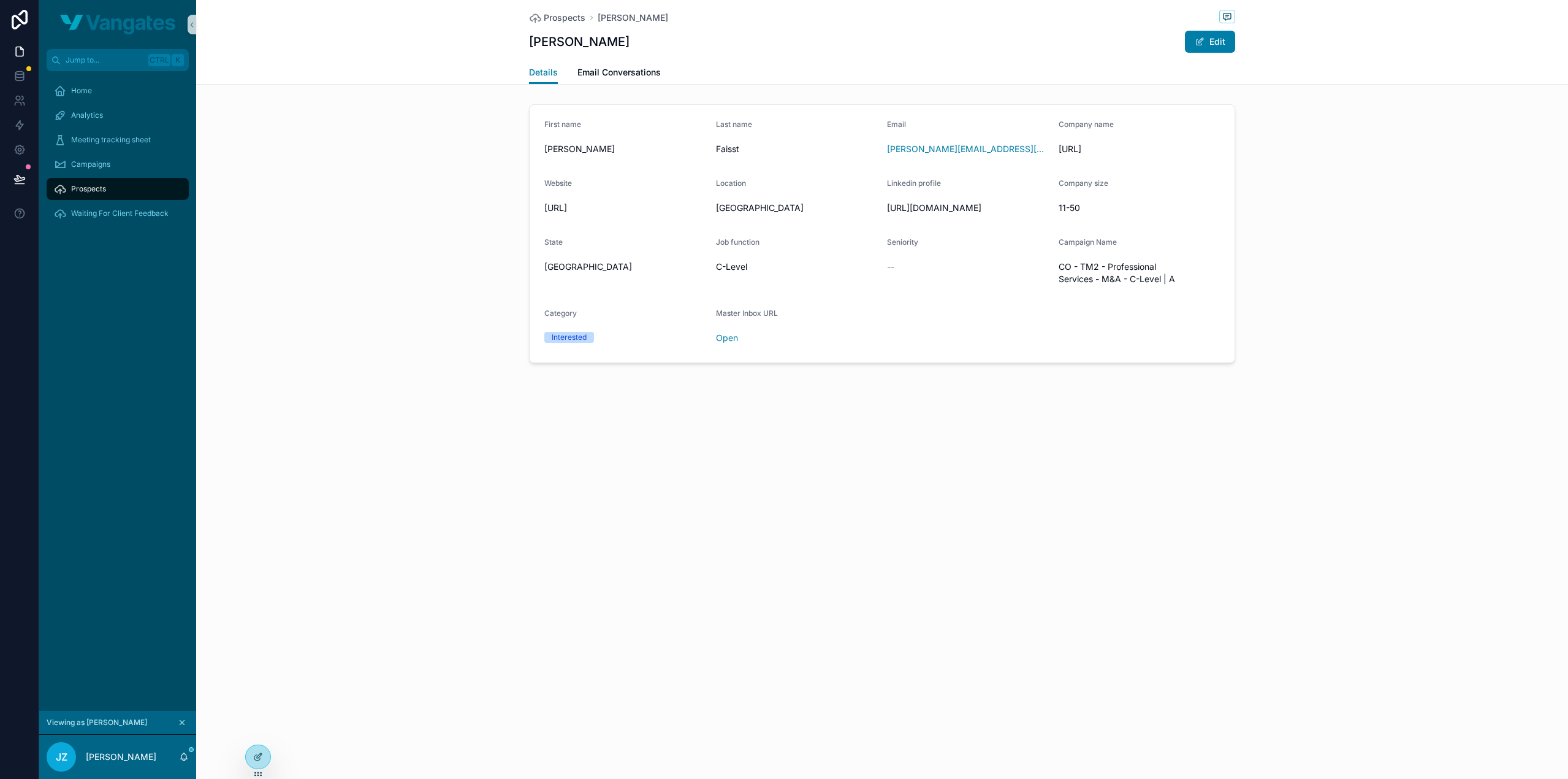
click at [96, 189] on span "Prospects" at bounding box center [88, 189] width 35 height 10
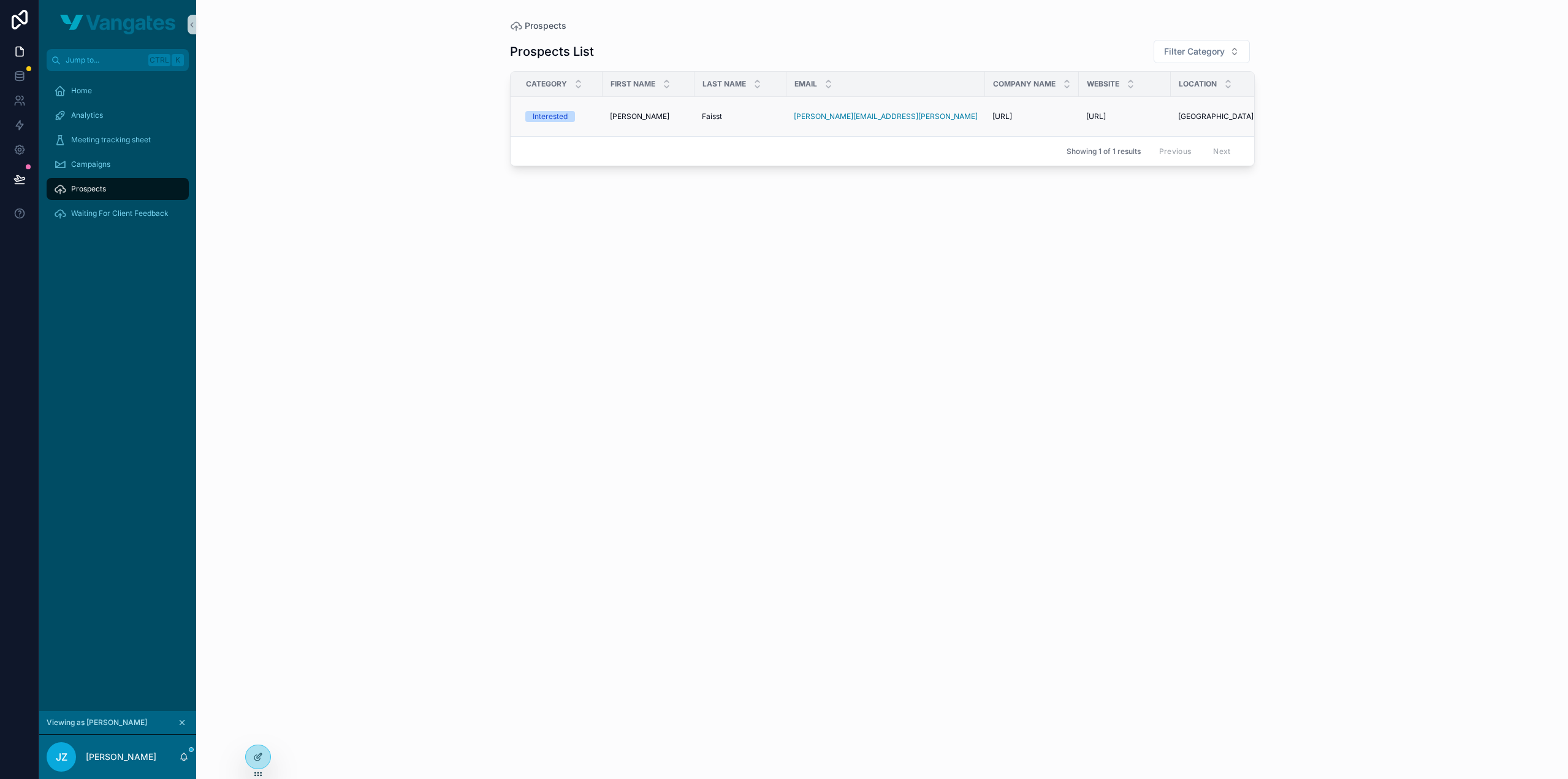
click at [700, 114] on td "Faisst Faisst" at bounding box center [740, 116] width 92 height 40
click at [621, 125] on td "Wolfgang Wolfgang" at bounding box center [649, 116] width 92 height 40
click at [625, 121] on td "Wolfgang Wolfgang" at bounding box center [649, 116] width 92 height 40
click at [632, 116] on span "Wolfgang" at bounding box center [639, 116] width 59 height 10
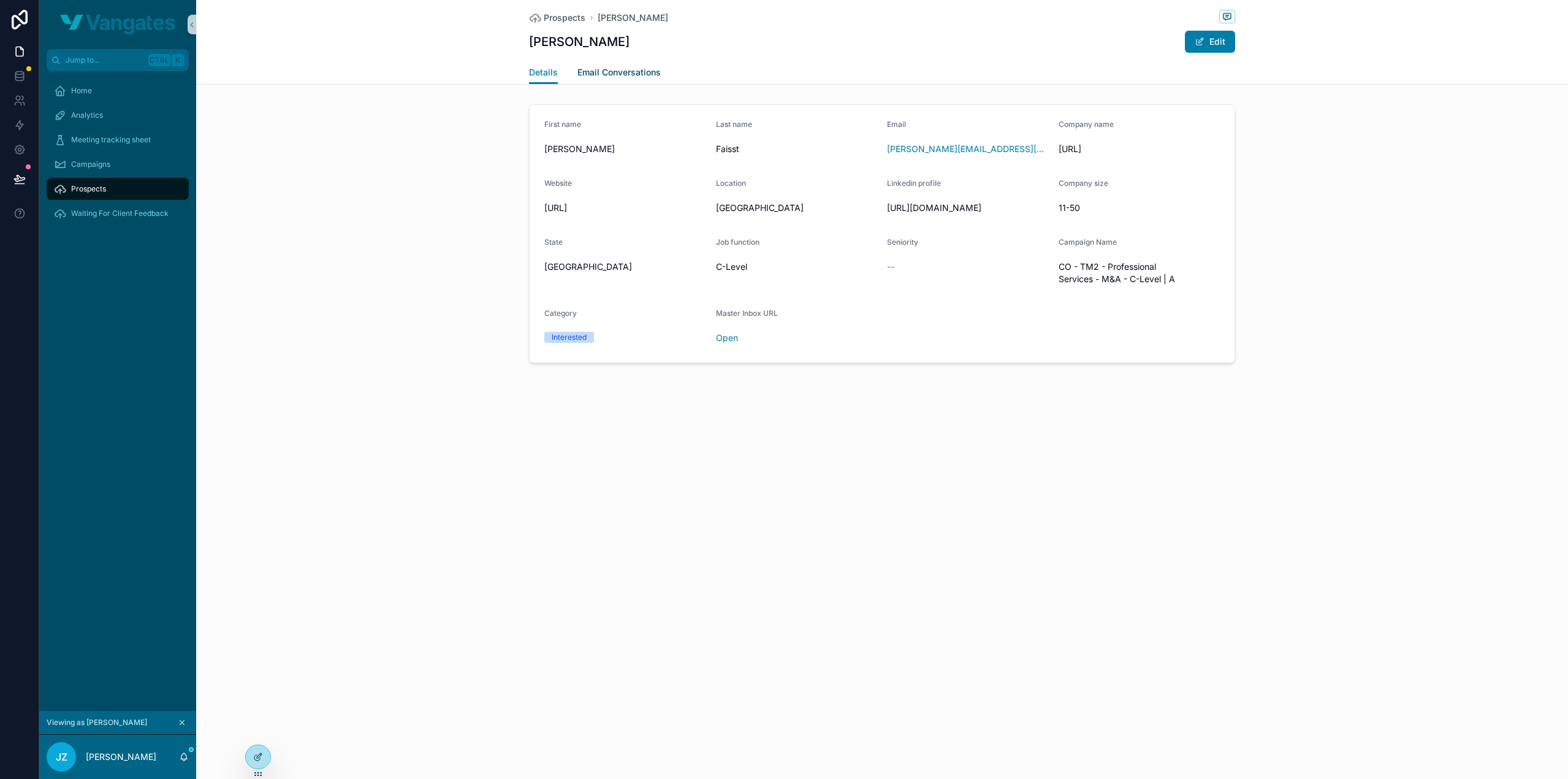
click at [626, 78] on span "Email Conversations" at bounding box center [619, 72] width 84 height 12
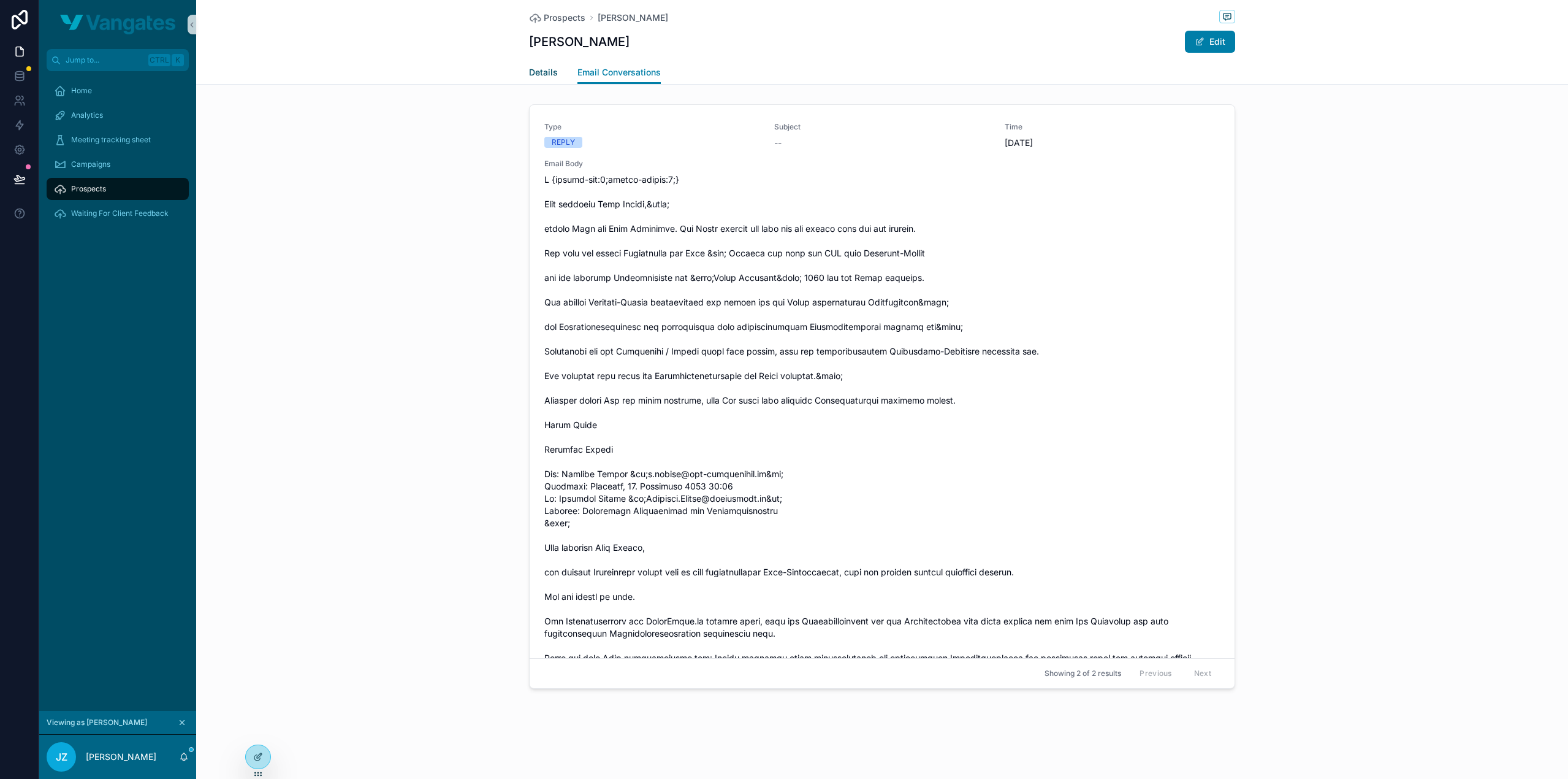
click at [546, 71] on span "Details" at bounding box center [543, 72] width 29 height 12
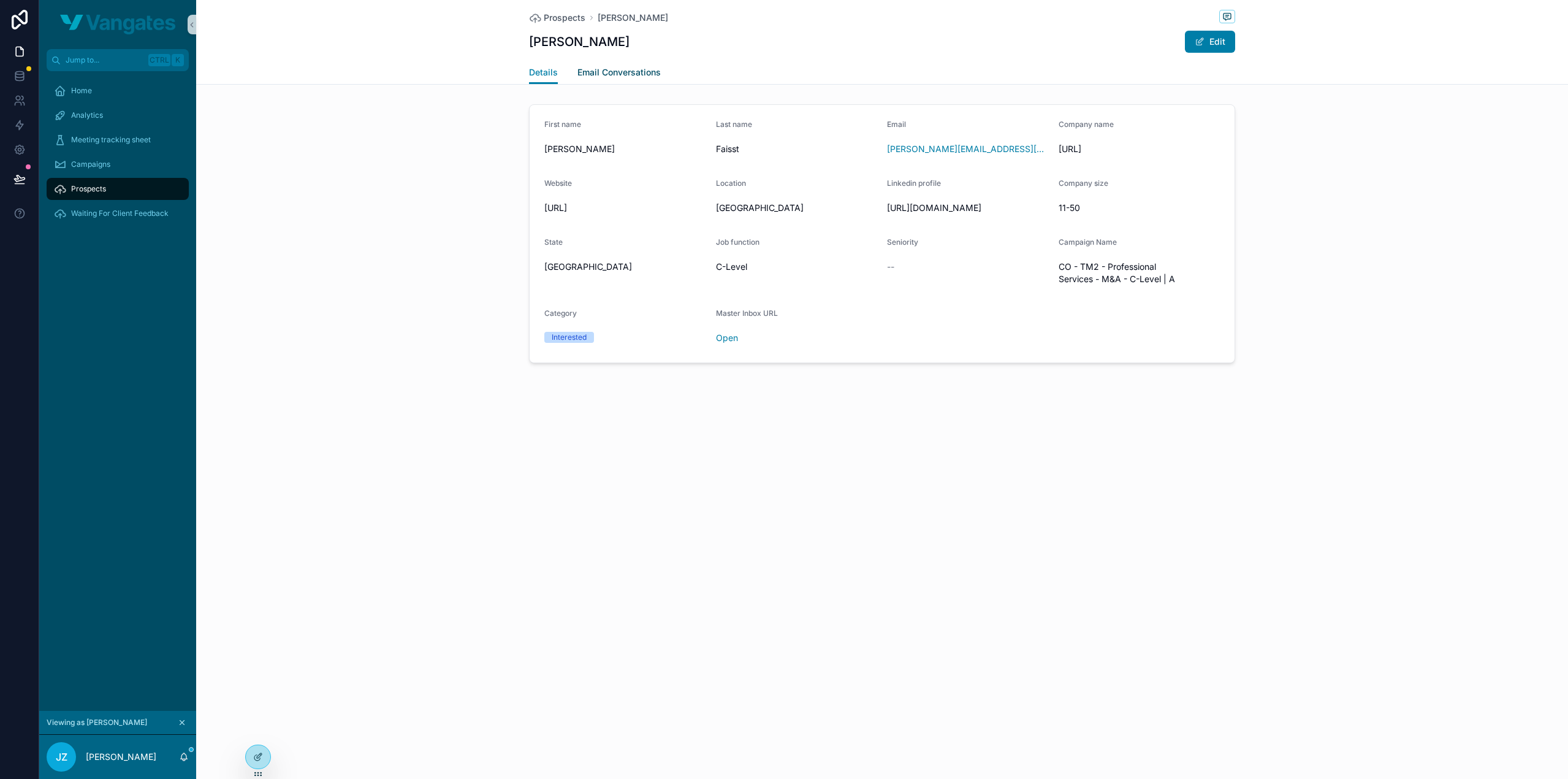
click at [623, 77] on span "Email Conversations" at bounding box center [619, 72] width 84 height 12
